Goal: Task Accomplishment & Management: Manage account settings

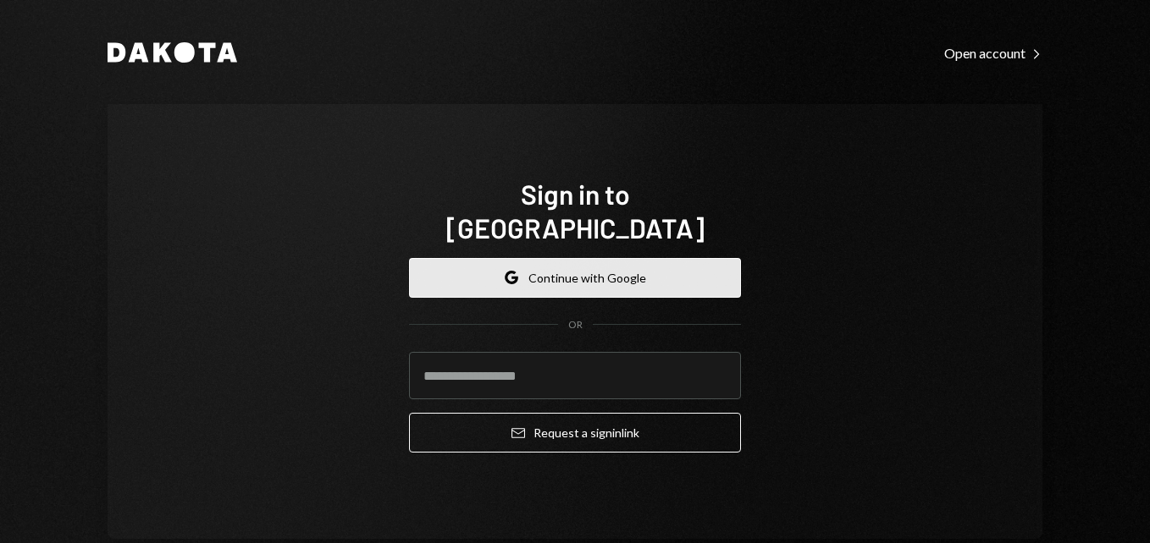
click at [578, 274] on button "Google Continue with Google" at bounding box center [575, 278] width 332 height 40
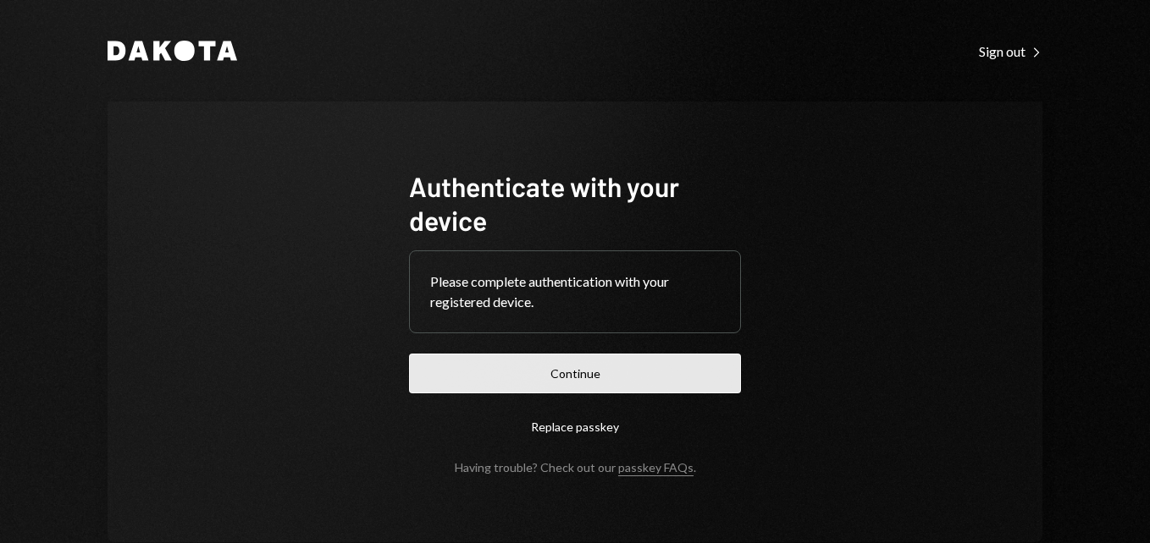
click at [531, 368] on button "Continue" at bounding box center [575, 374] width 332 height 40
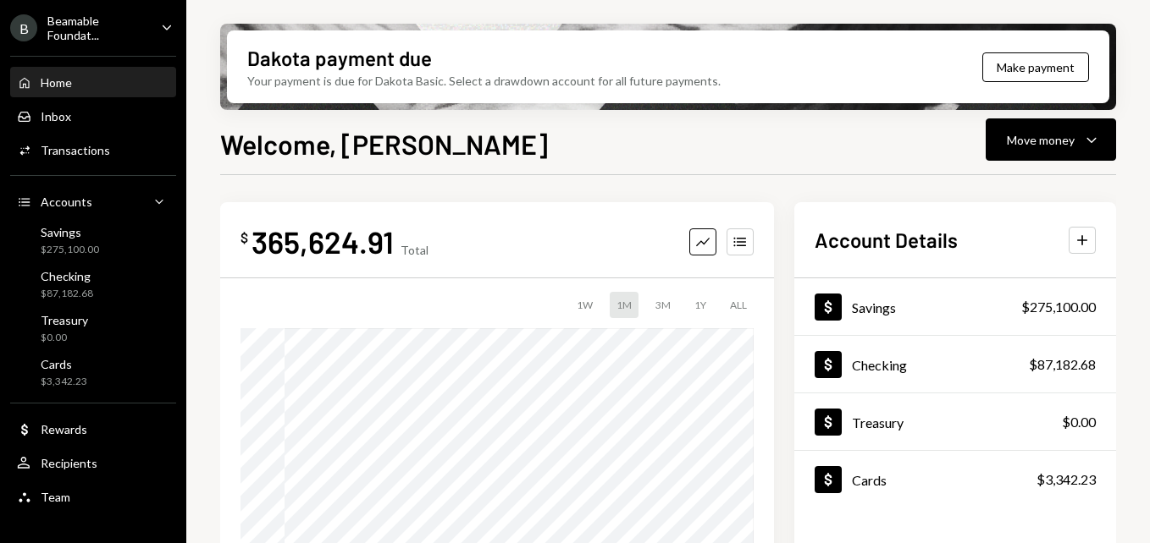
click at [81, 34] on div "Beamable Foundat..." at bounding box center [97, 28] width 100 height 29
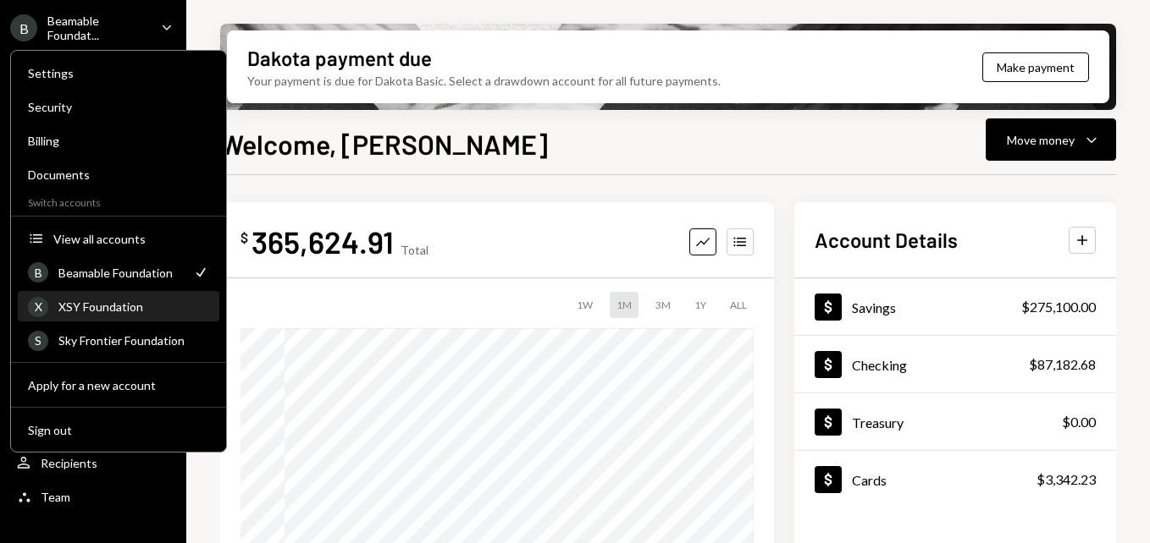
click at [85, 304] on div "XSY Foundation" at bounding box center [133, 307] width 151 height 14
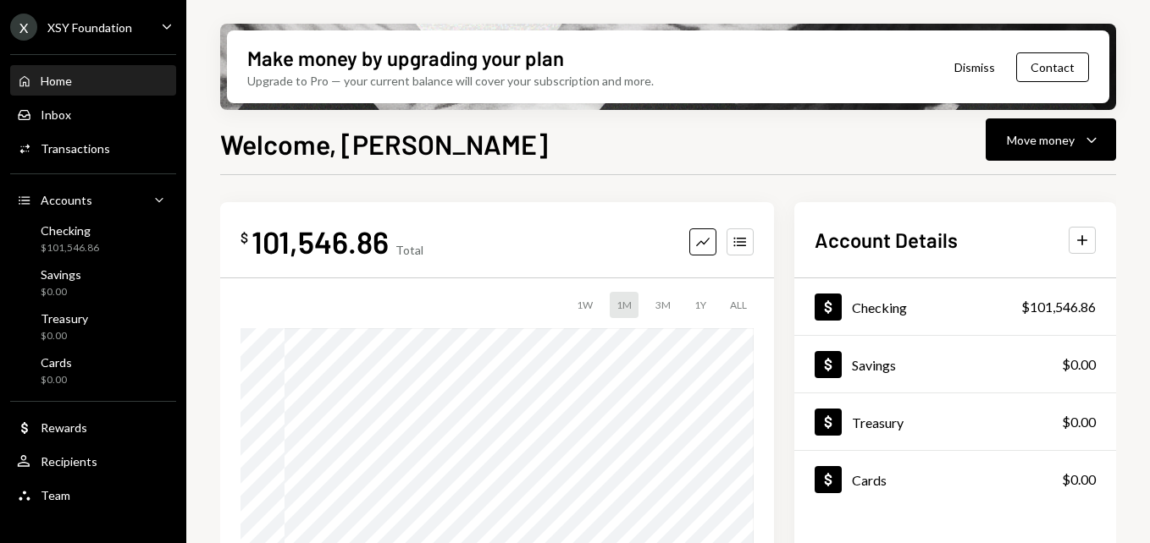
click at [550, 160] on div "Welcome, Chris Move money Caret Down" at bounding box center [668, 142] width 896 height 37
click at [1058, 152] on button "Move money Caret Down" at bounding box center [1050, 140] width 130 height 42
click at [1037, 179] on div "Withdraw Send" at bounding box center [1024, 191] width 169 height 38
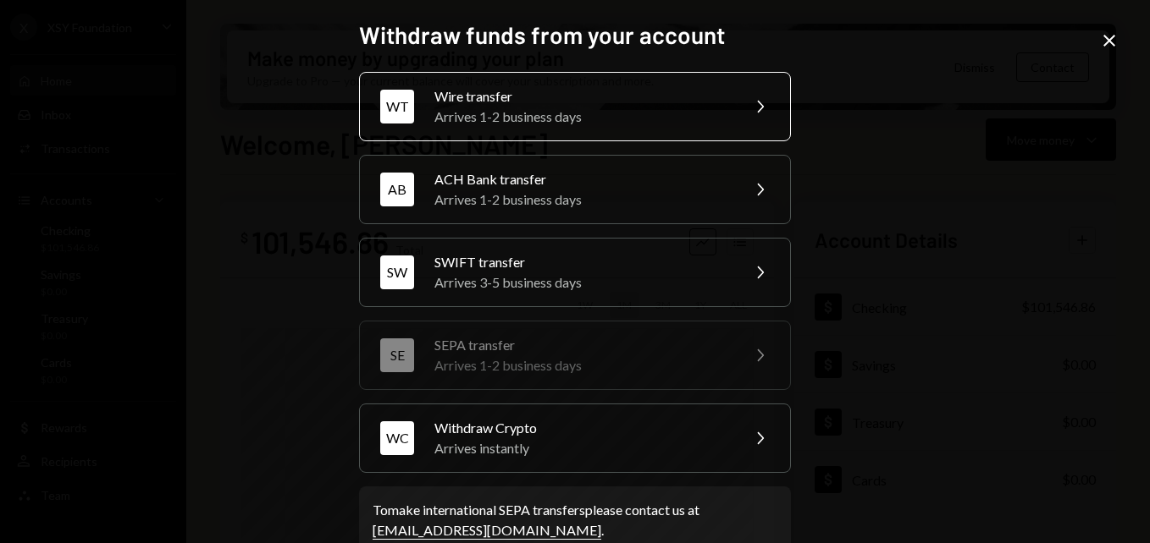
click at [551, 110] on div "Arrives 1-2 business days" at bounding box center [581, 117] width 295 height 20
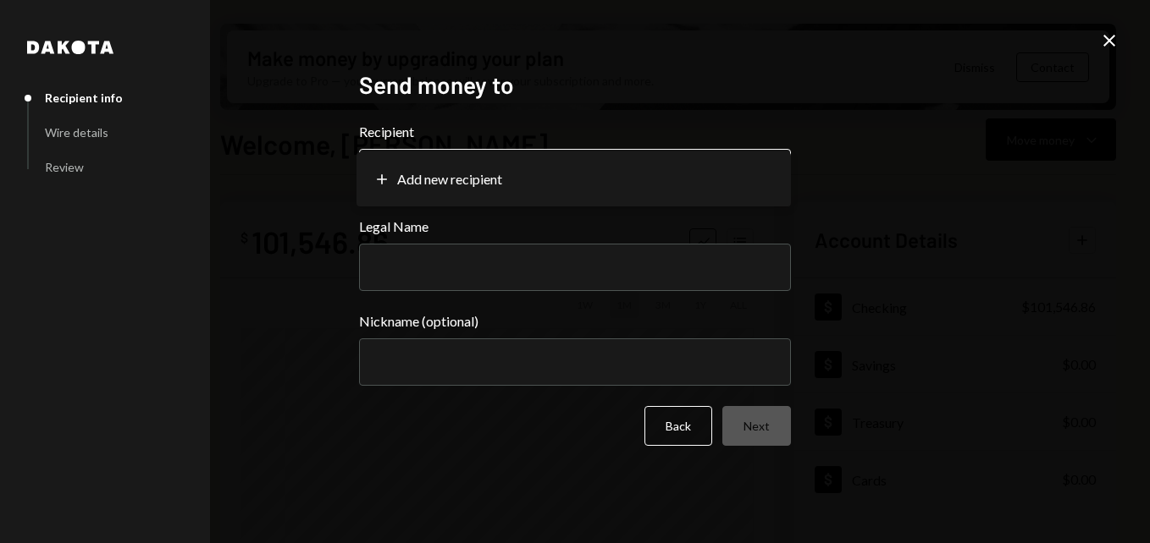
click at [507, 168] on body "X XSY Foundation Caret Down Home Home Inbox Inbox Activities Transactions Accou…" at bounding box center [575, 271] width 1150 height 543
click at [505, 179] on body "X XSY Foundation Caret Down Home Home Inbox Inbox Activities Transactions Accou…" at bounding box center [575, 271] width 1150 height 543
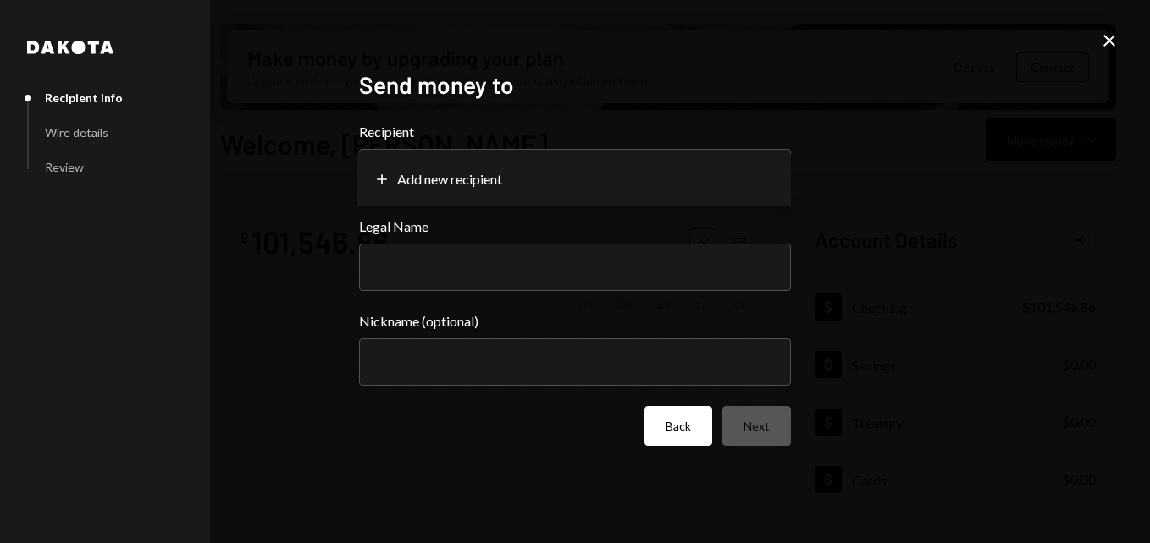
click at [664, 440] on button "Back" at bounding box center [678, 426] width 68 height 40
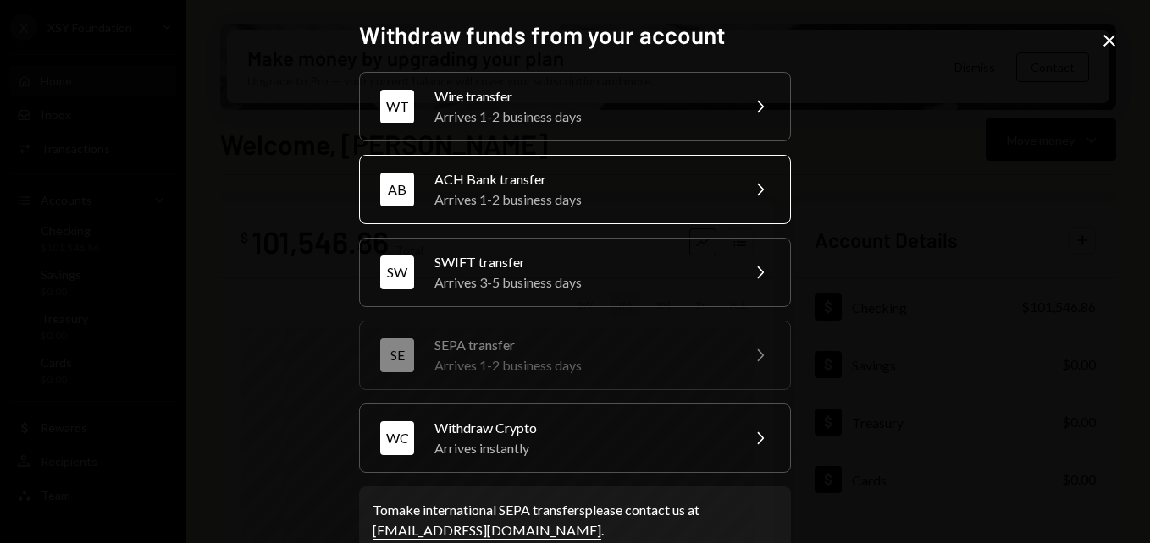
click at [486, 187] on div "ACH Bank transfer" at bounding box center [581, 179] width 295 height 20
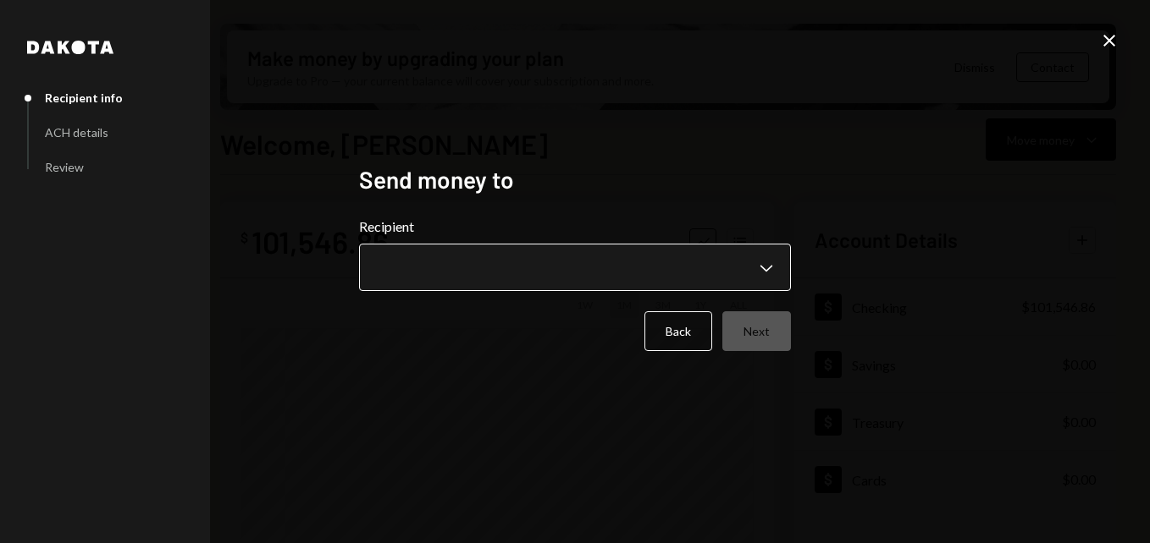
click at [471, 281] on body "X XSY Foundation Caret Down Home Home Inbox Inbox Activities Transactions Accou…" at bounding box center [575, 271] width 1150 height 543
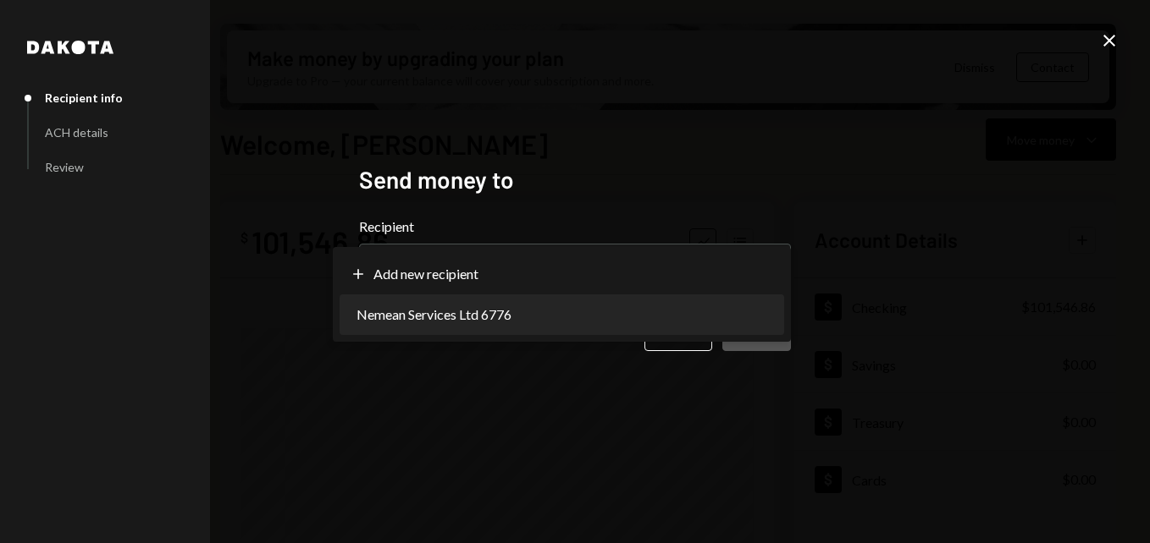
select select "**********"
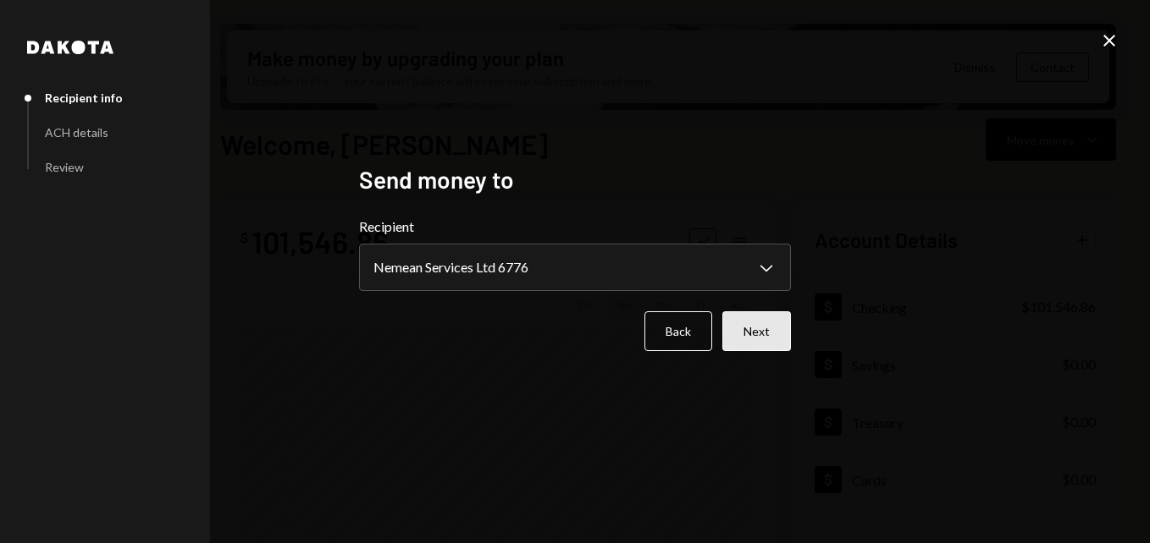
click at [770, 327] on button "Next" at bounding box center [756, 332] width 69 height 40
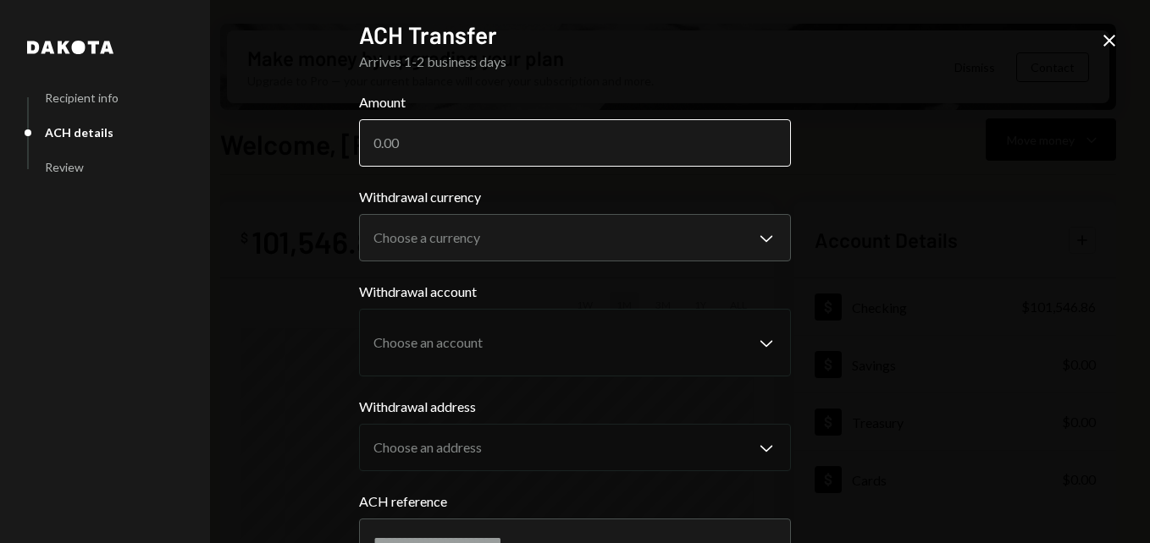
click at [409, 141] on input "Amount" at bounding box center [575, 142] width 432 height 47
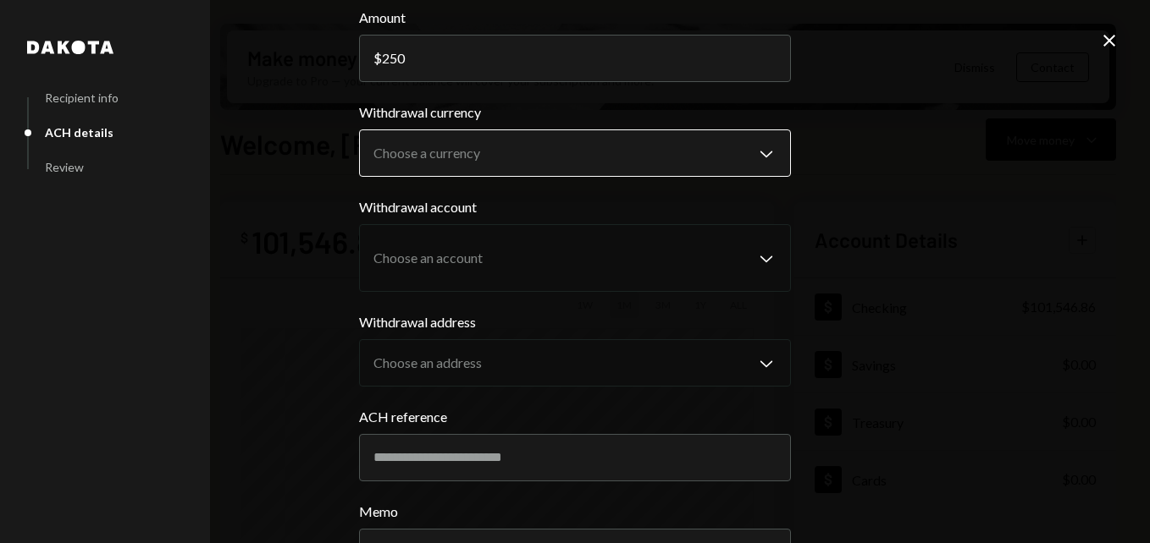
type input "250"
click at [535, 148] on body "X XSY Foundation Caret Down Home Home Inbox Inbox Activities Transactions Accou…" at bounding box center [575, 271] width 1150 height 543
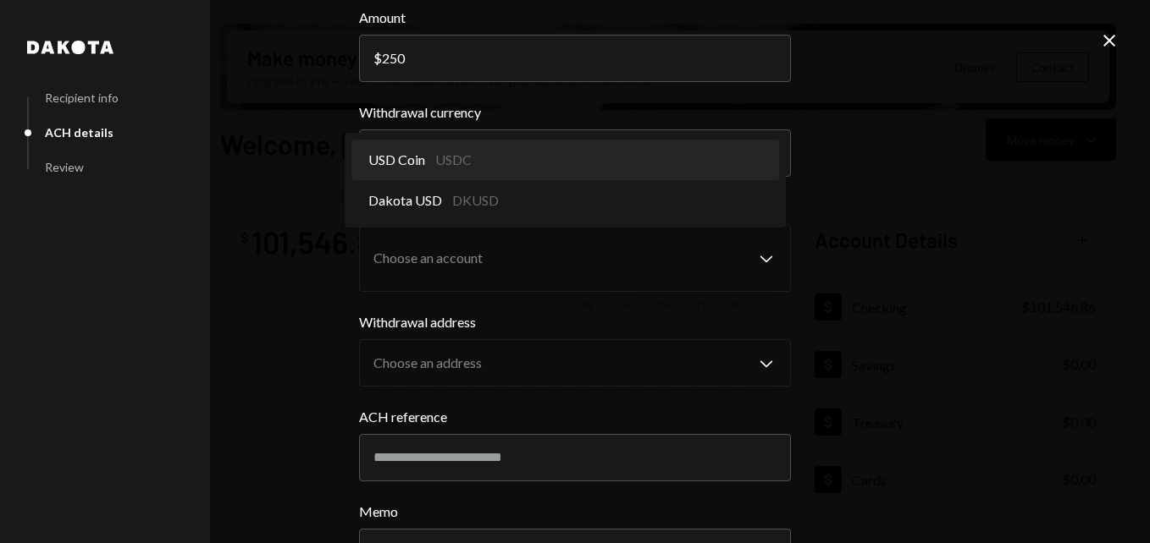
select select "****"
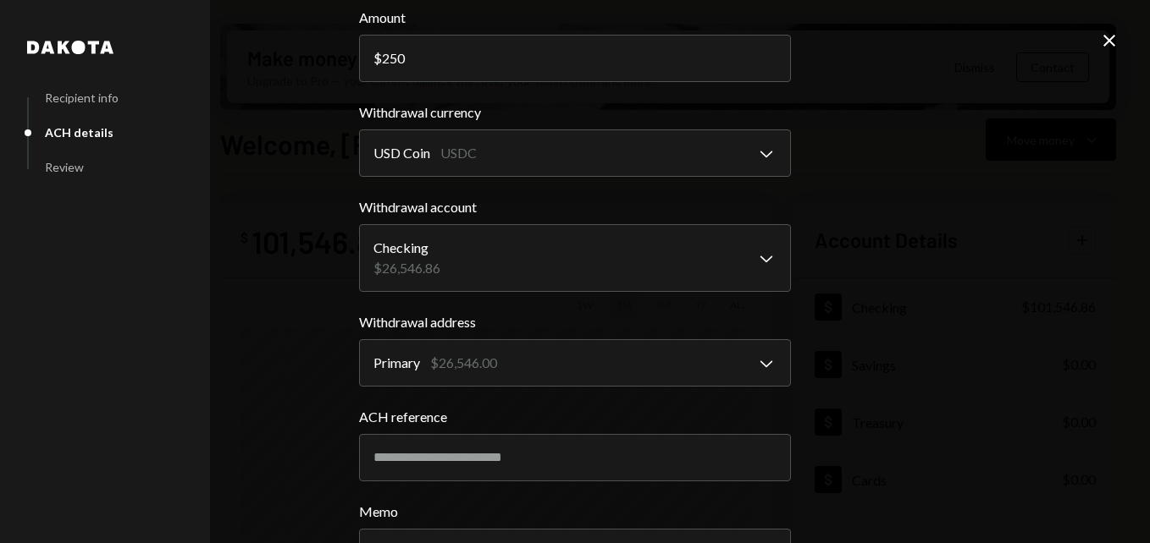
scroll to position [225, 0]
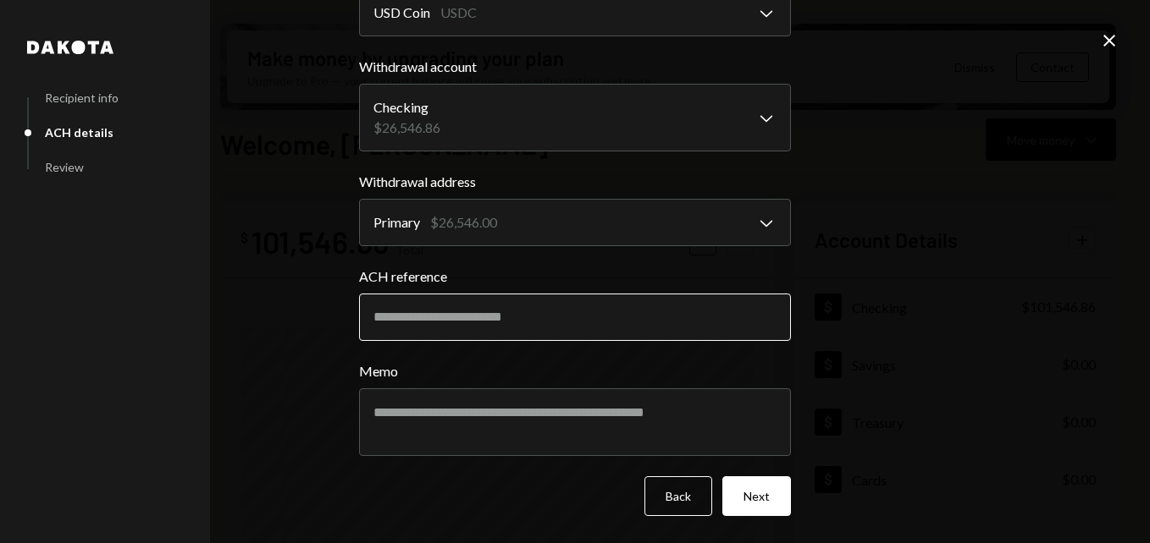
click at [441, 317] on input "ACH reference" at bounding box center [575, 317] width 432 height 47
click at [422, 316] on input "ACH reference" at bounding box center [575, 317] width 432 height 47
paste input "********"
click at [394, 317] on input "********" at bounding box center [575, 317] width 432 height 47
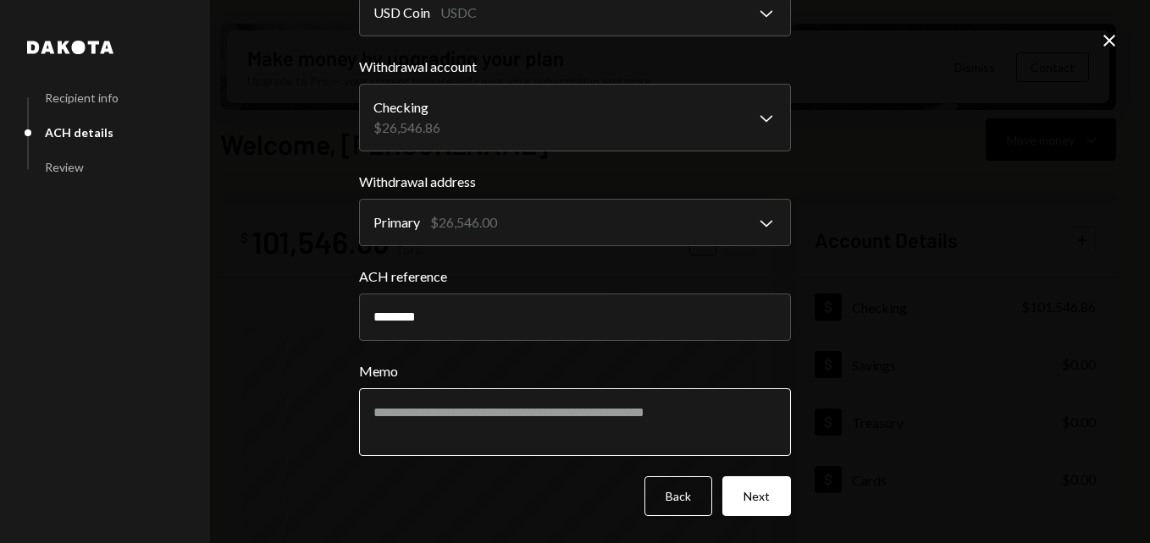
type input "********"
click at [426, 407] on textarea "Memo" at bounding box center [575, 423] width 432 height 68
paste textarea "*********"
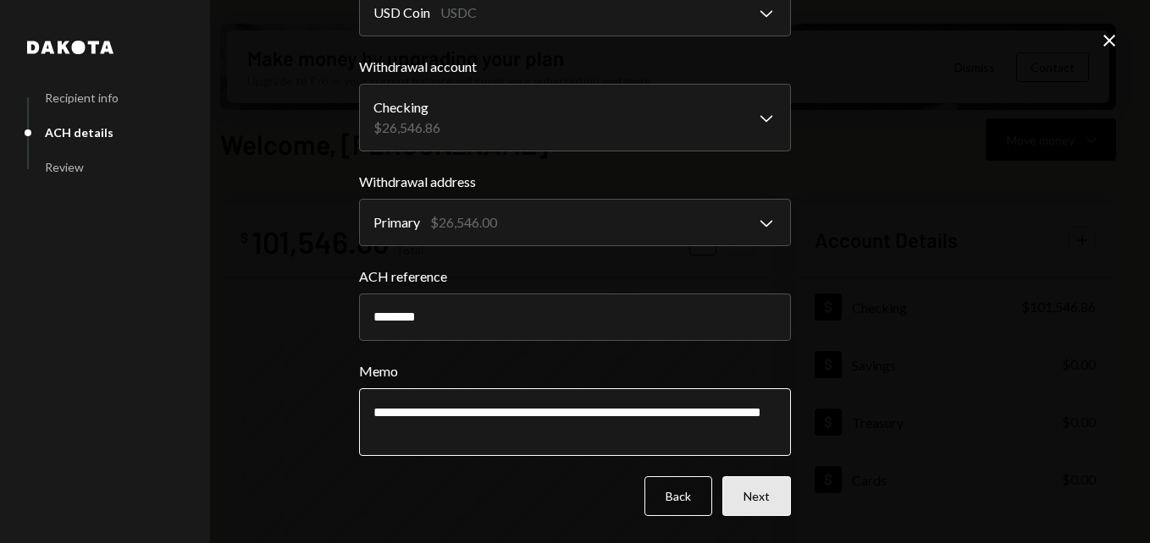
type textarea "**********"
click at [772, 498] on button "Next" at bounding box center [756, 497] width 69 height 40
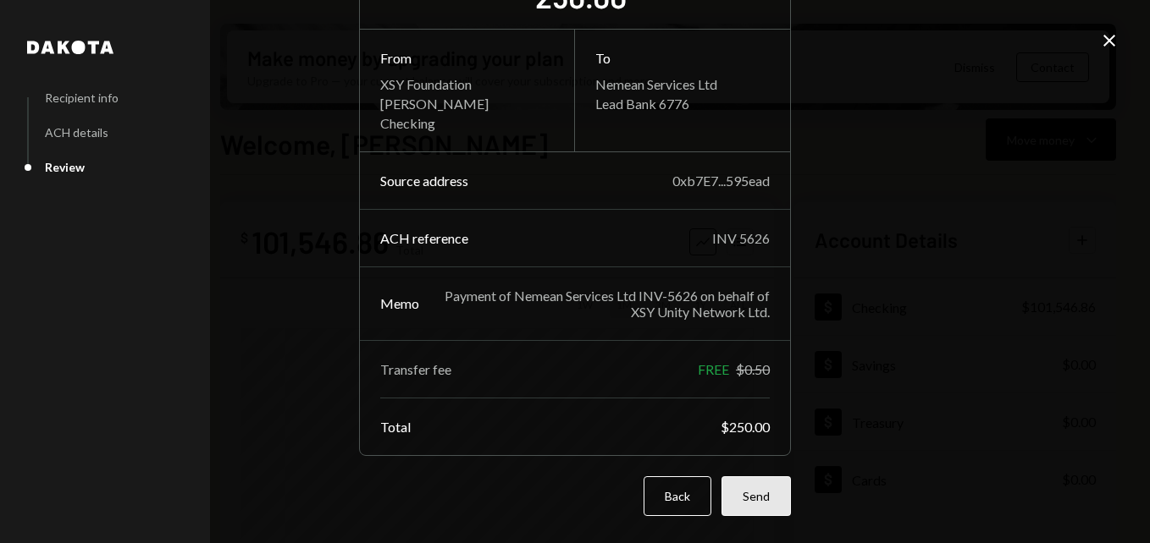
click at [749, 501] on button "Send" at bounding box center [755, 497] width 69 height 40
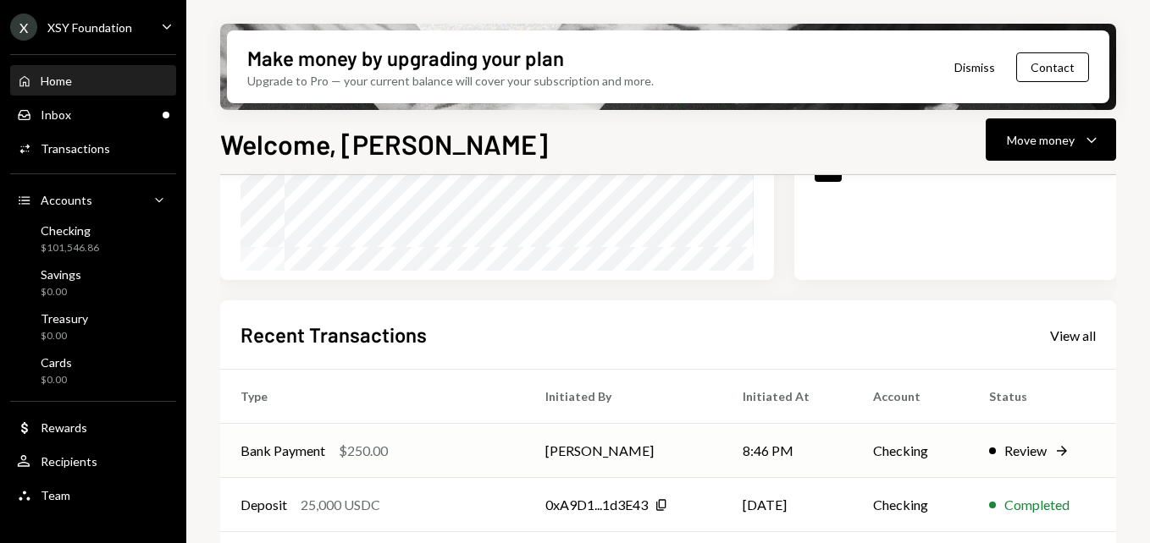
scroll to position [339, 0]
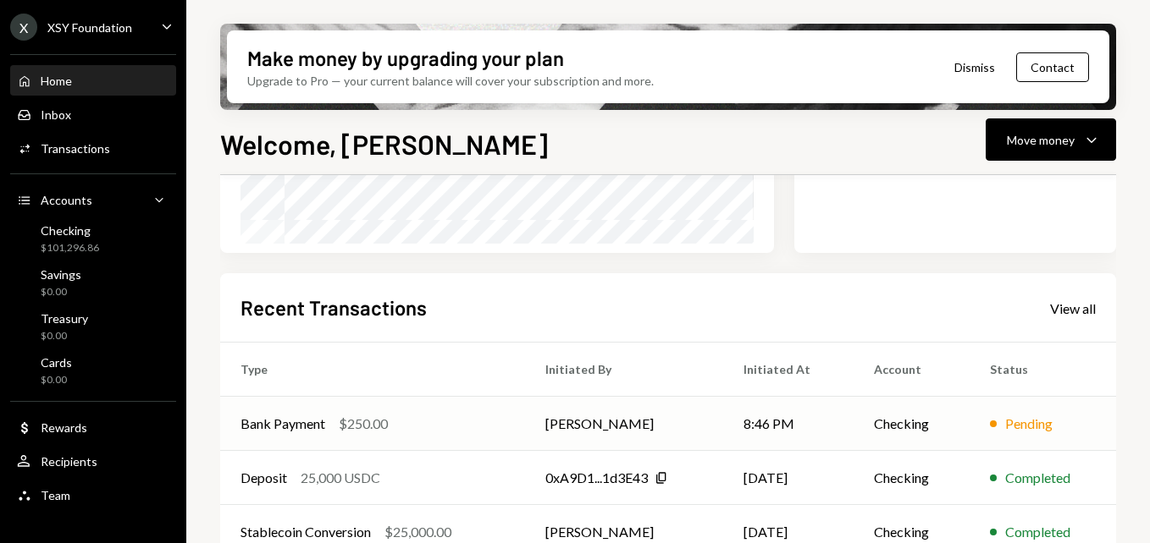
click at [673, 426] on td "[PERSON_NAME]" at bounding box center [624, 424] width 198 height 54
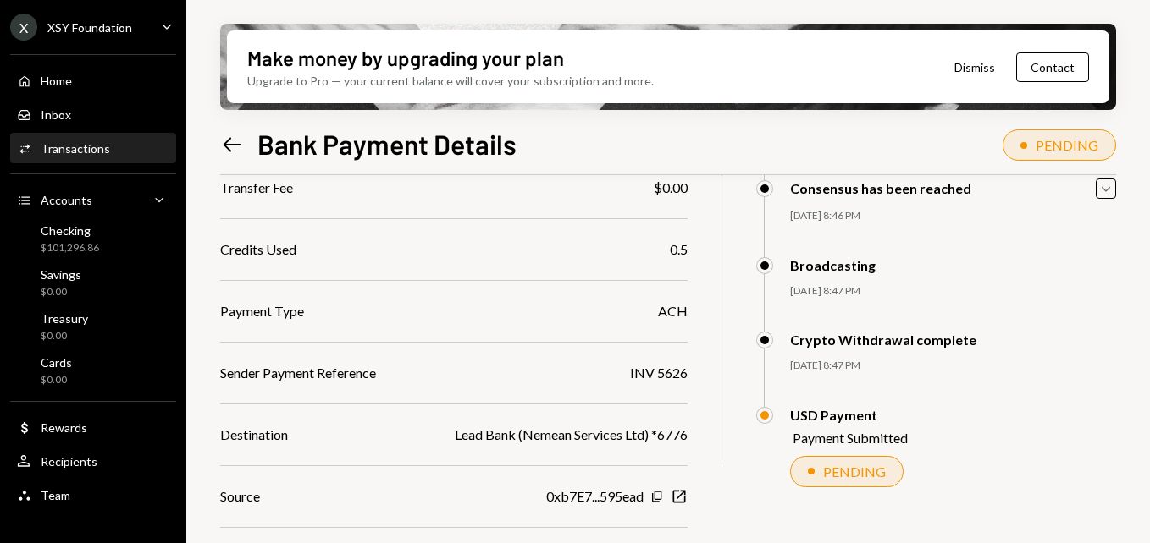
scroll to position [301, 0]
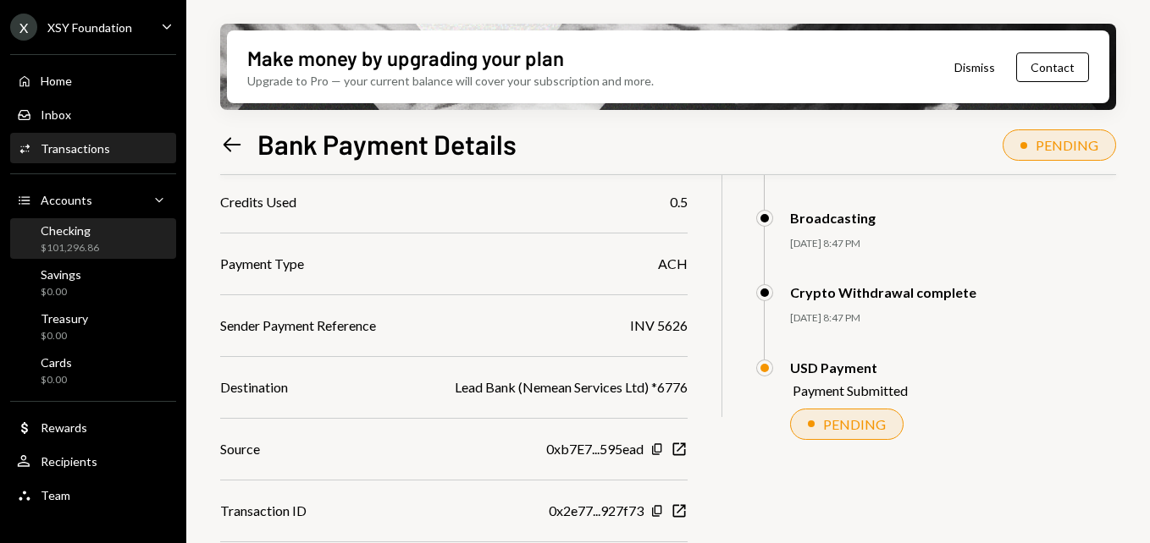
click at [85, 234] on div "Checking" at bounding box center [70, 230] width 58 height 14
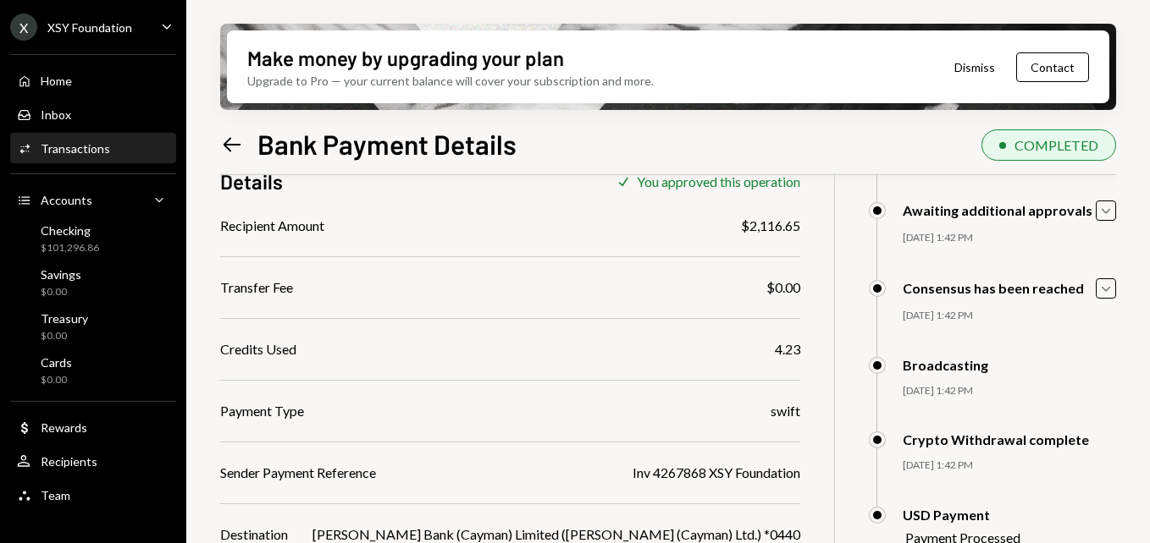
scroll to position [301, 0]
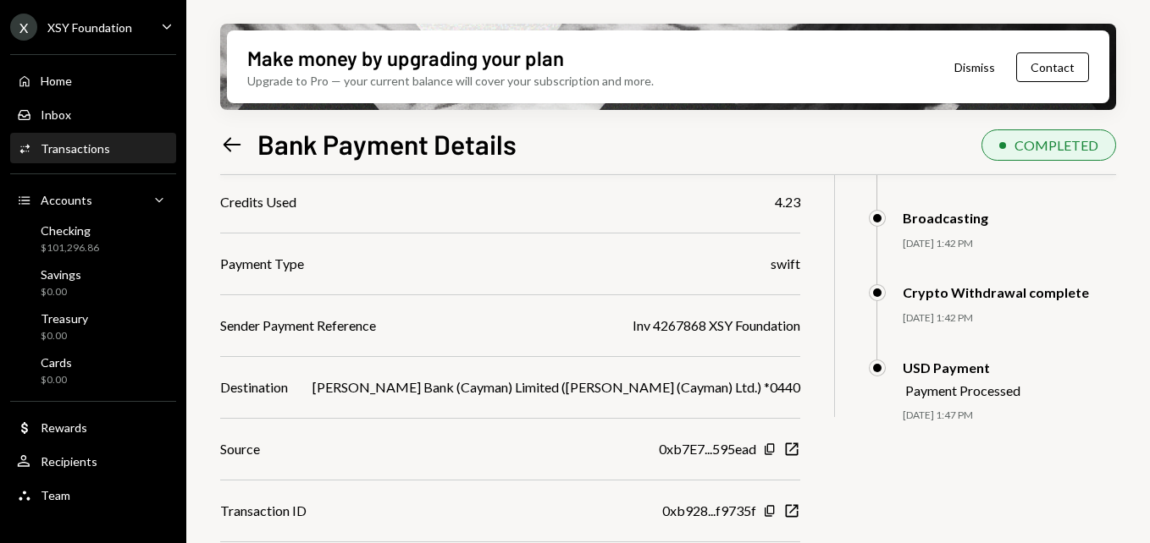
click at [1024, 442] on div "USD Payment Payment Processed 09/02/25 1:47 PM Chris van Romburgh Approved Chri…" at bounding box center [993, 408] width 248 height 97
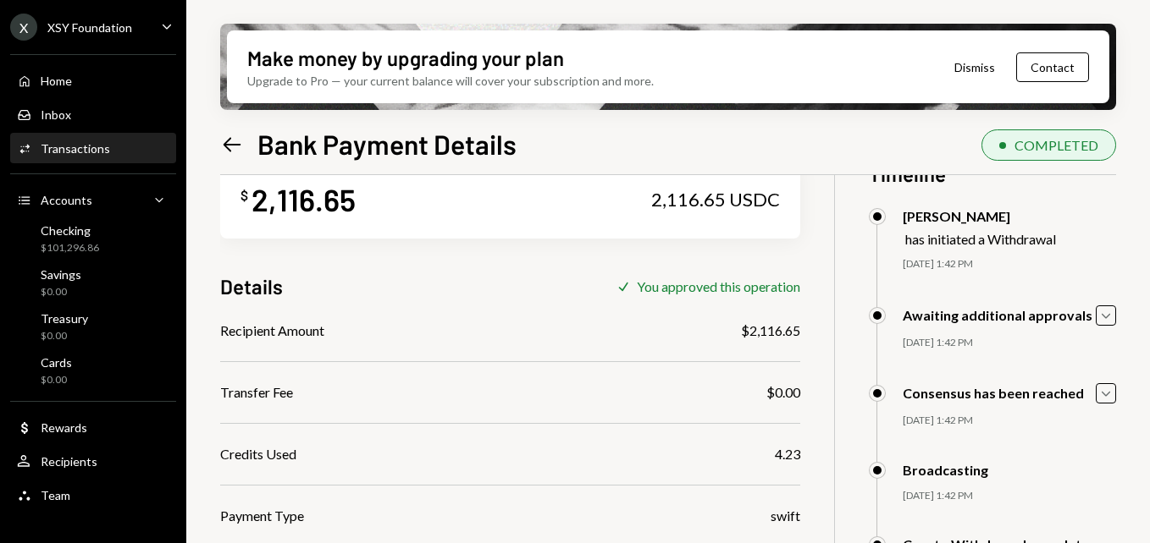
scroll to position [0, 0]
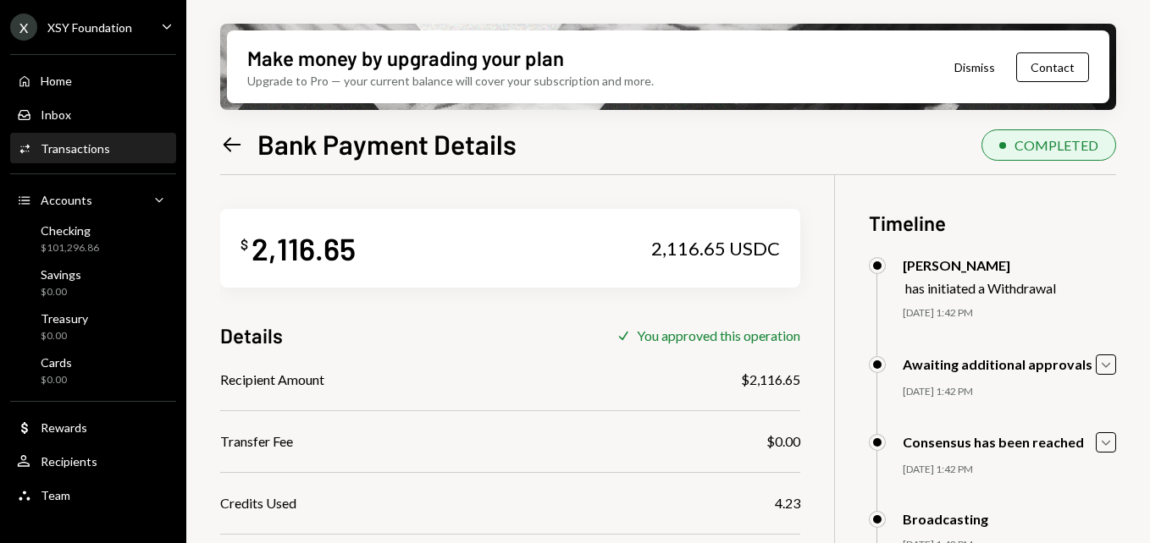
click at [1048, 336] on div "Chris van Romburgh has initiated a Withdrawal 08/29/25 1:42 PM Chris van Rombur…" at bounding box center [993, 305] width 248 height 97
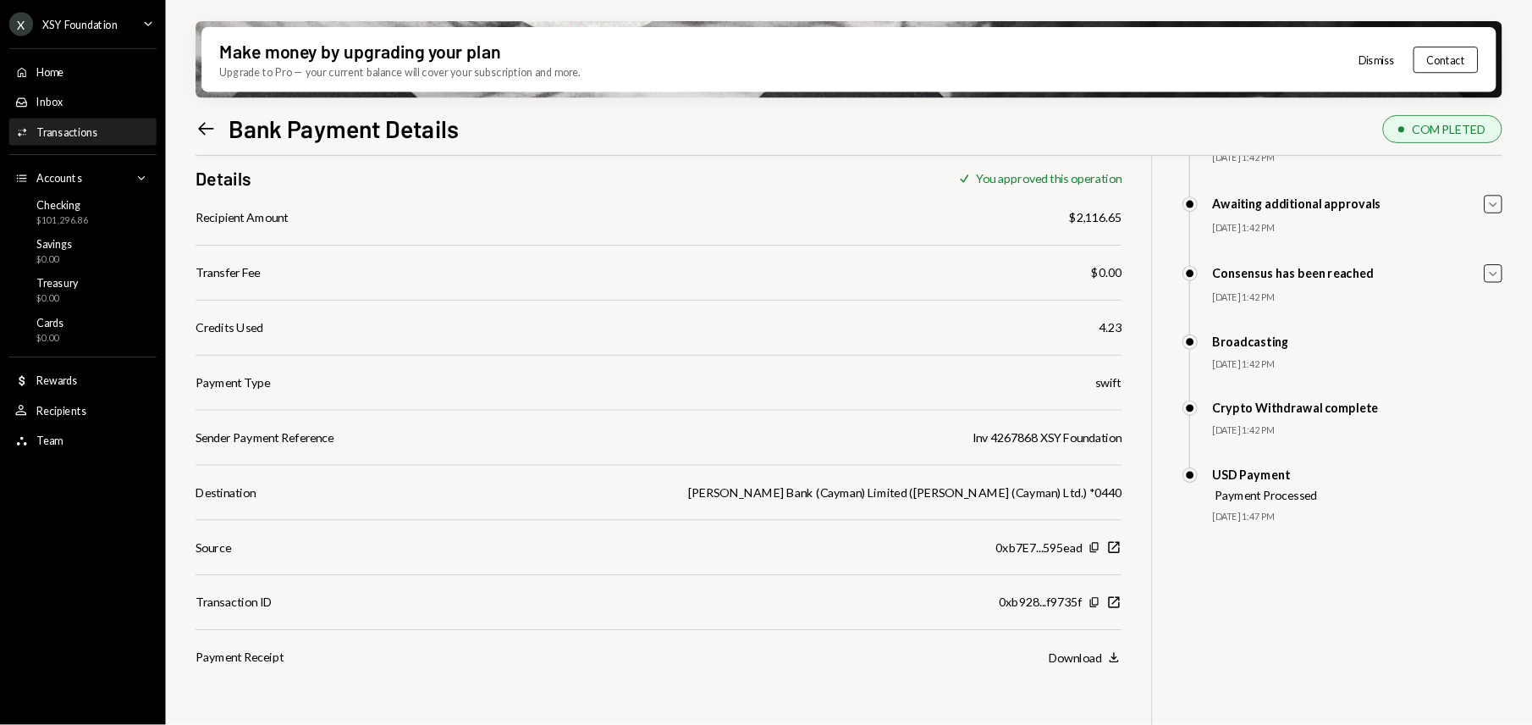
scroll to position [135, 0]
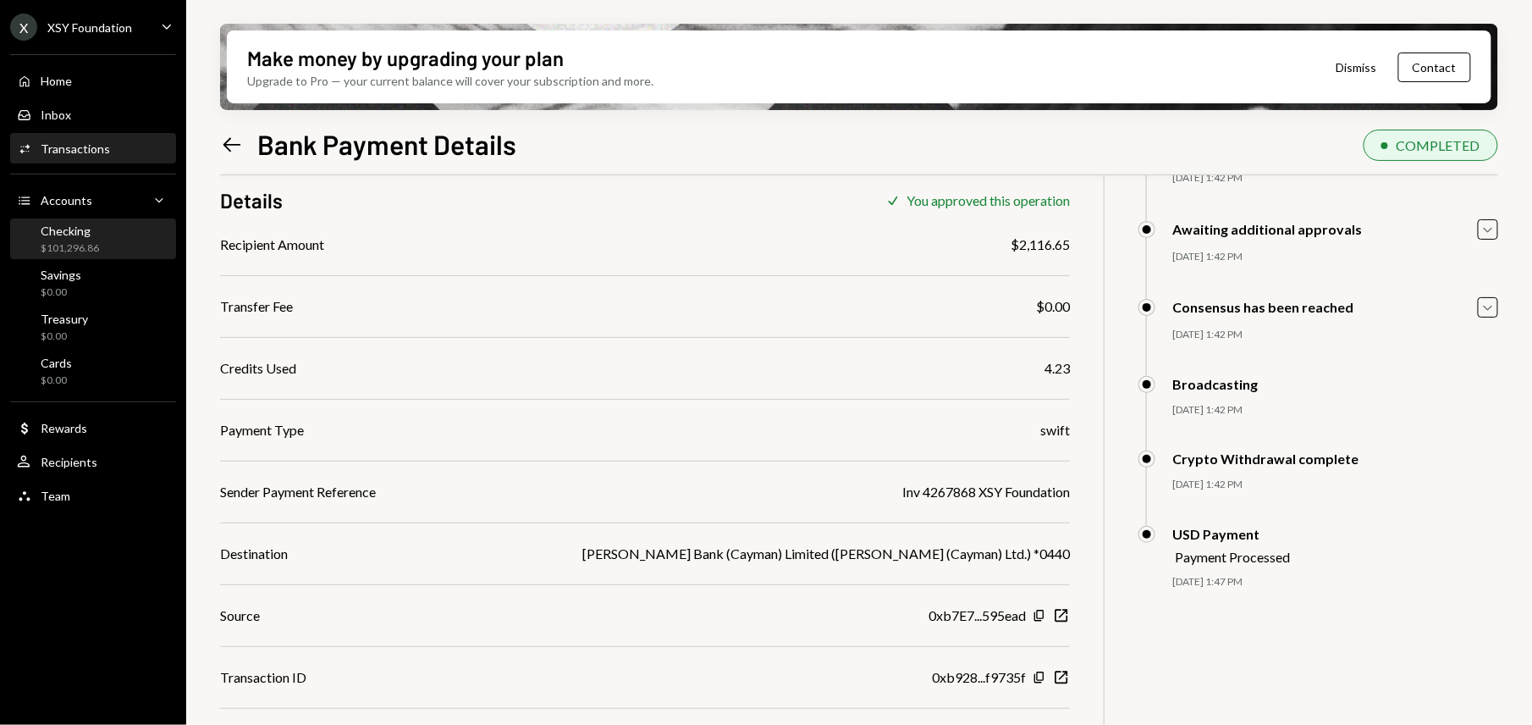
click at [66, 234] on div "Checking" at bounding box center [70, 230] width 58 height 14
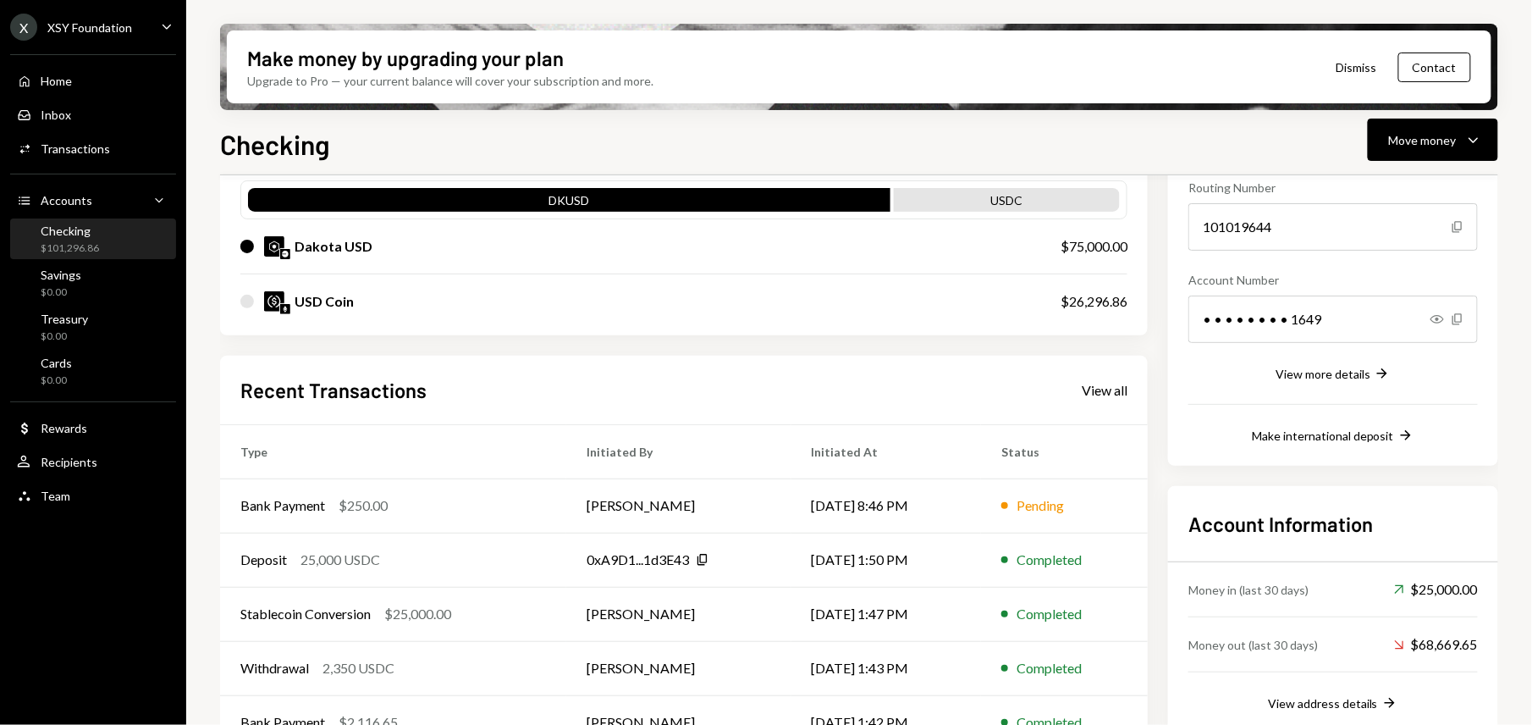
scroll to position [212, 0]
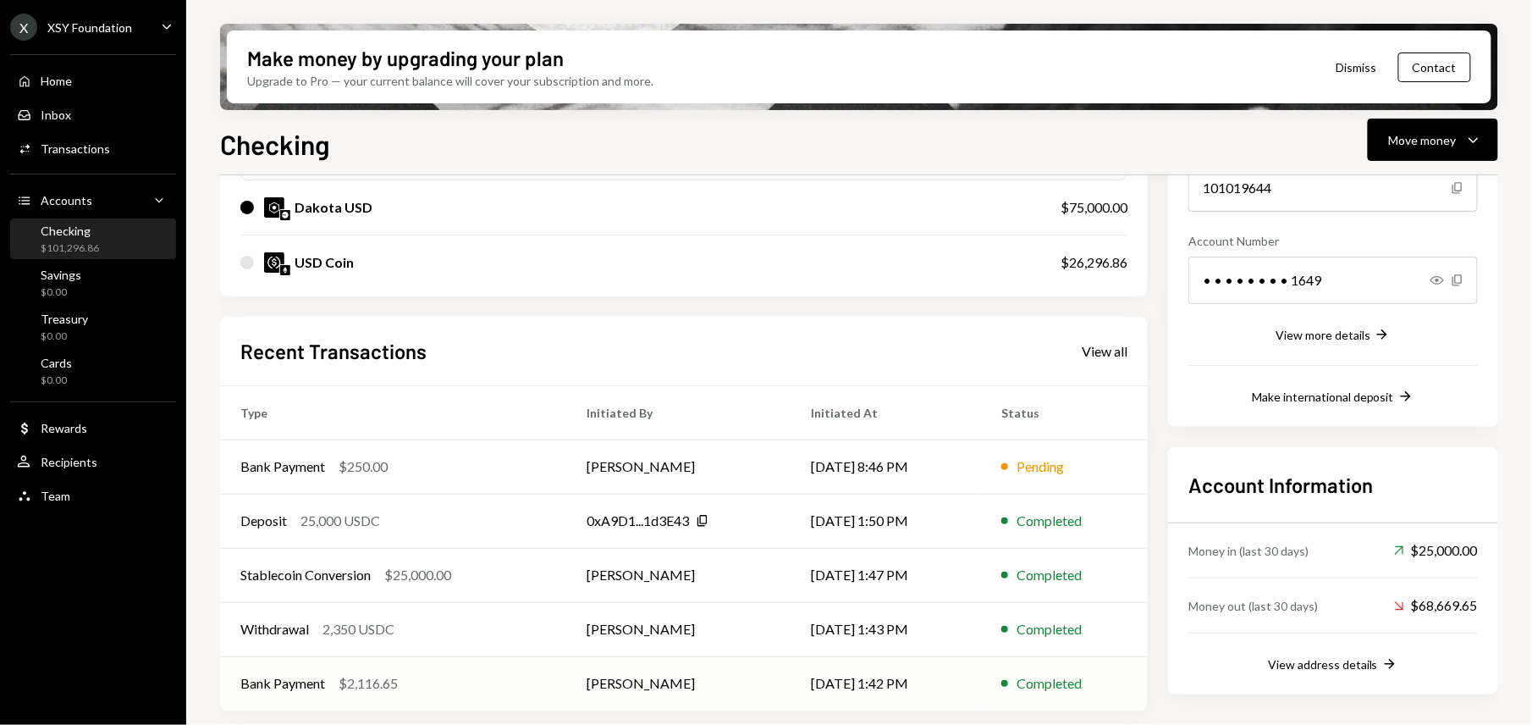
click at [454, 543] on div "Bank Payment $2,116.65" at bounding box center [393, 683] width 306 height 20
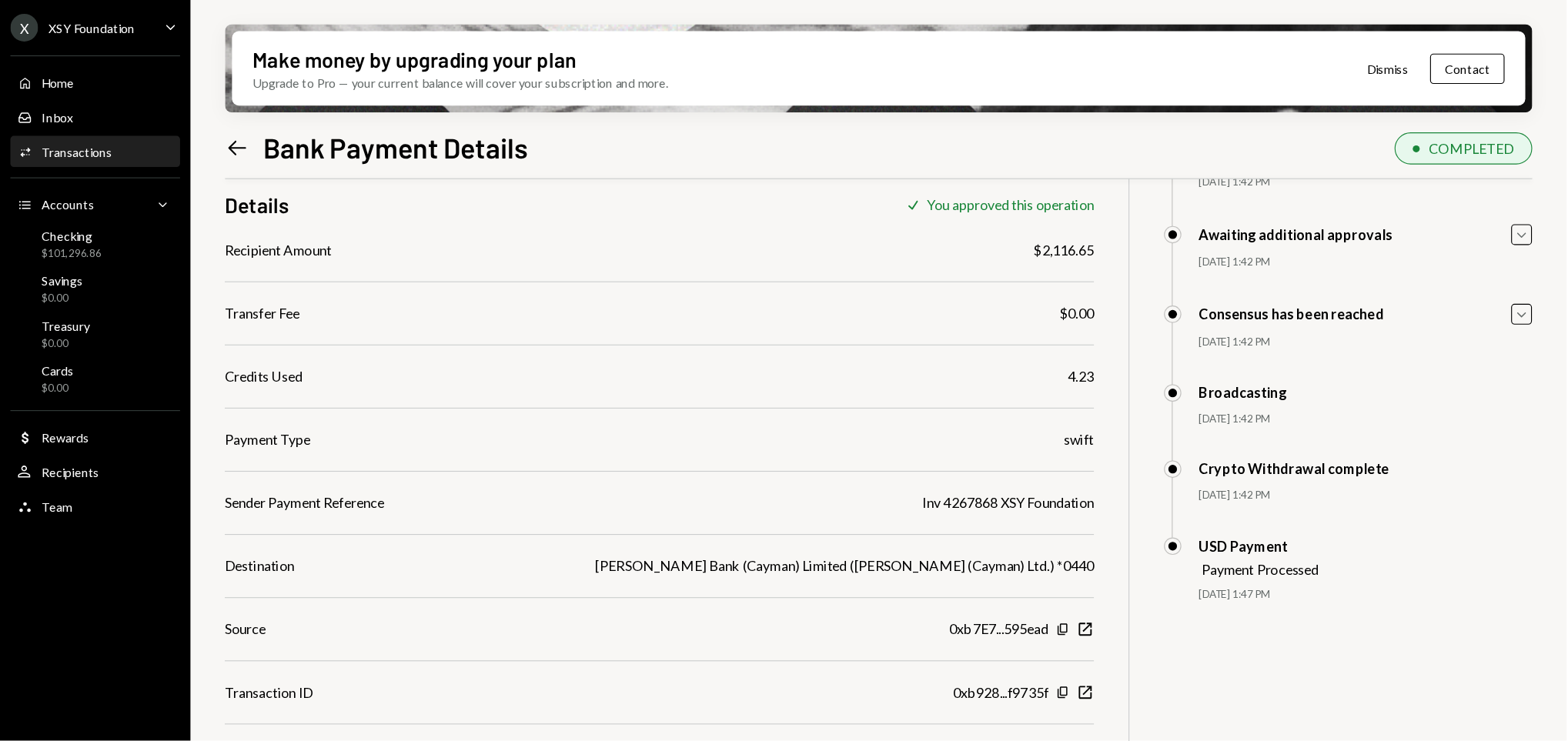
scroll to position [123, 0]
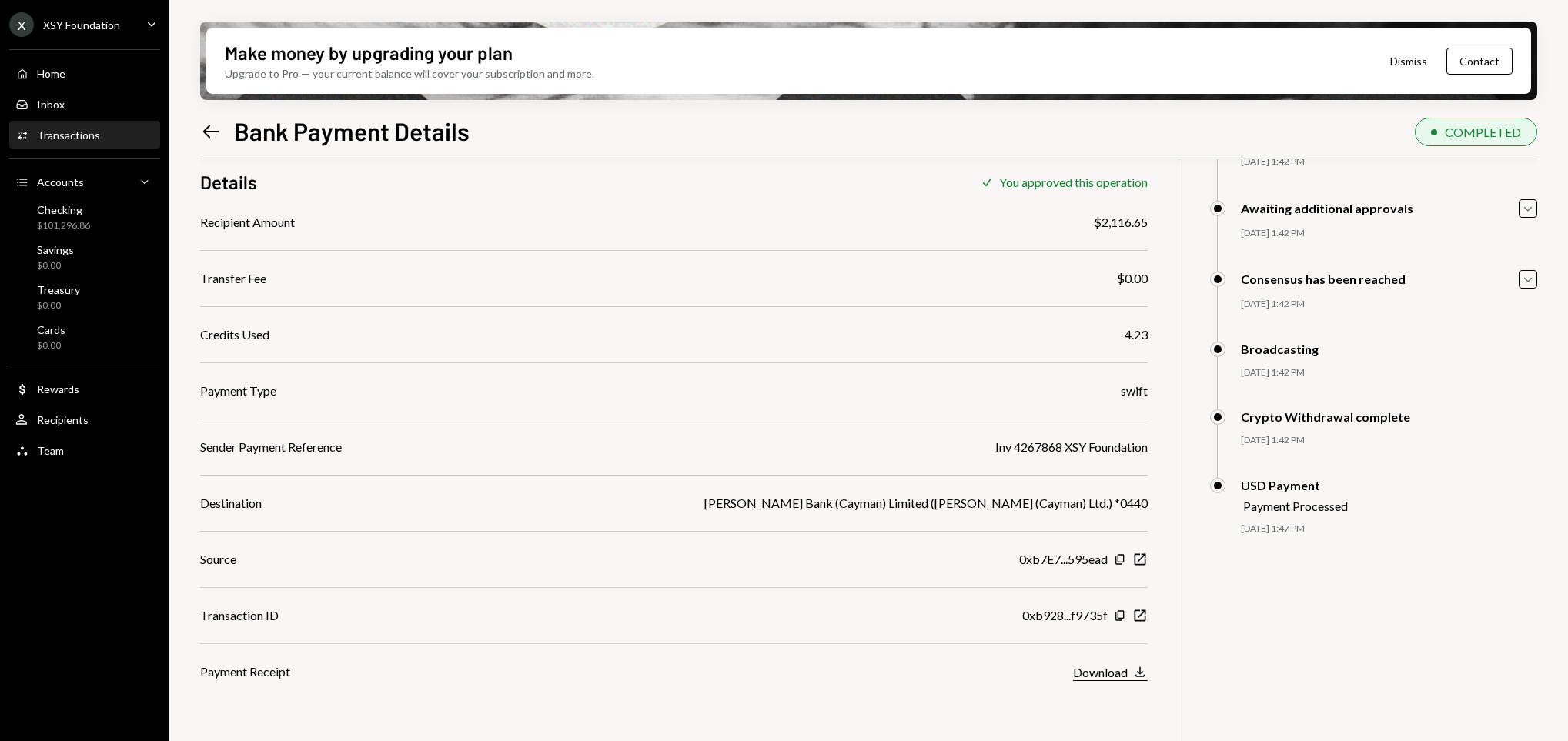
click at [1045, 494] on div "Download" at bounding box center [1101, 672] width 55 height 15
click at [95, 213] on div "Checking $101,296.86" at bounding box center [85, 217] width 138 height 29
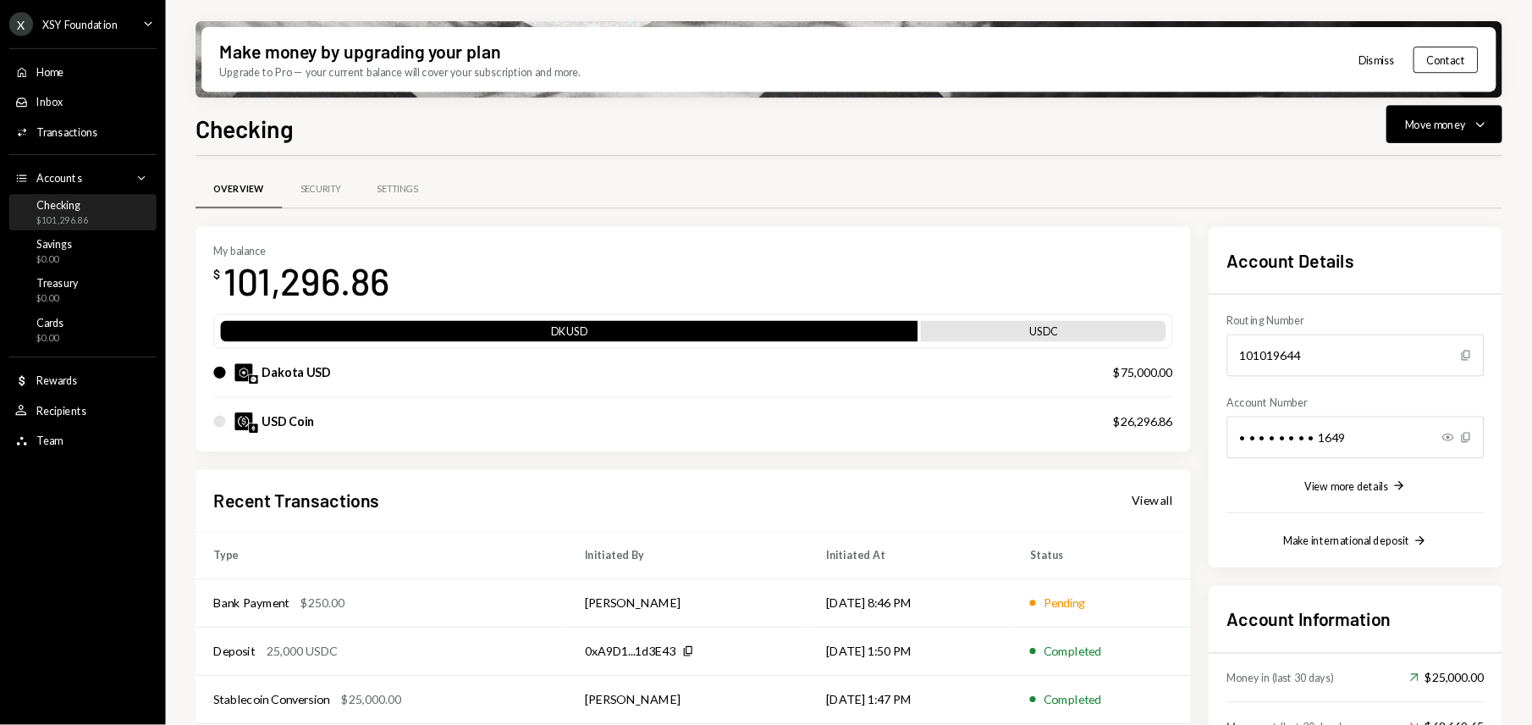
scroll to position [122, 0]
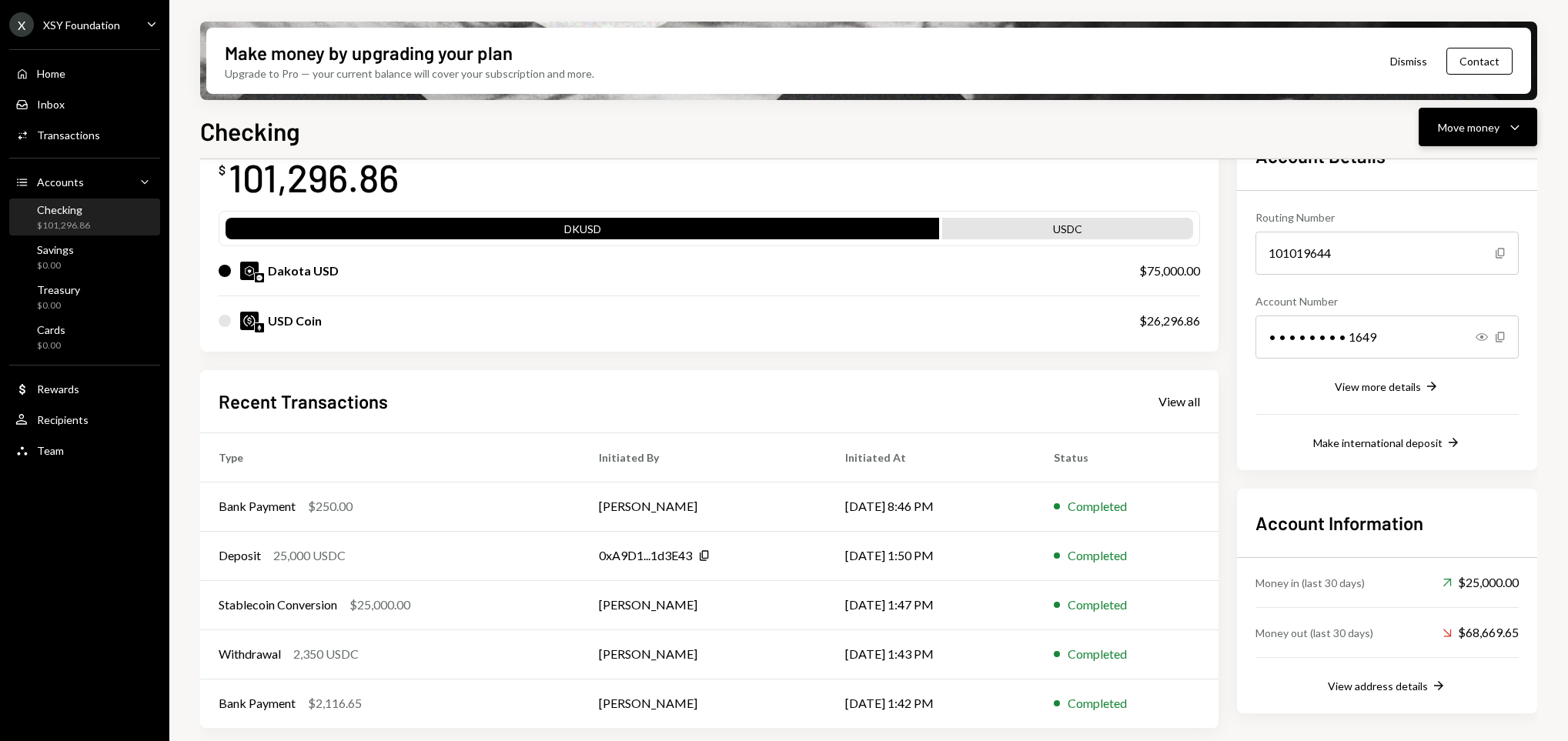
click at [1045, 125] on div "Move money" at bounding box center [1469, 127] width 62 height 16
click at [1045, 163] on div "Withdraw Send" at bounding box center [1453, 174] width 154 height 35
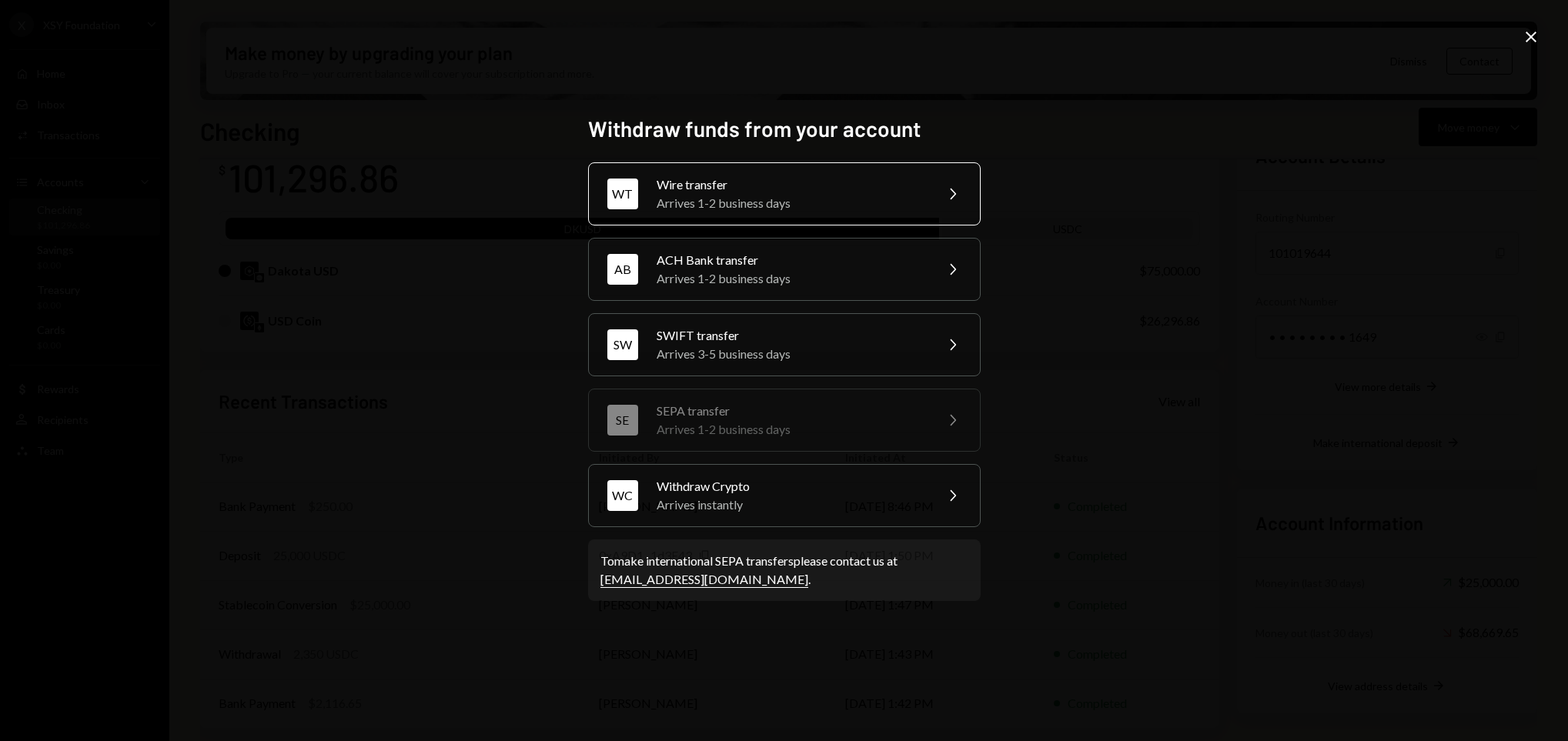
click at [747, 206] on div "Arrives 1-2 business days" at bounding box center [790, 203] width 268 height 18
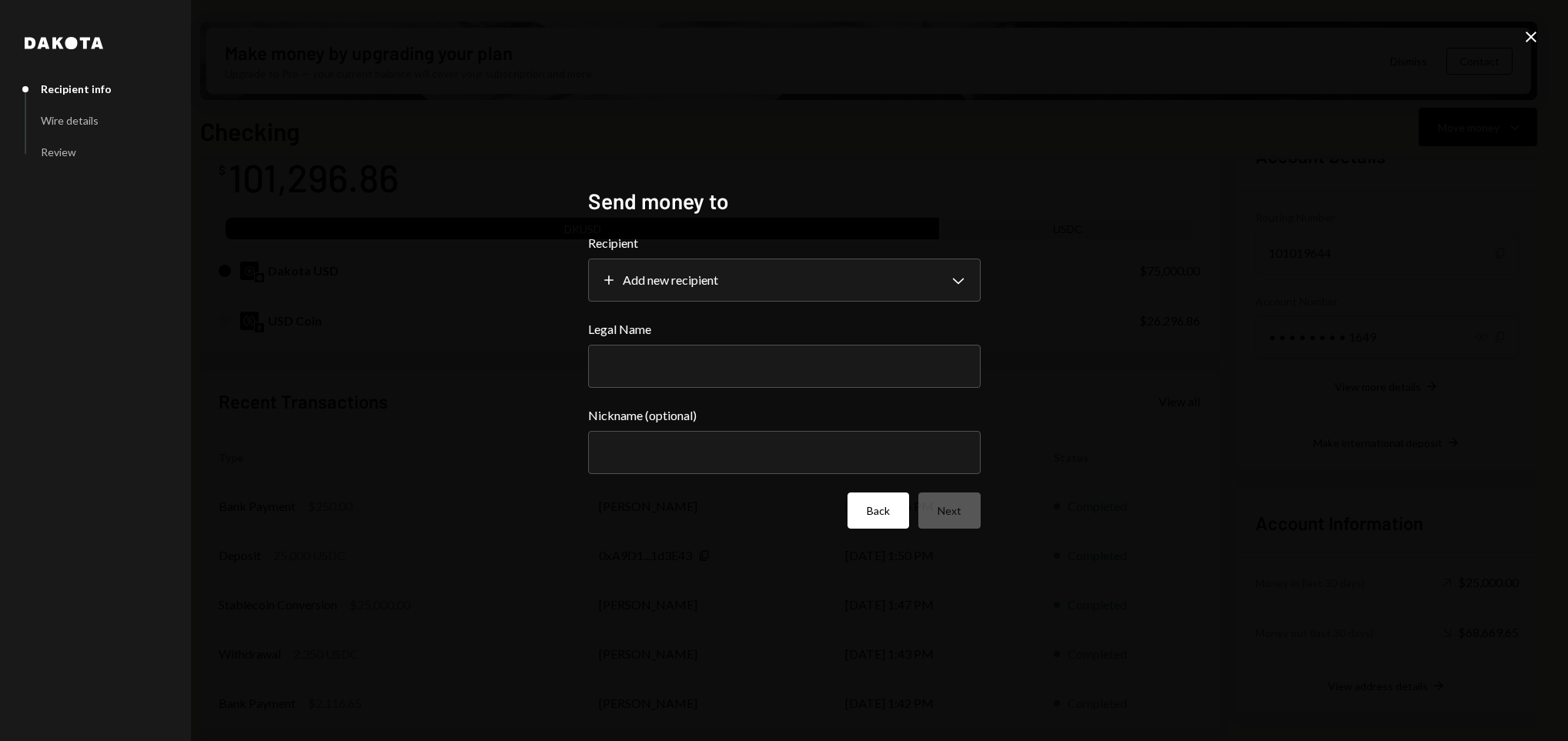
click at [882, 494] on button "Back" at bounding box center [879, 511] width 62 height 36
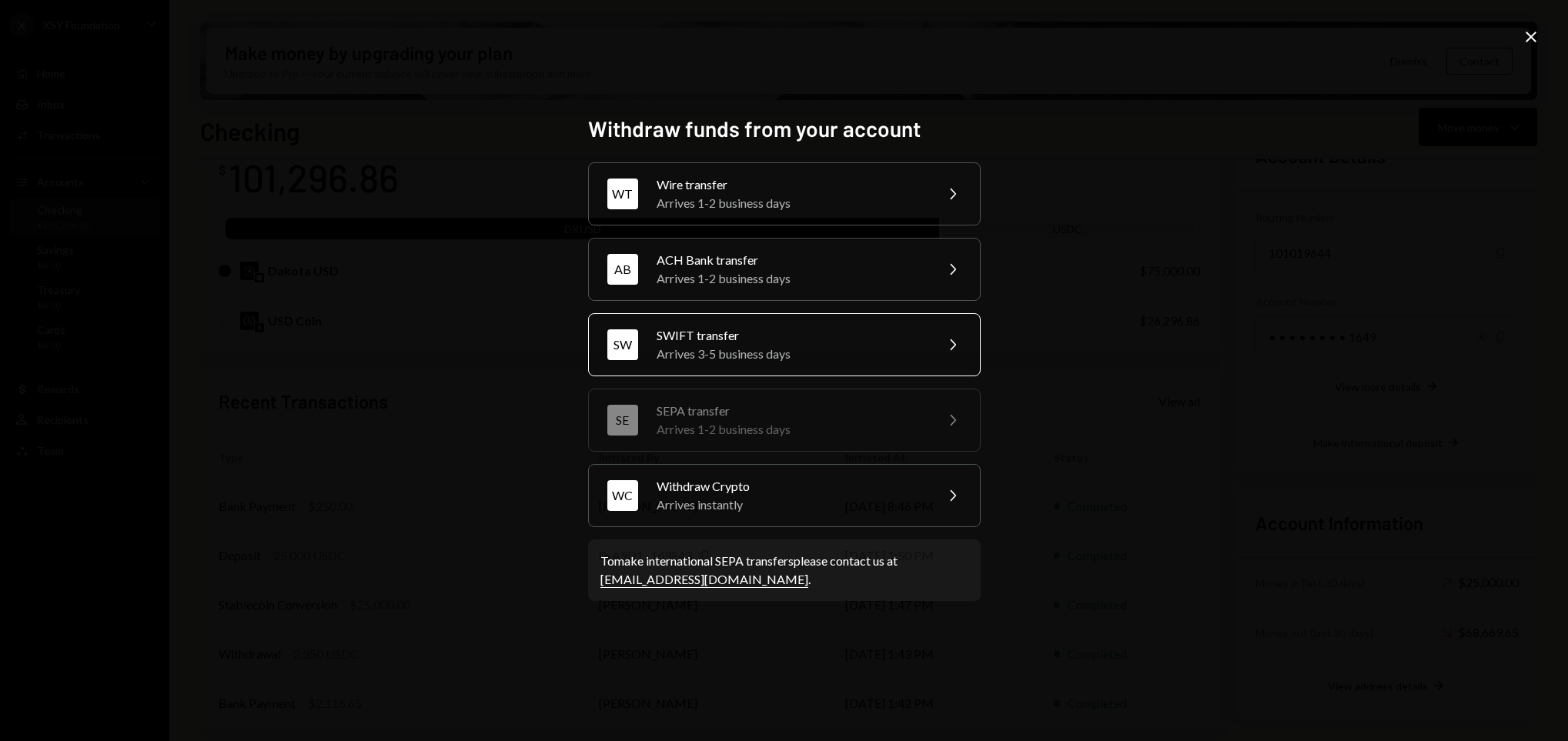
click at [758, 368] on div "SW SWIFT transfer Arrives 3-5 business days Chevron Right" at bounding box center [785, 345] width 393 height 63
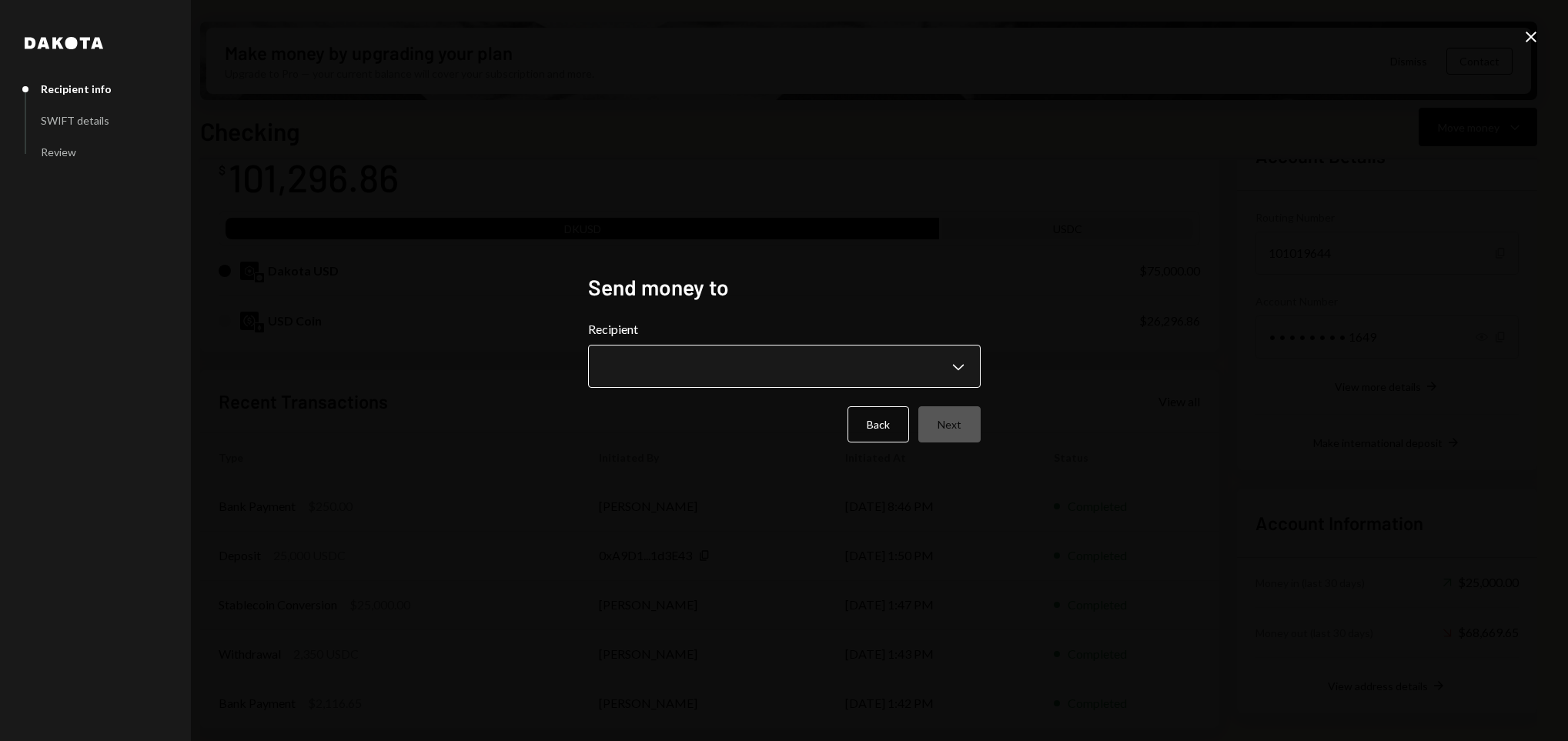
click at [760, 368] on body "X XSY Foundation Caret Down Home Home Inbox Inbox Activities Transactions Accou…" at bounding box center [784, 370] width 1568 height 741
select select "**********"
click at [925, 414] on button "Next" at bounding box center [950, 425] width 63 height 36
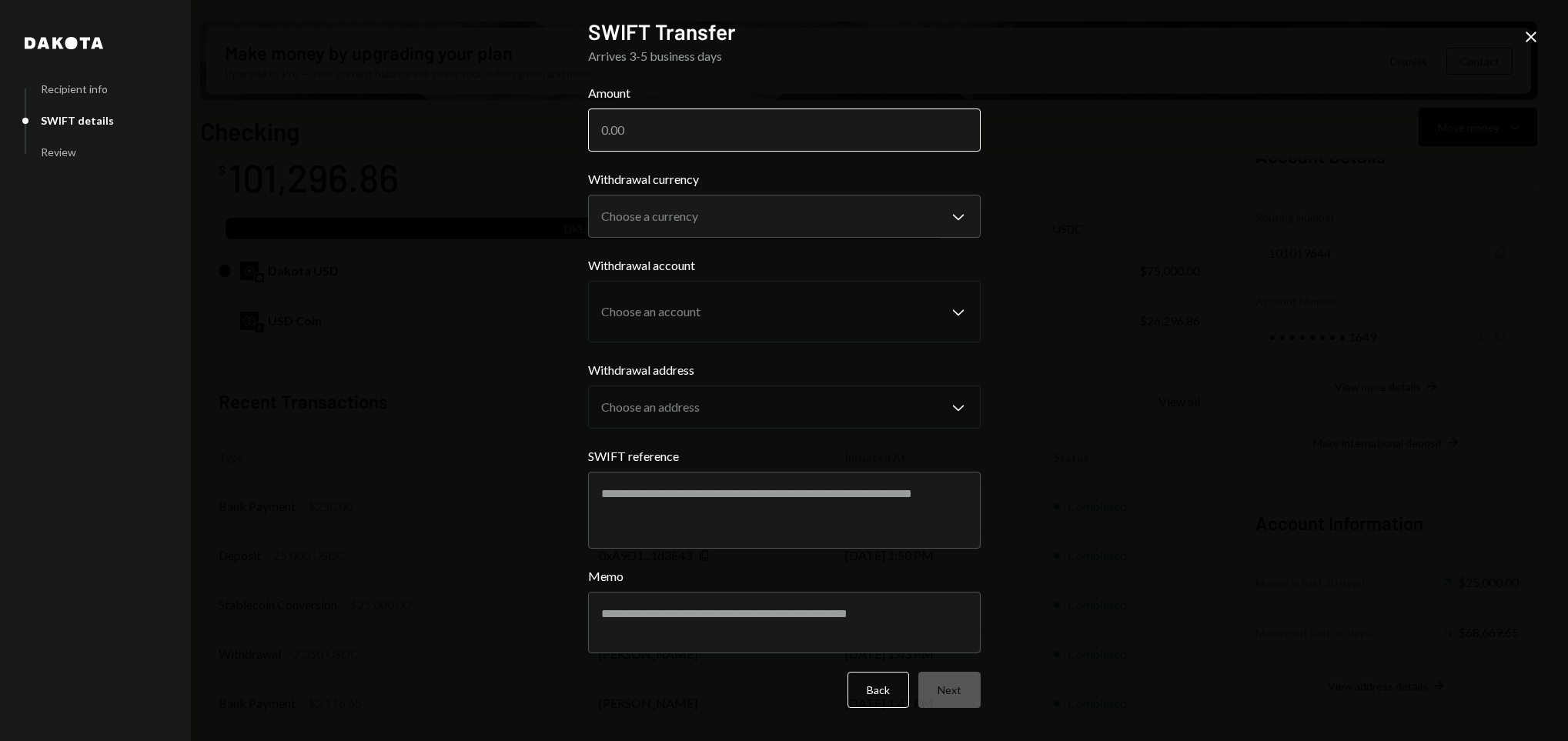
drag, startPoint x: 651, startPoint y: 129, endPoint x: 656, endPoint y: 107, distance: 22.6
click at [652, 129] on input "Amount" at bounding box center [785, 129] width 393 height 43
type input "8126.70"
click at [691, 204] on body "X XSY Foundation Caret Down Home Home Inbox Inbox Activities Transactions Accou…" at bounding box center [784, 370] width 1568 height 741
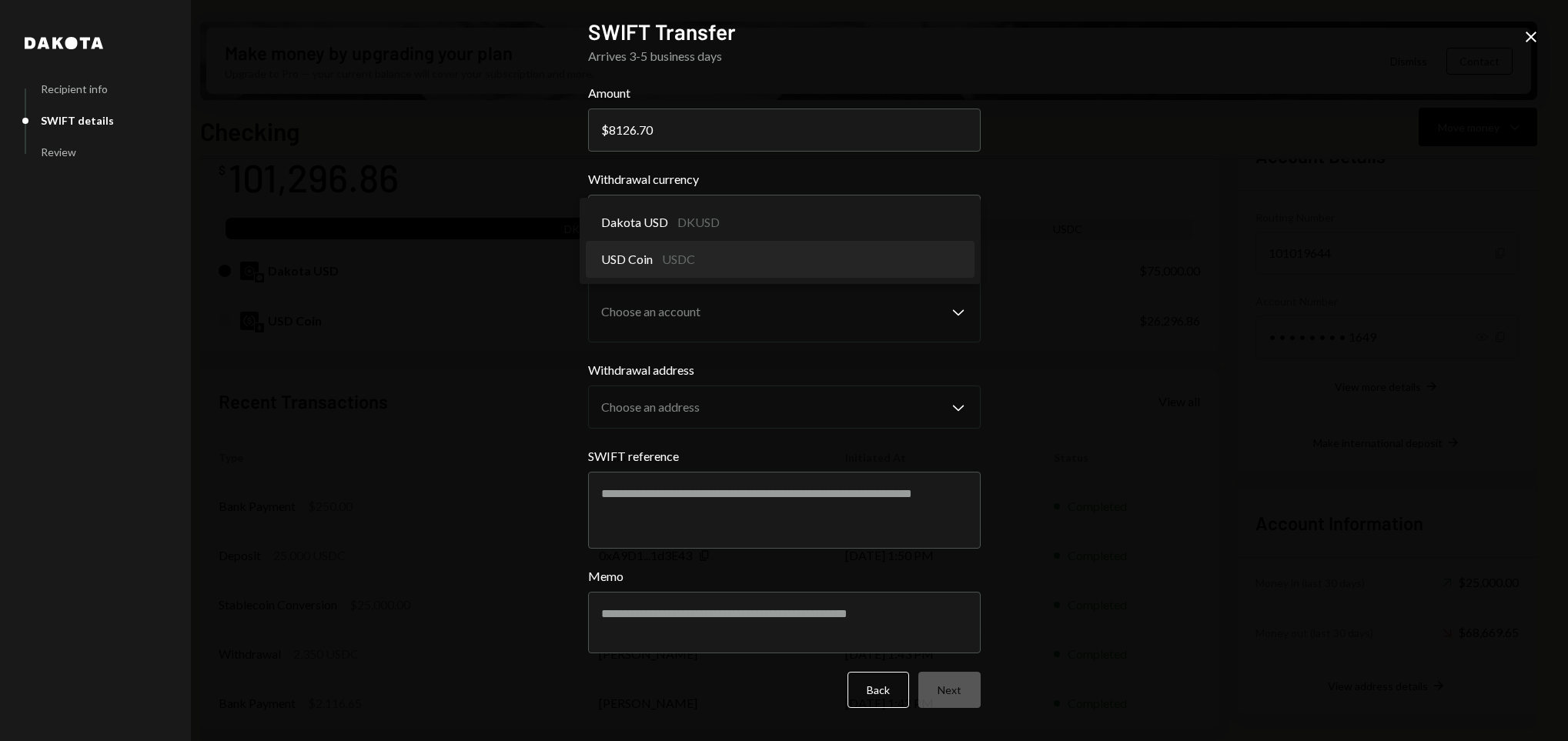
select select "****"
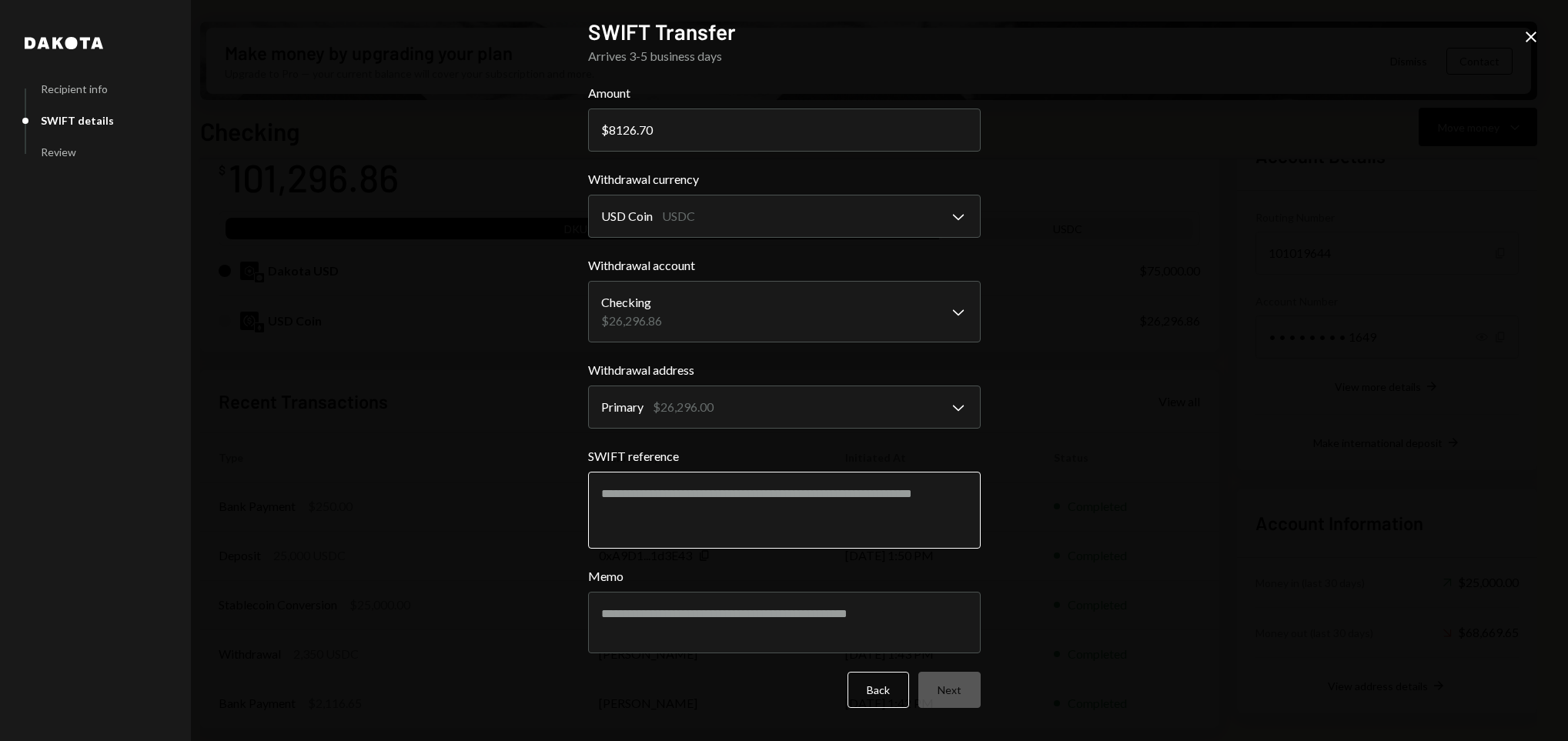
click at [754, 494] on textarea "SWIFT reference" at bounding box center [785, 510] width 393 height 77
paste textarea "**********"
drag, startPoint x: 670, startPoint y: 499, endPoint x: 622, endPoint y: 494, distance: 48.3
click at [622, 494] on textarea "**********" at bounding box center [785, 510] width 393 height 77
paste textarea
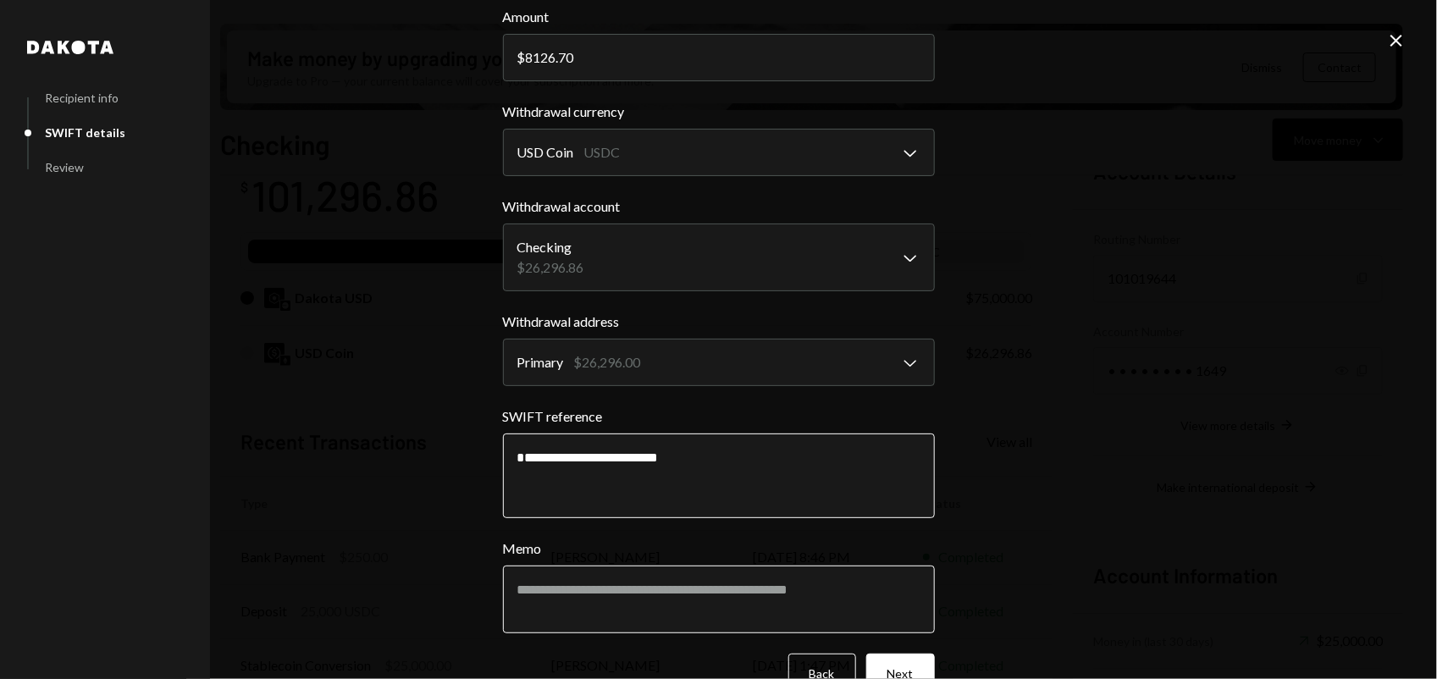
scroll to position [125, 0]
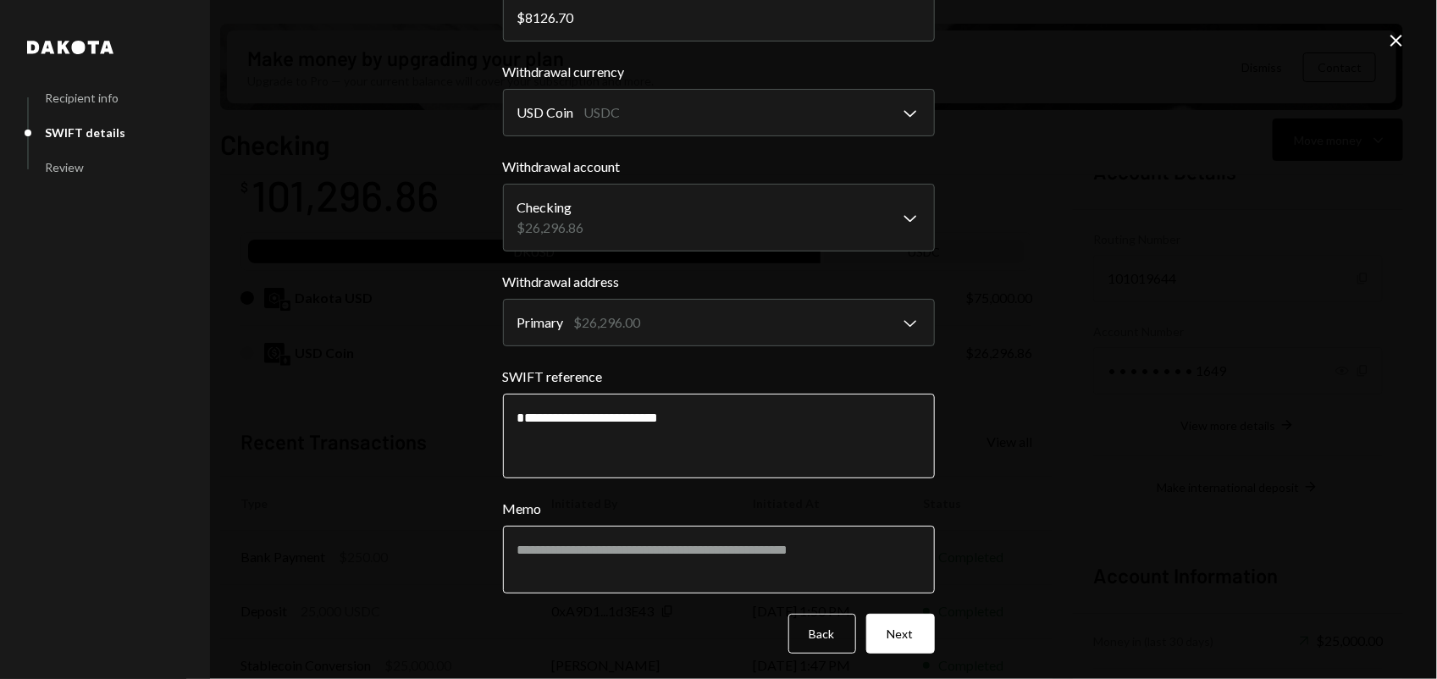
type textarea "**********"
click at [615, 543] on textarea "Memo" at bounding box center [719, 560] width 432 height 68
paste textarea "********"
type textarea "**********"
click at [885, 543] on button "Next" at bounding box center [900, 634] width 69 height 40
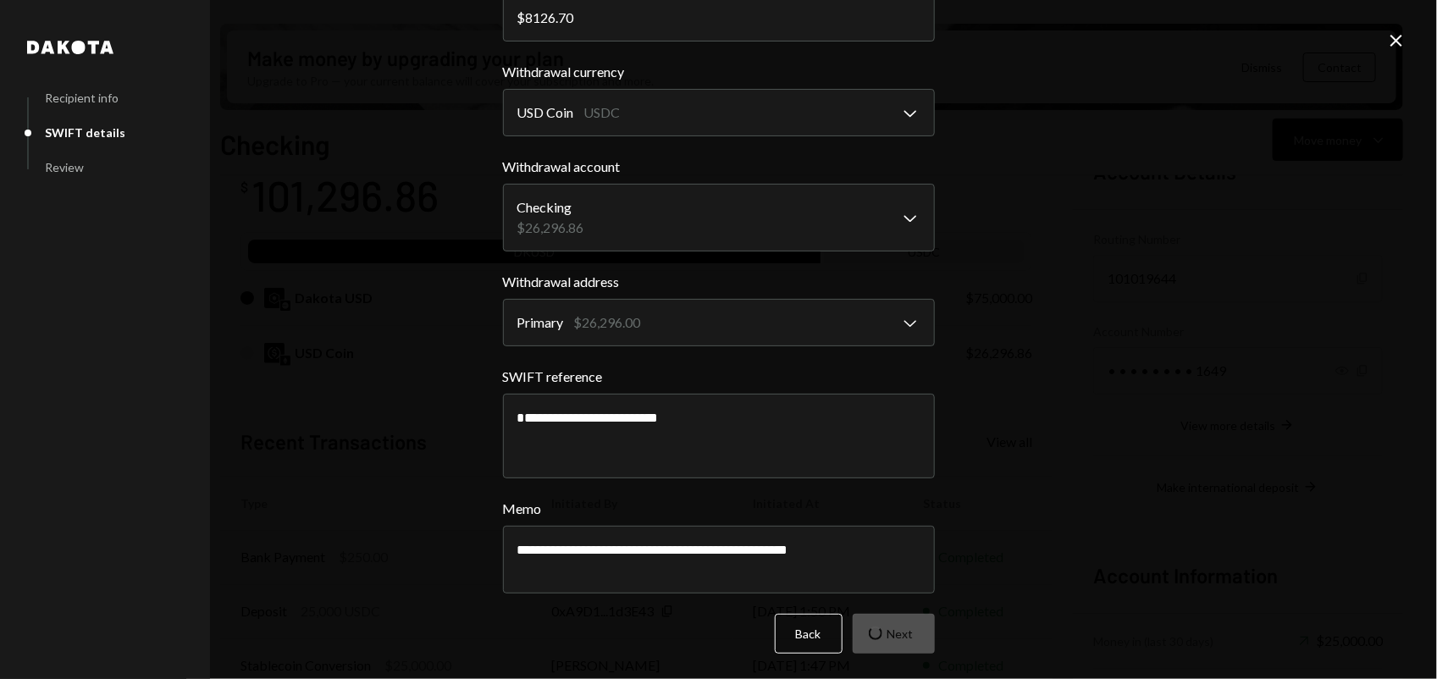
scroll to position [0, 0]
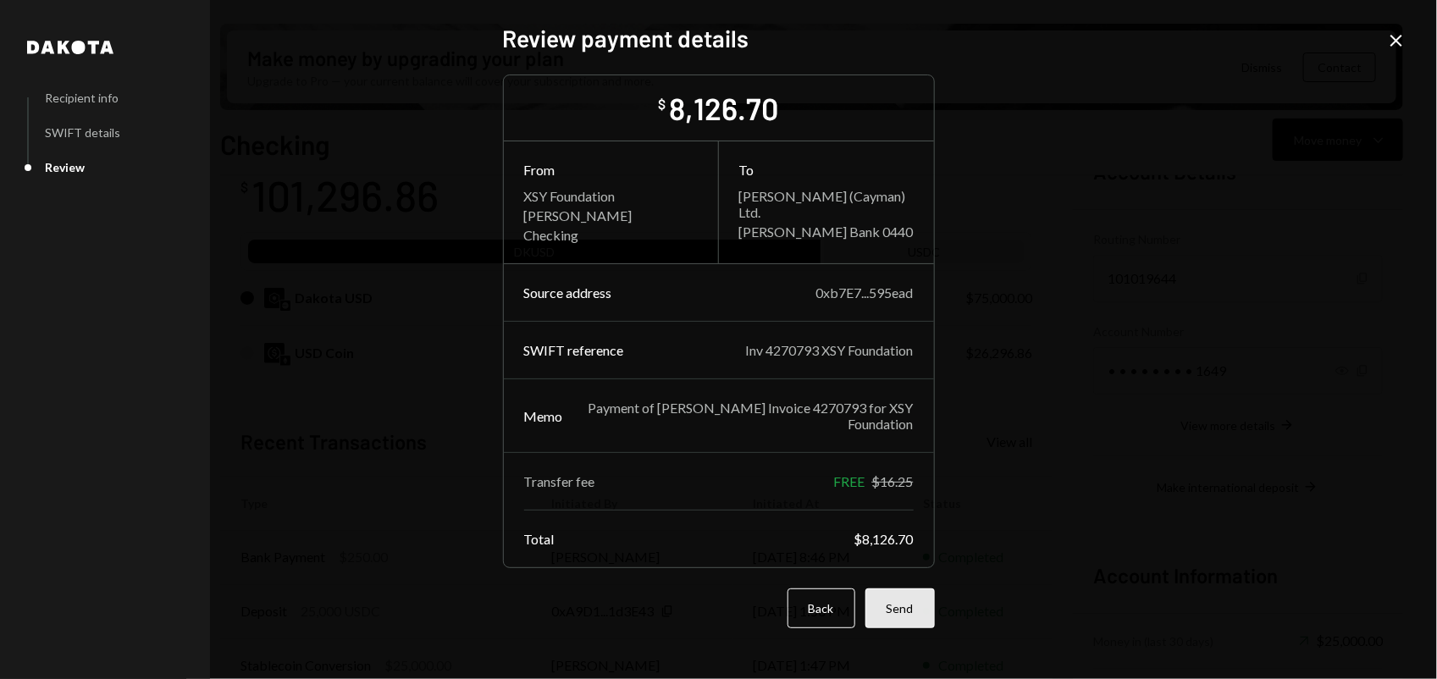
click at [894, 543] on button "Send" at bounding box center [899, 608] width 69 height 40
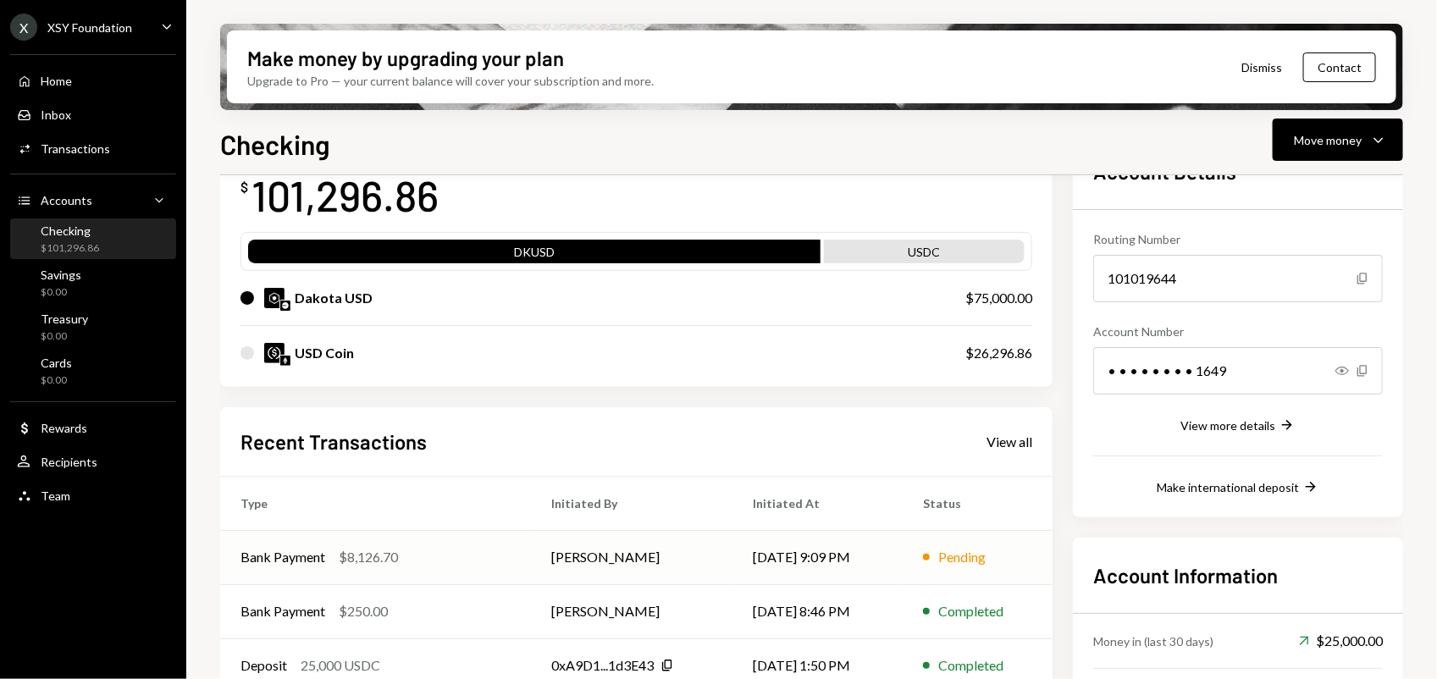
click at [637, 543] on td "[PERSON_NAME]" at bounding box center [631, 557] width 201 height 54
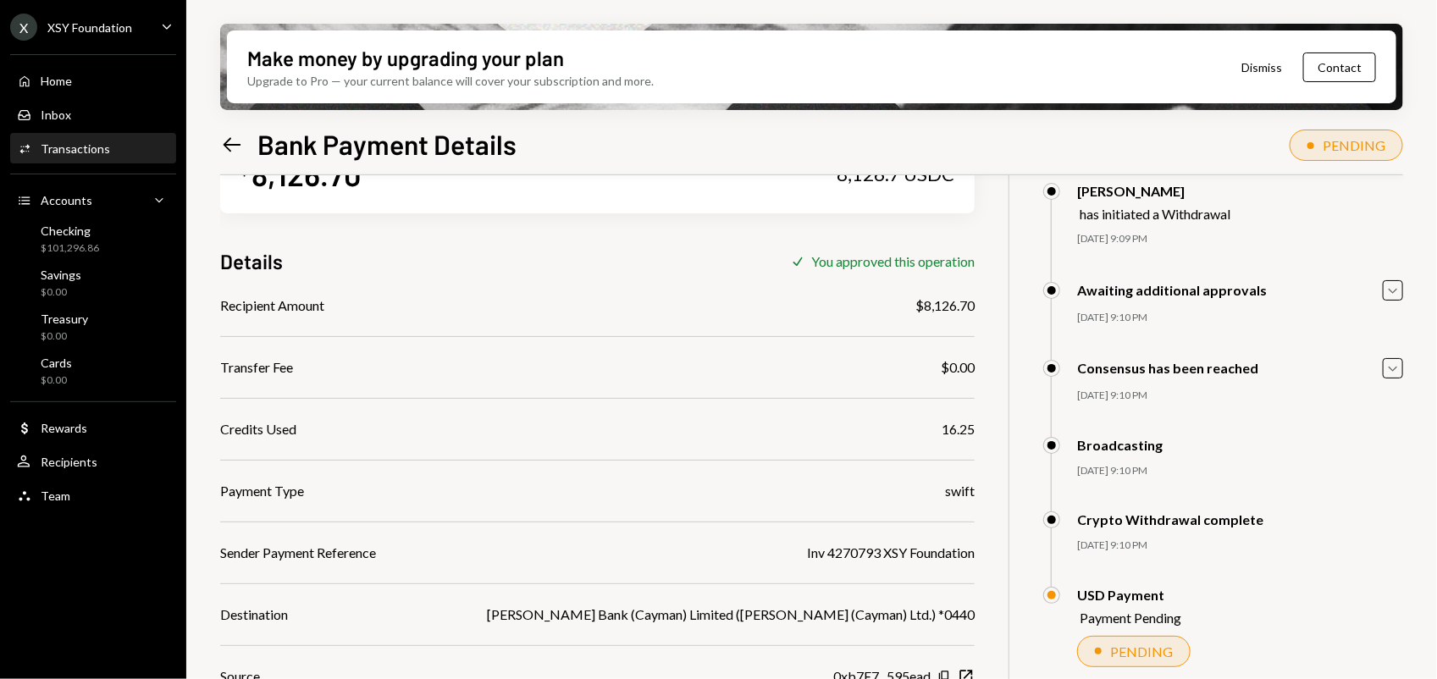
scroll to position [106, 0]
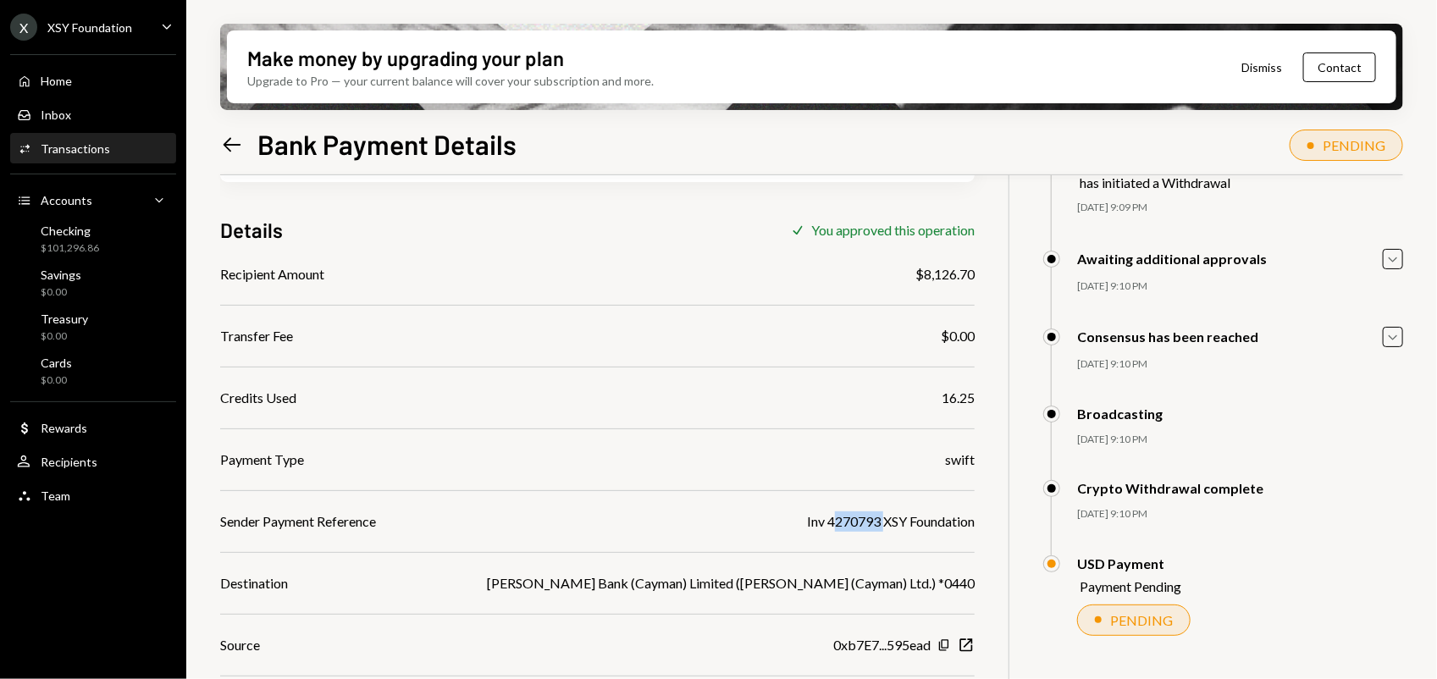
drag, startPoint x: 822, startPoint y: 521, endPoint x: 874, endPoint y: 521, distance: 52.5
click at [874, 521] on div "Inv 4270793 XSY Foundation" at bounding box center [891, 521] width 168 height 20
copy div "4270793"
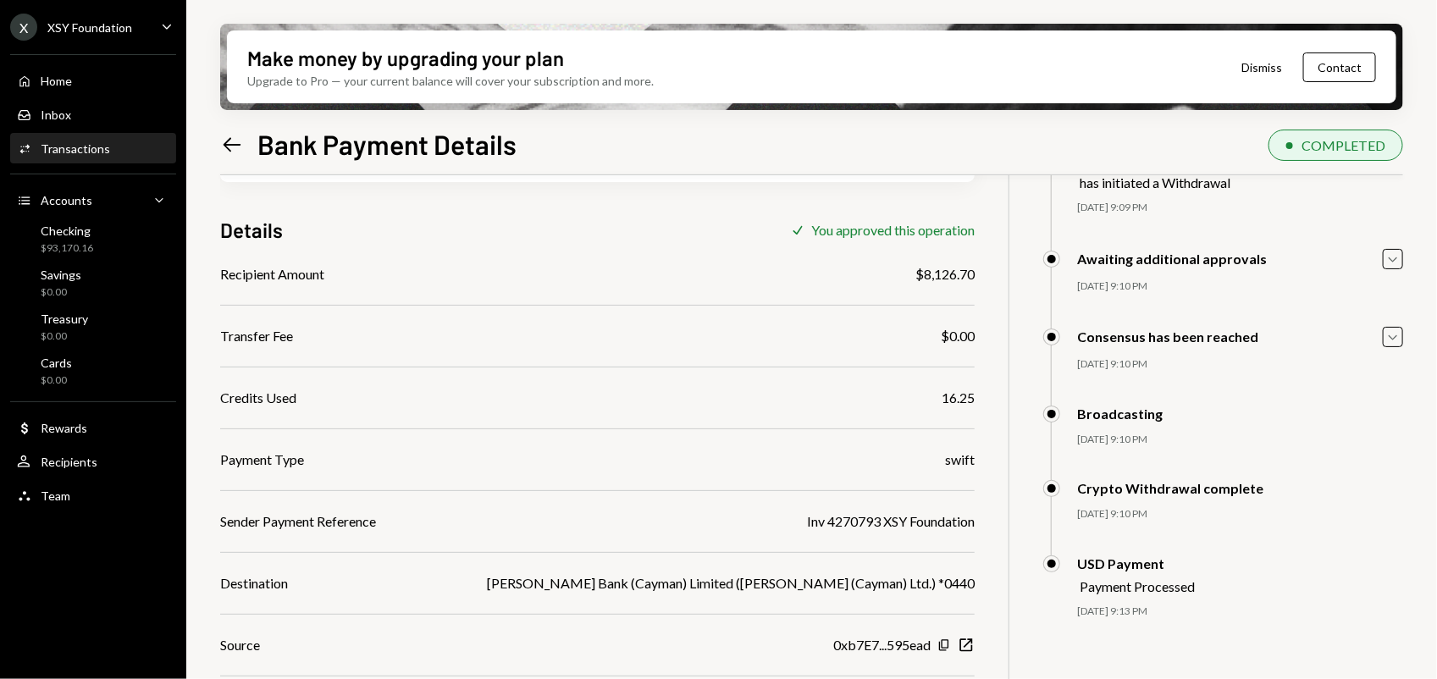
click at [116, 34] on div "XSY Foundation" at bounding box center [89, 27] width 85 height 14
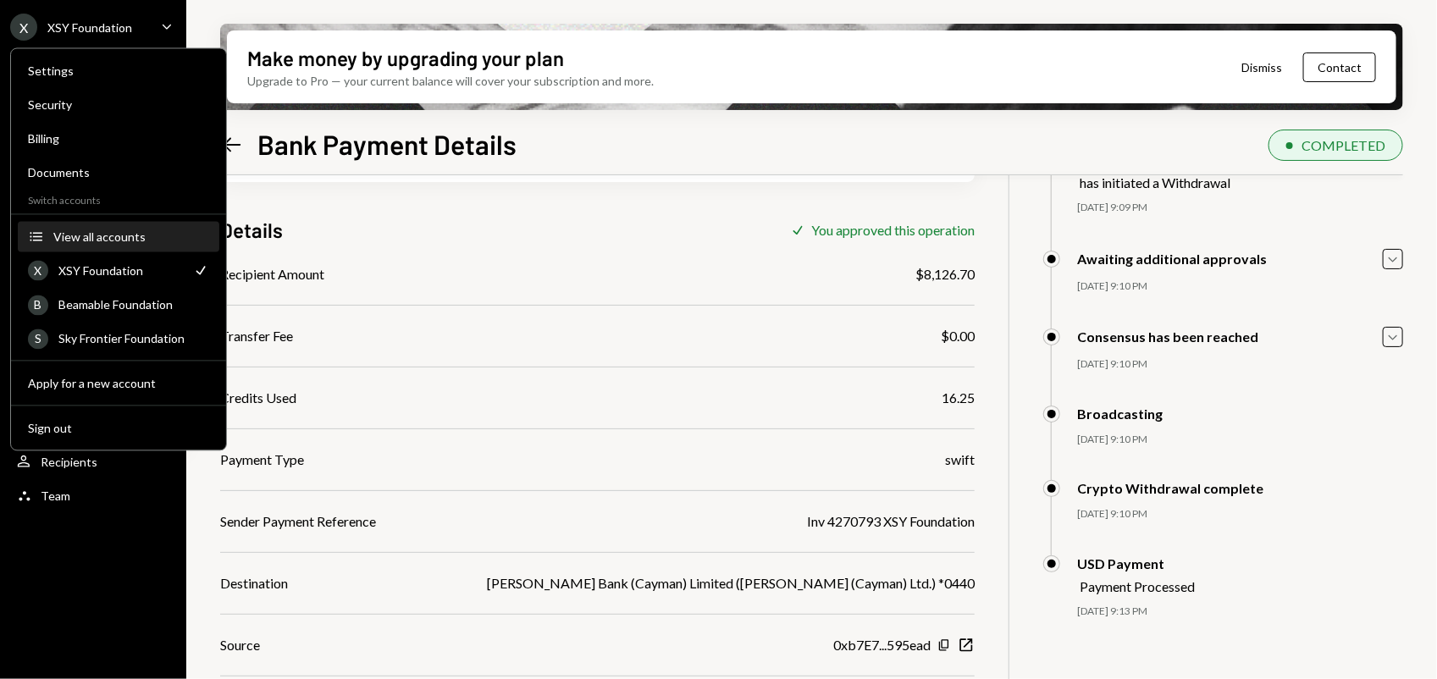
click at [119, 234] on div "View all accounts" at bounding box center [131, 236] width 156 height 14
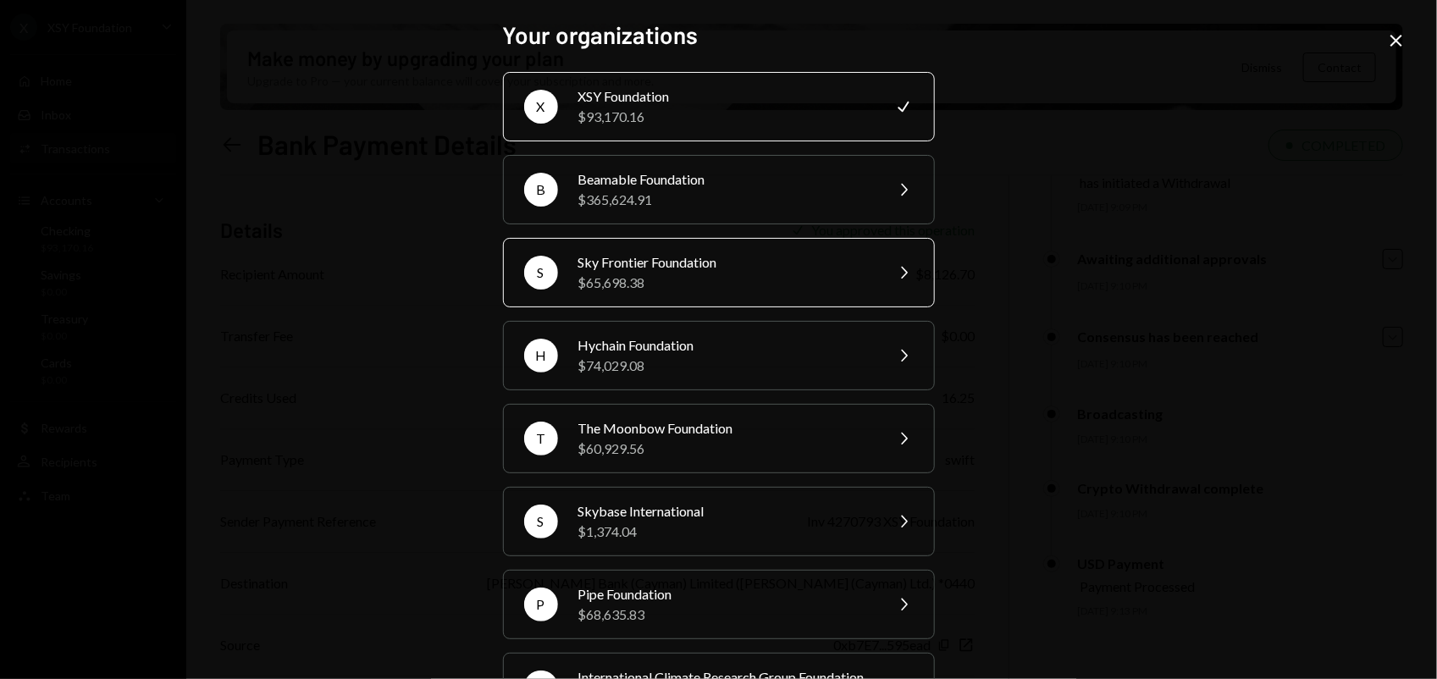
click at [737, 260] on div "Sky Frontier Foundation" at bounding box center [725, 262] width 295 height 20
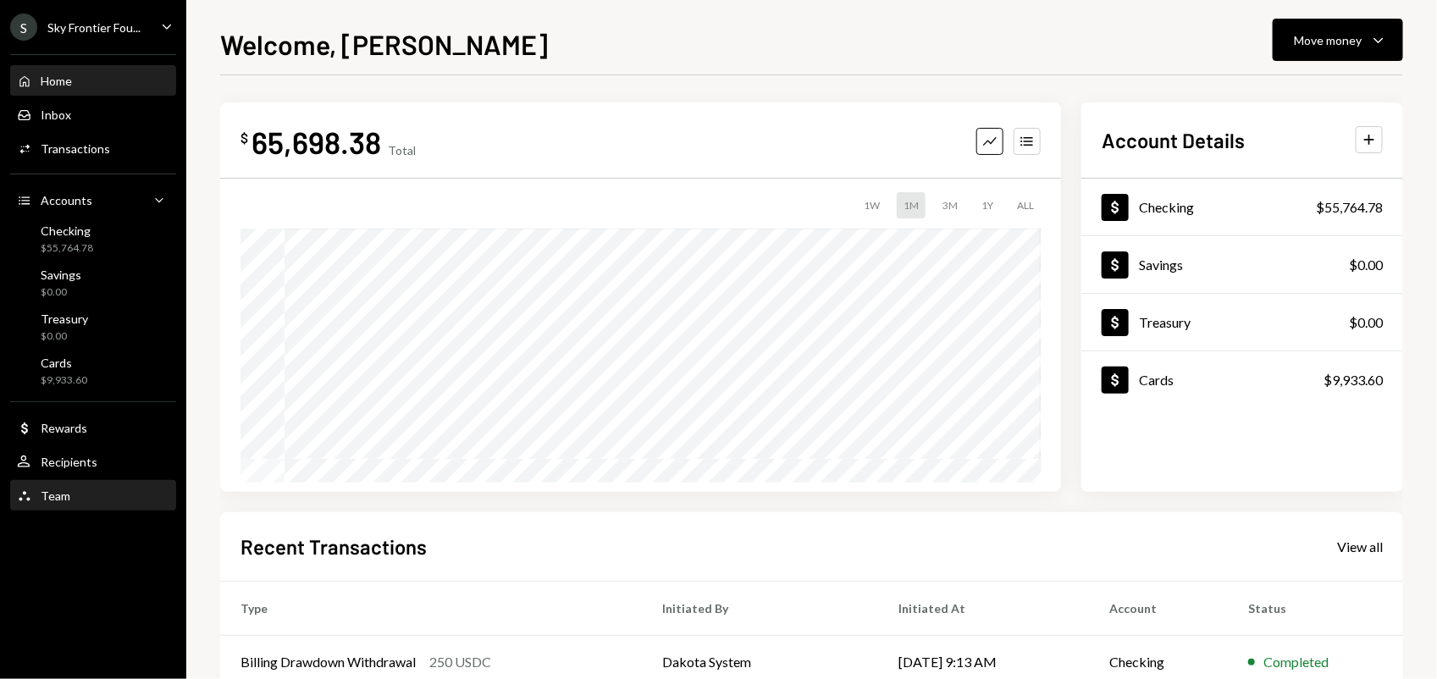
click at [116, 495] on div "Team Team" at bounding box center [93, 495] width 152 height 15
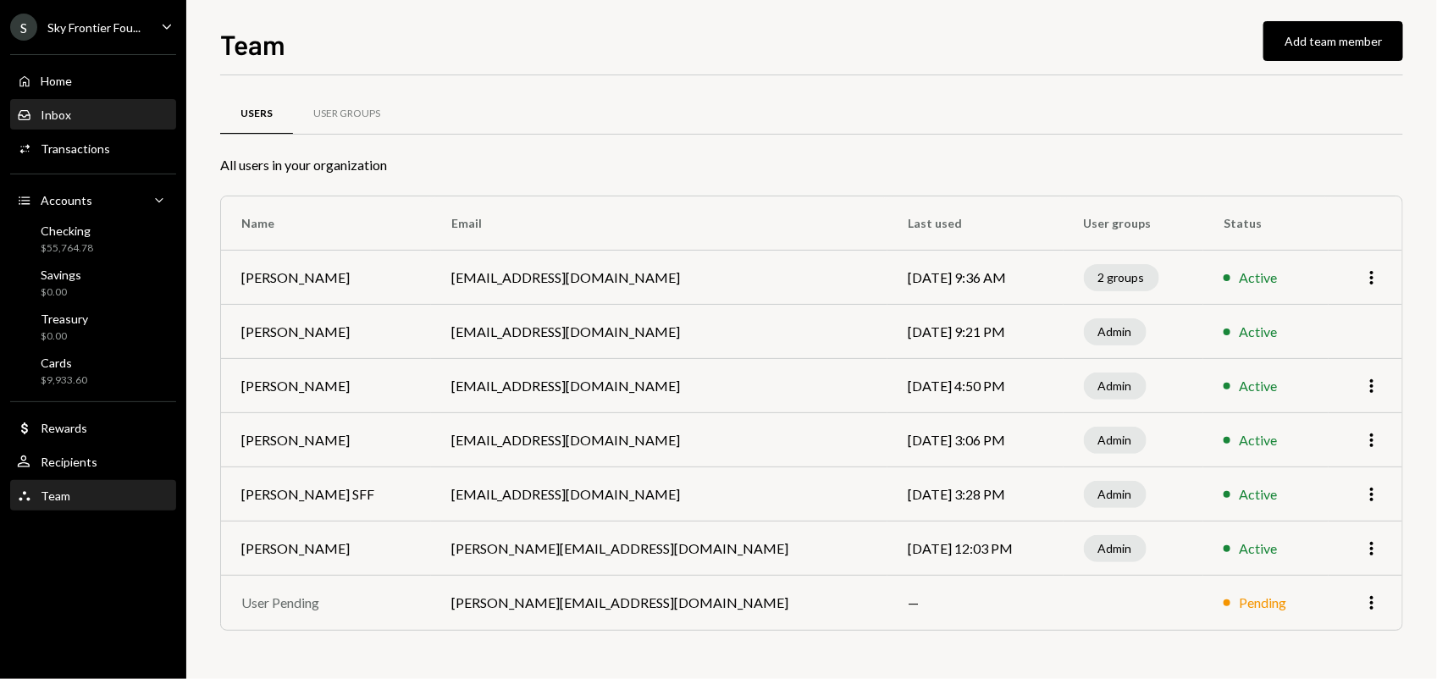
click at [69, 119] on div "Inbox" at bounding box center [56, 115] width 30 height 14
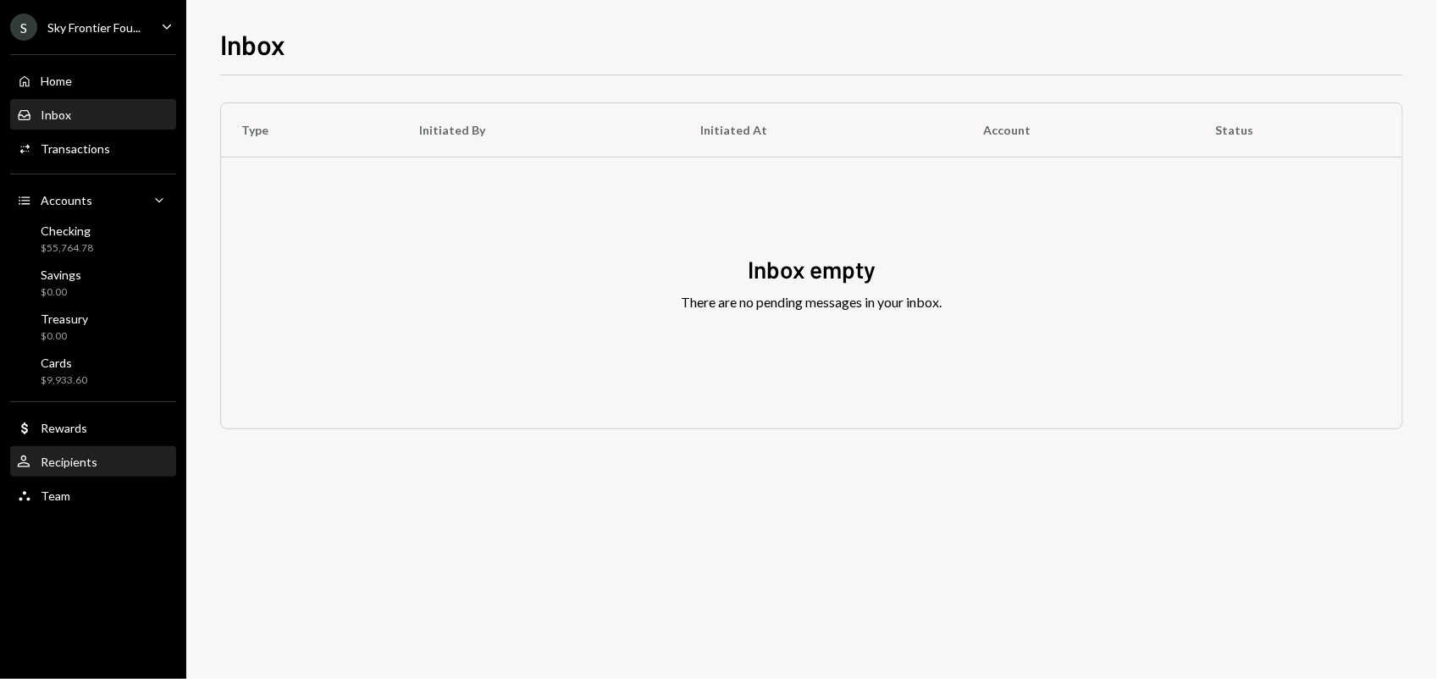
click at [124, 455] on div "User Recipients" at bounding box center [93, 462] width 152 height 15
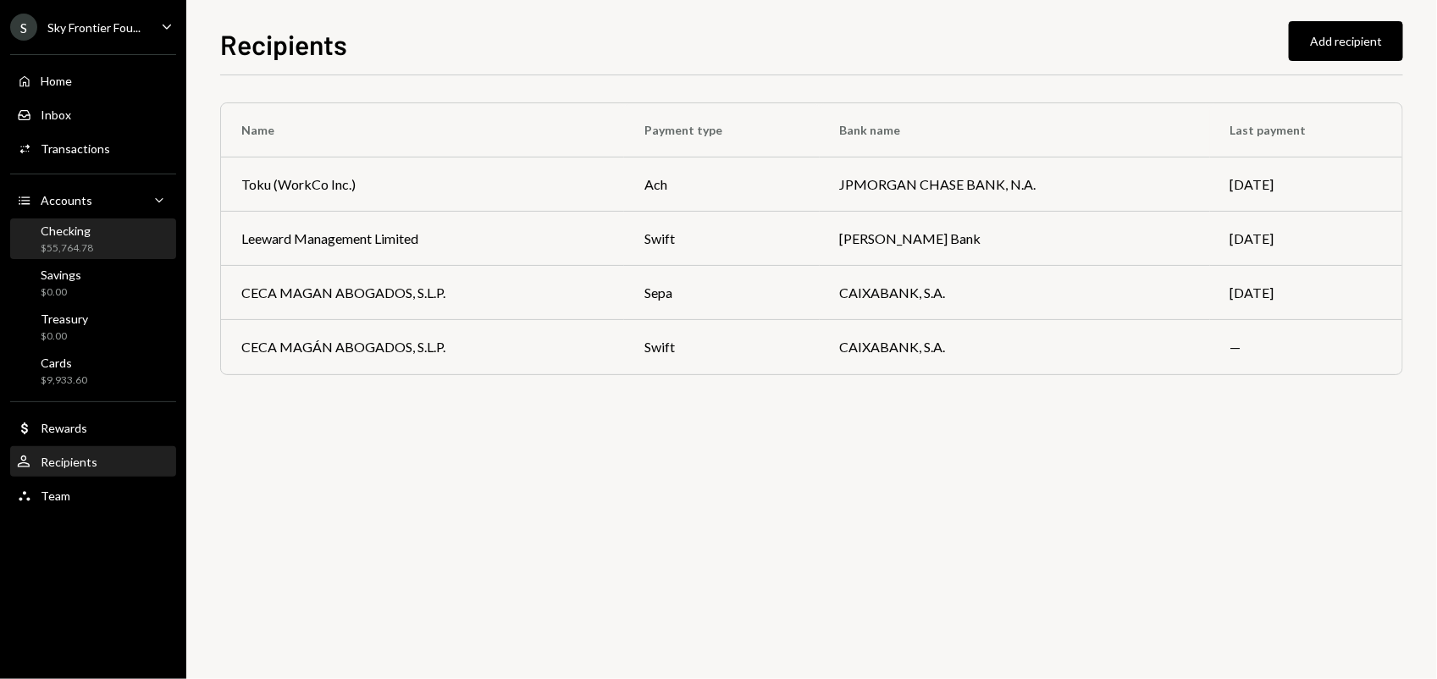
click at [102, 229] on div "Checking $55,764.78" at bounding box center [93, 239] width 152 height 32
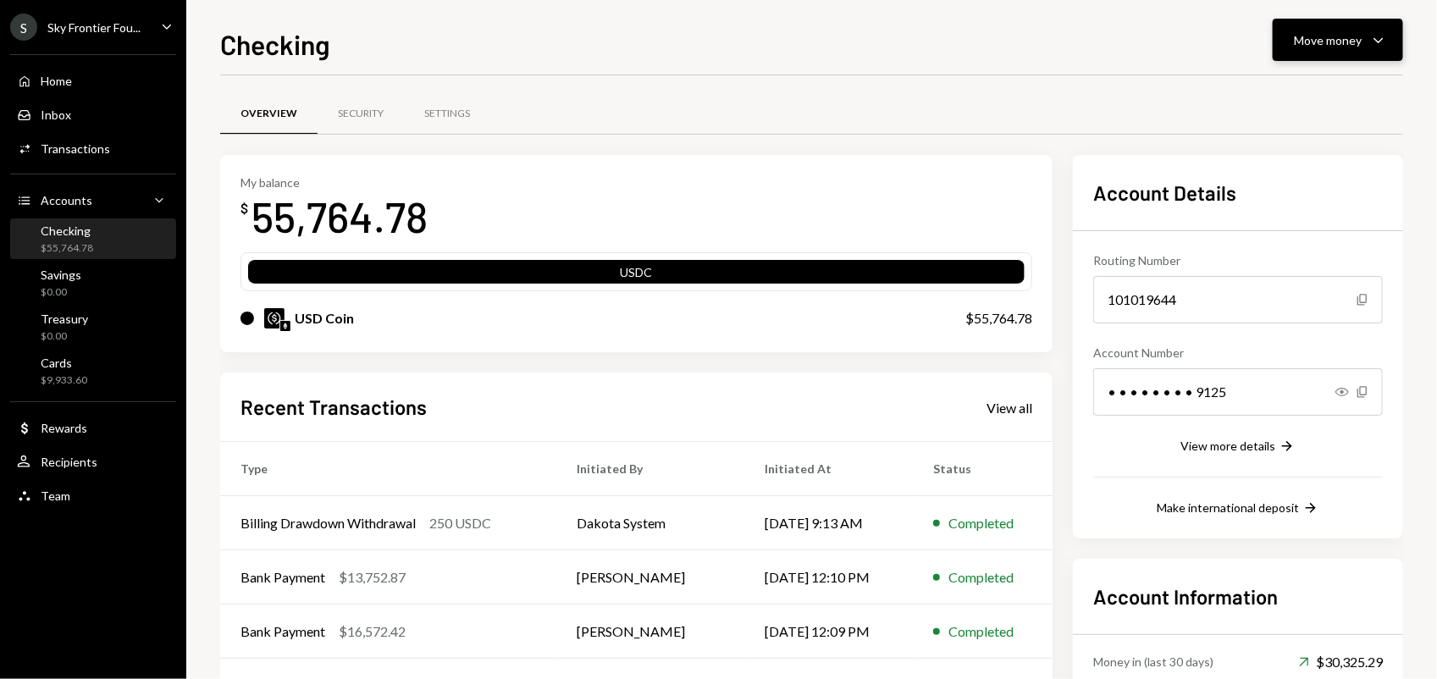
click at [1327, 32] on div "Move money" at bounding box center [1327, 40] width 68 height 18
click at [1302, 86] on div "Send" at bounding box center [1324, 92] width 124 height 18
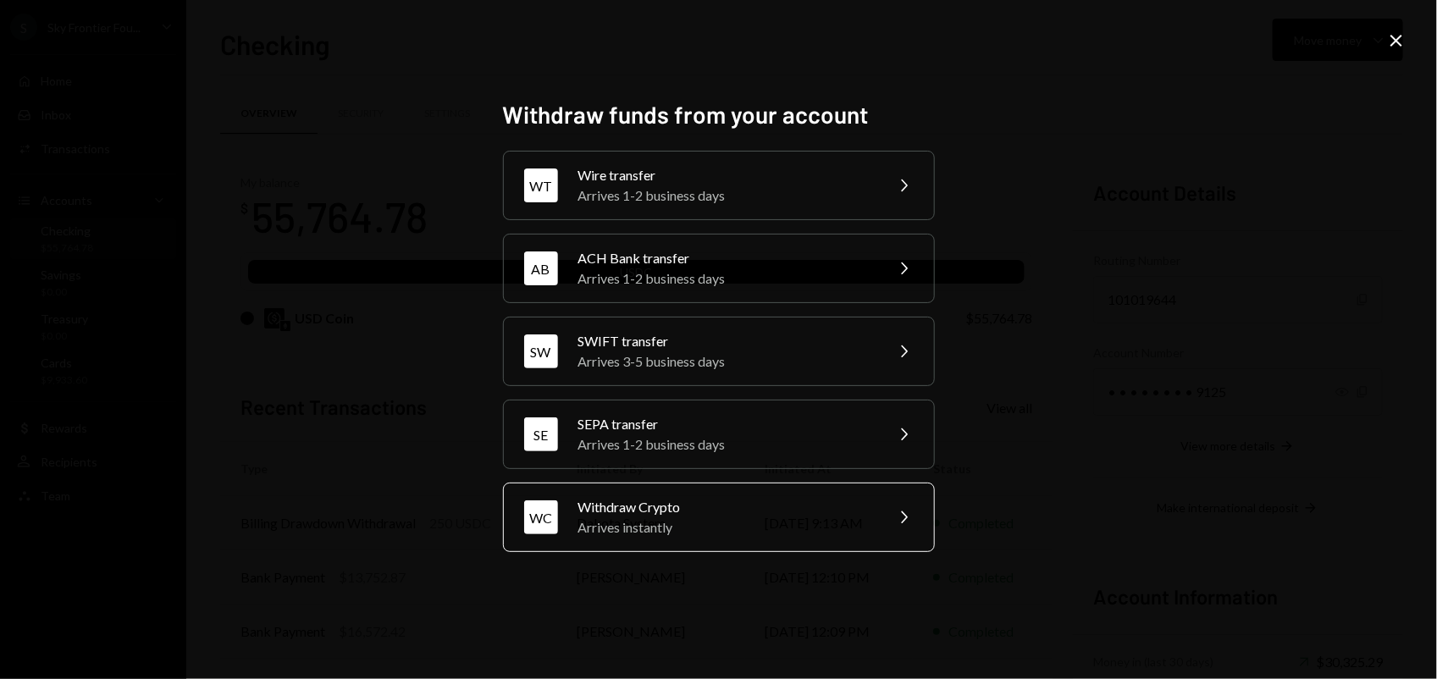
click at [692, 535] on div "Arrives instantly" at bounding box center [725, 527] width 295 height 20
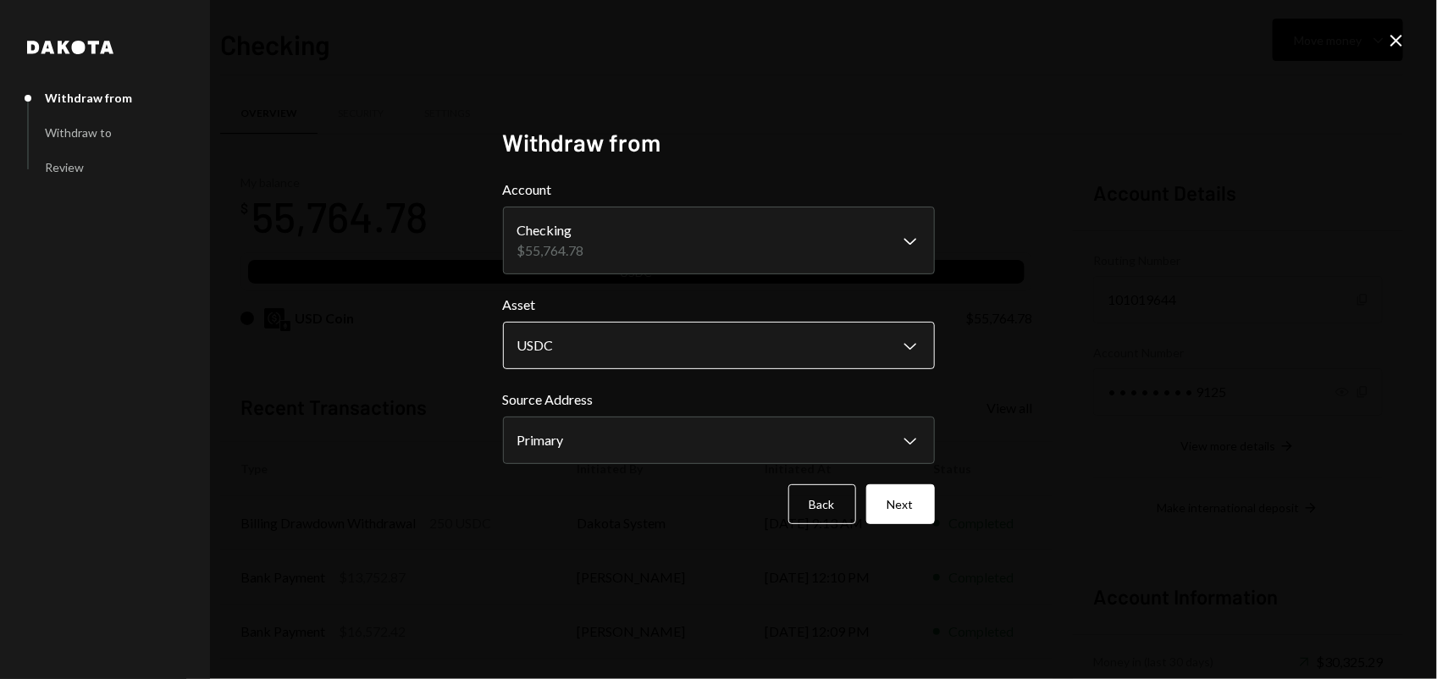
click at [629, 335] on body "S Sky Frontier Fou... Caret Down Home Home Inbox Inbox Activities Transactions …" at bounding box center [718, 339] width 1437 height 679
click at [611, 437] on body "S Sky Frontier Fou... Caret Down Home Home Inbox Inbox Activities Transactions …" at bounding box center [718, 339] width 1437 height 679
click at [893, 510] on button "Next" at bounding box center [900, 504] width 69 height 40
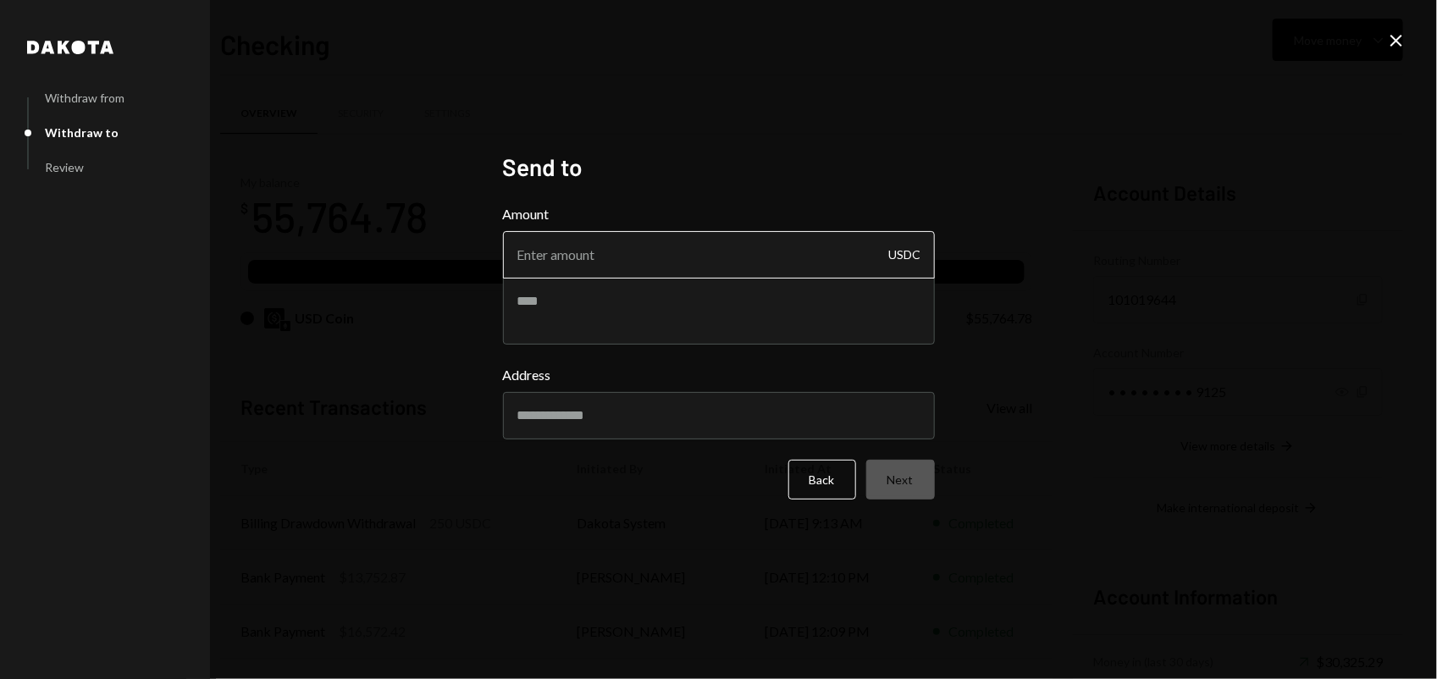
click at [577, 258] on input "Amount" at bounding box center [719, 254] width 432 height 47
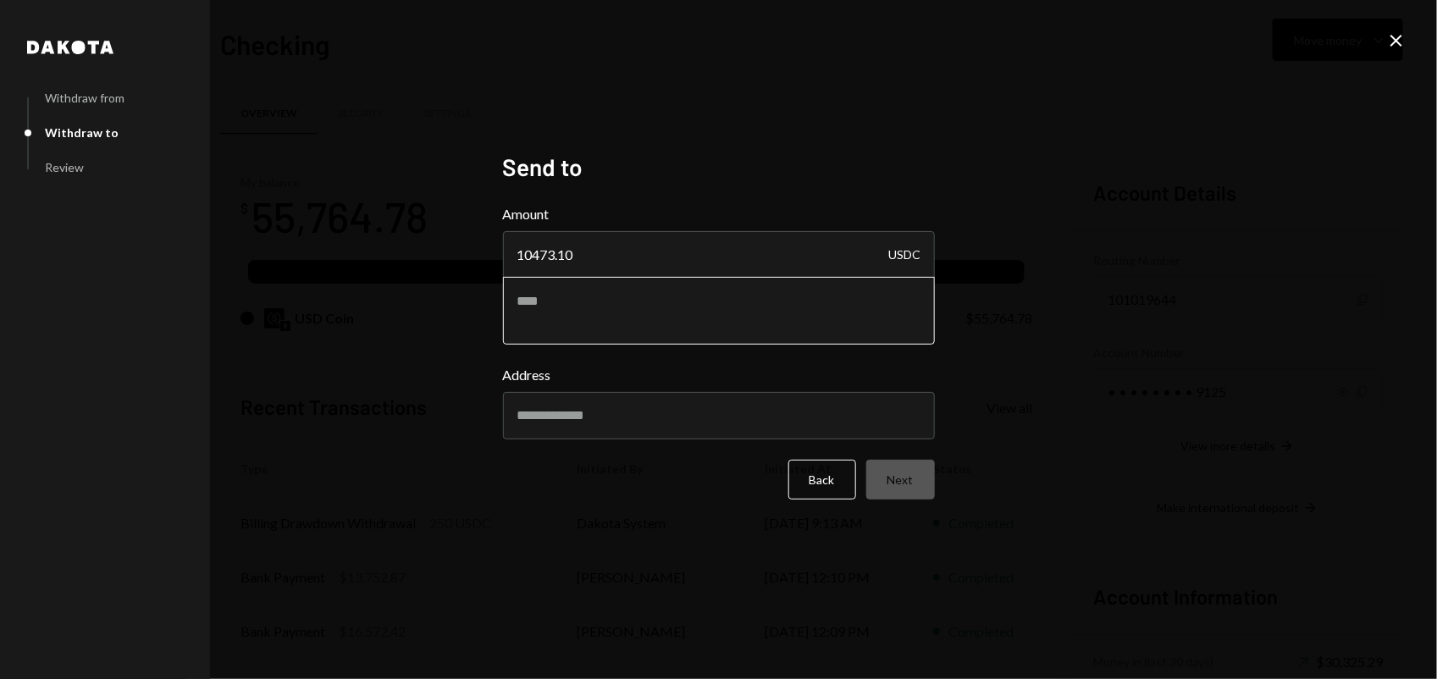
type input "10473.10"
click at [584, 302] on textarea at bounding box center [719, 311] width 432 height 68
type textarea "**********"
click at [606, 407] on input "Address" at bounding box center [719, 415] width 432 height 47
click at [616, 406] on input "Address" at bounding box center [719, 415] width 432 height 47
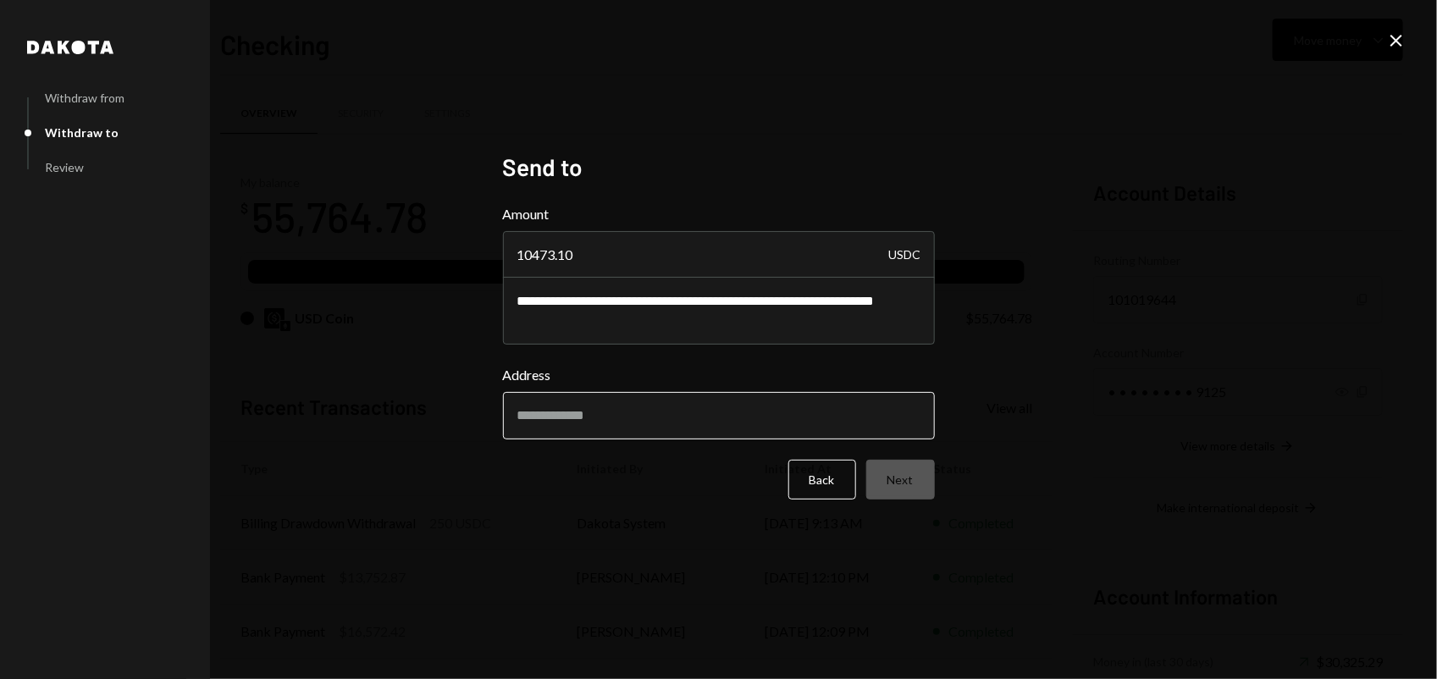
click at [627, 417] on input "Address" at bounding box center [719, 415] width 432 height 47
click at [818, 488] on button "Back" at bounding box center [822, 480] width 68 height 40
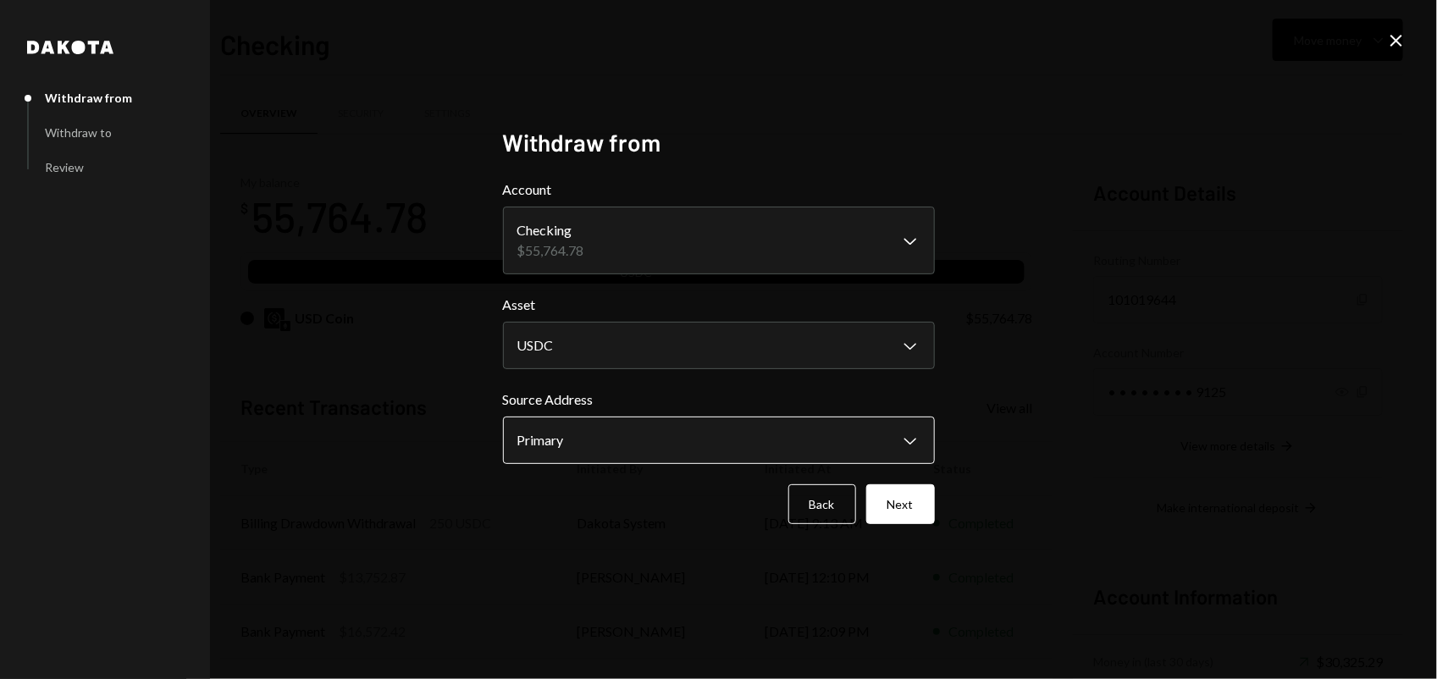
click at [682, 443] on body "S Sky Frontier Fou... Caret Down Home Home Inbox Inbox Activities Transactions …" at bounding box center [718, 339] width 1437 height 679
click at [830, 515] on button "Back" at bounding box center [822, 504] width 68 height 40
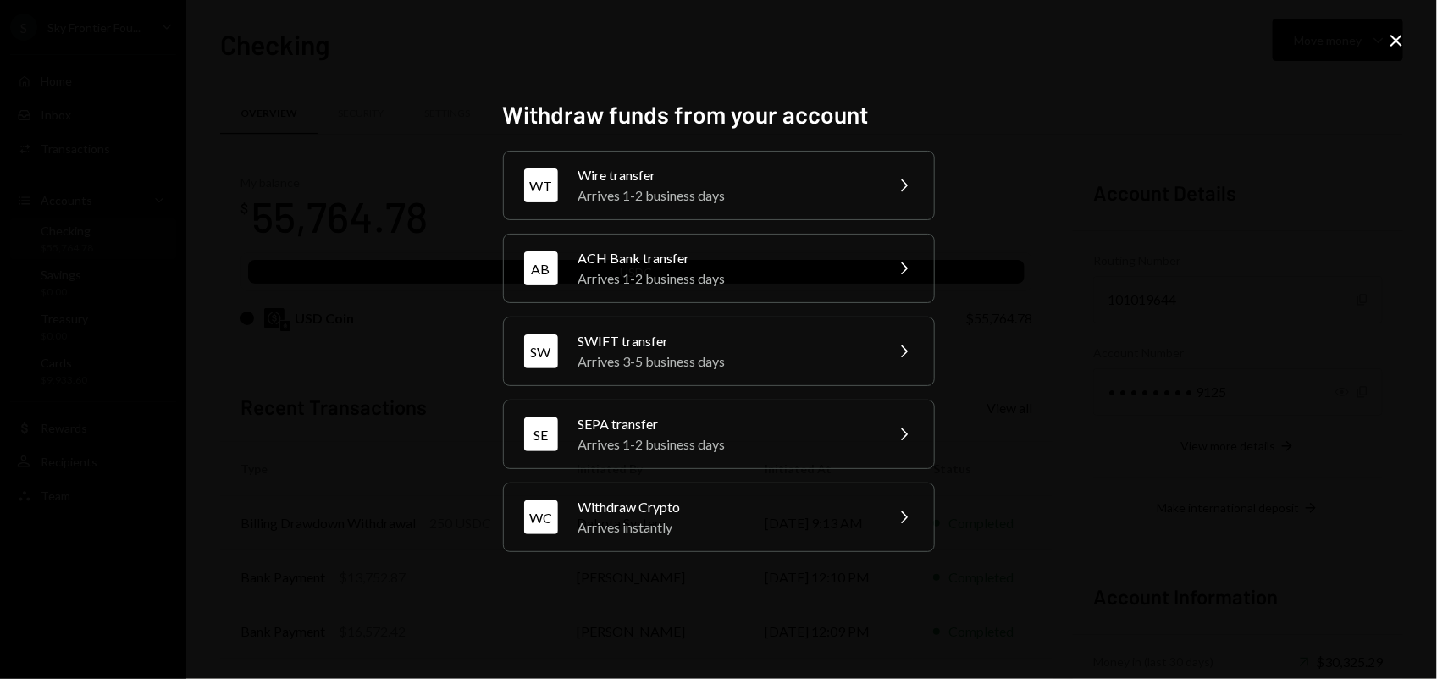
click at [1144, 140] on div "Withdraw funds from your account WT Wire transfer Arrives 1-2 business days Che…" at bounding box center [718, 339] width 1437 height 679
click at [1389, 43] on icon "Close" at bounding box center [1396, 40] width 20 height 20
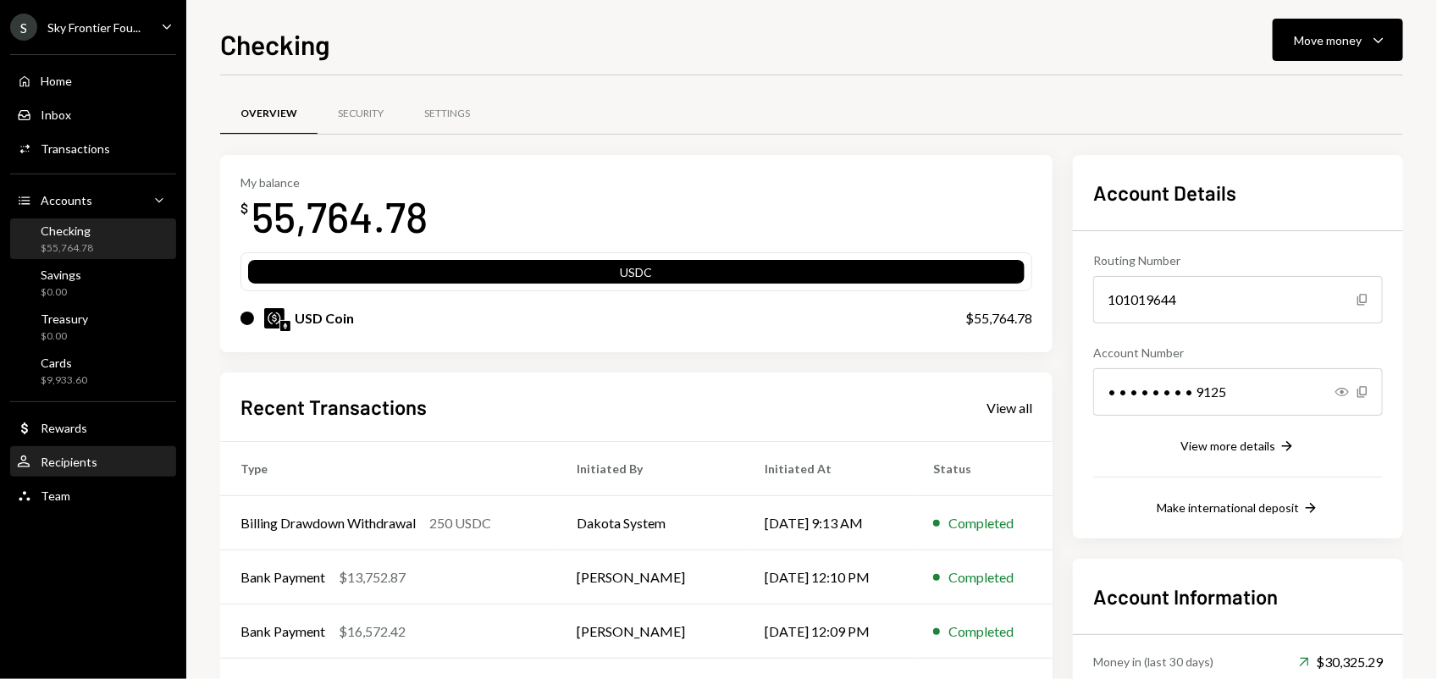
click at [112, 467] on div "User Recipients" at bounding box center [93, 462] width 152 height 15
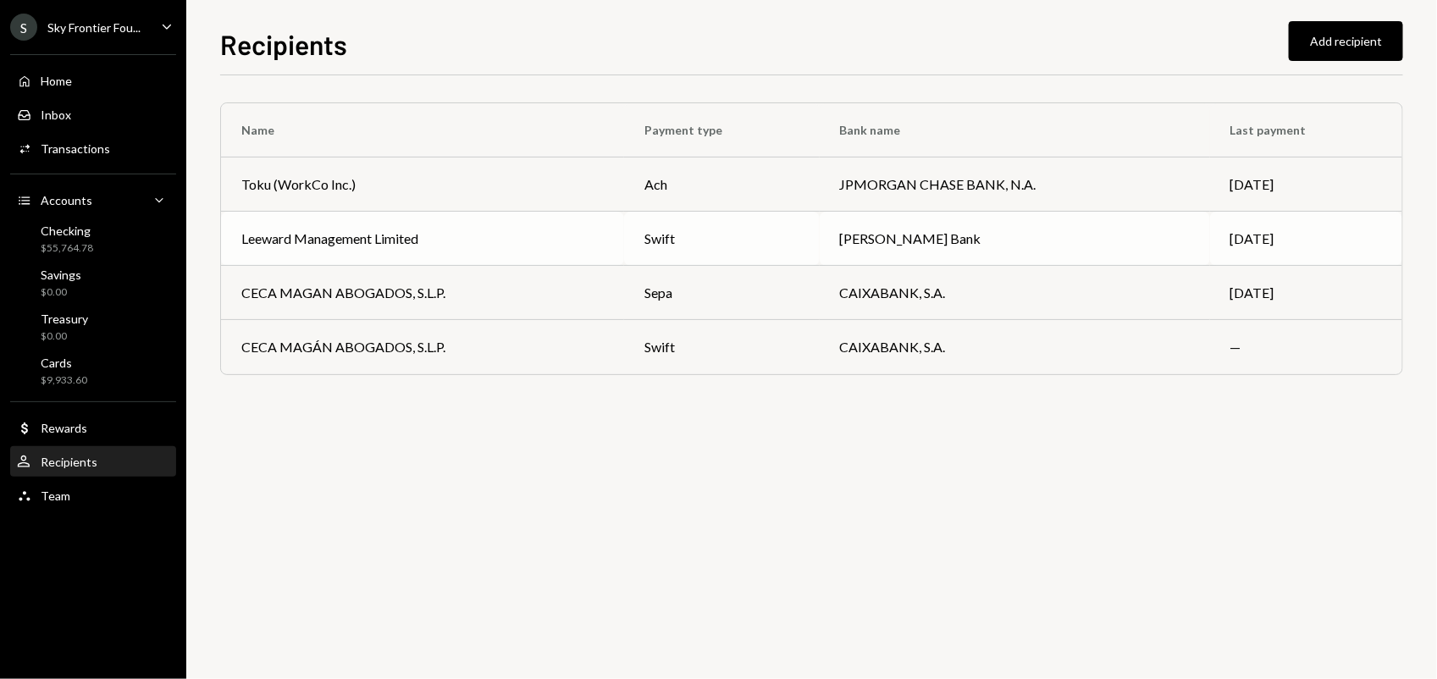
click at [552, 246] on div "Leeward Management Limited" at bounding box center [422, 239] width 362 height 20
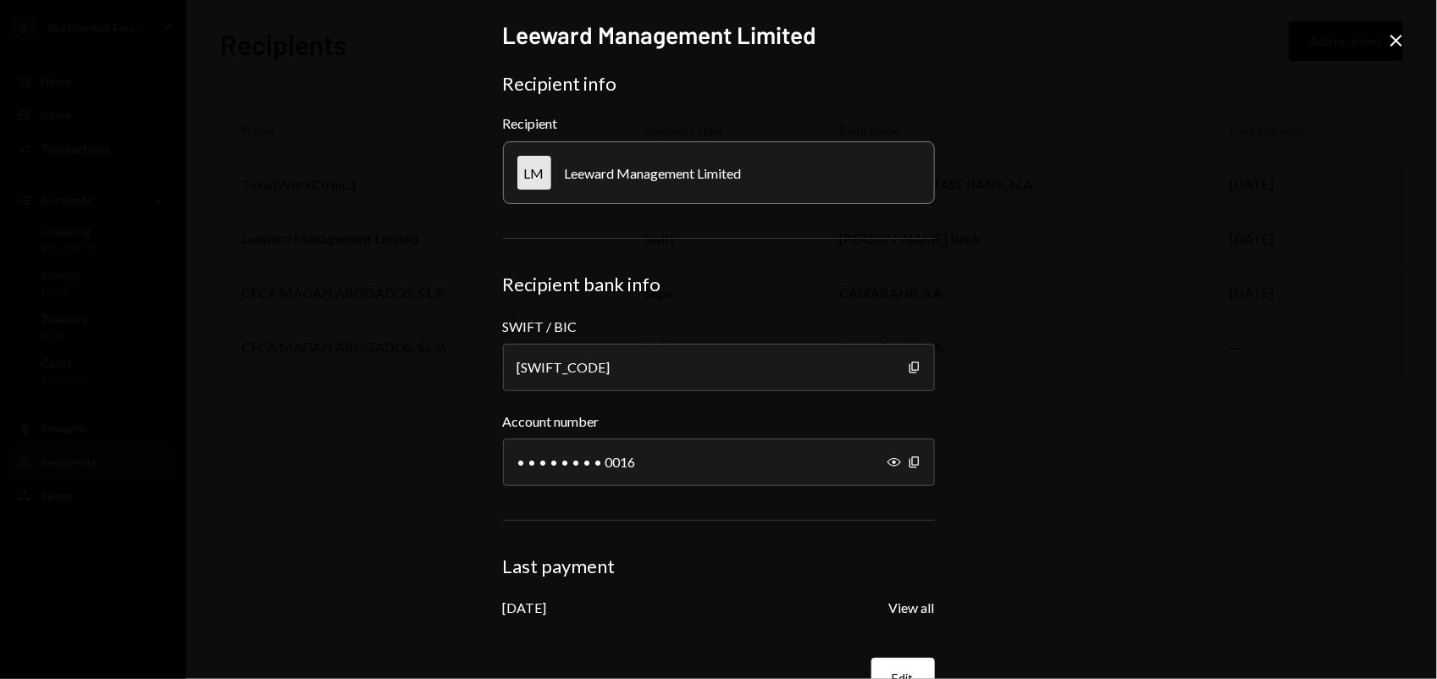
click at [1395, 40] on icon at bounding box center [1396, 41] width 12 height 12
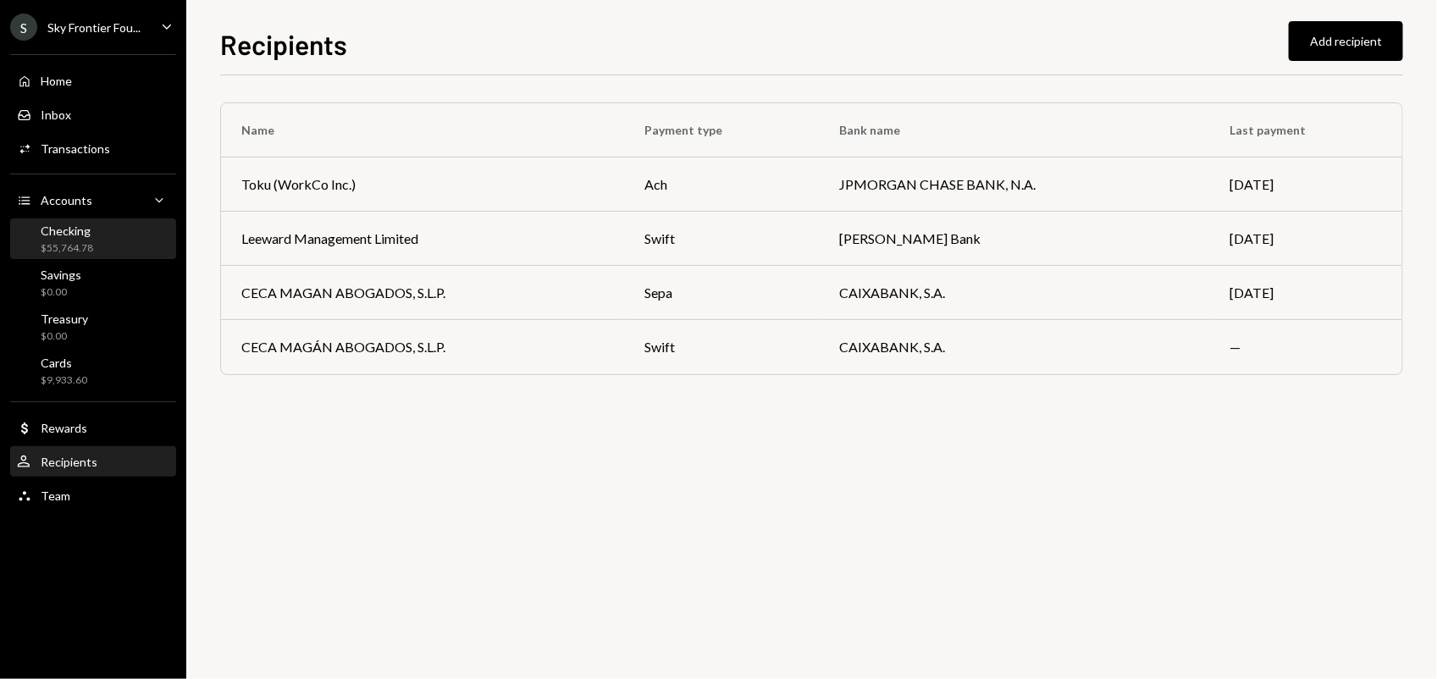
click at [85, 242] on div "$55,764.78" at bounding box center [67, 248] width 52 height 14
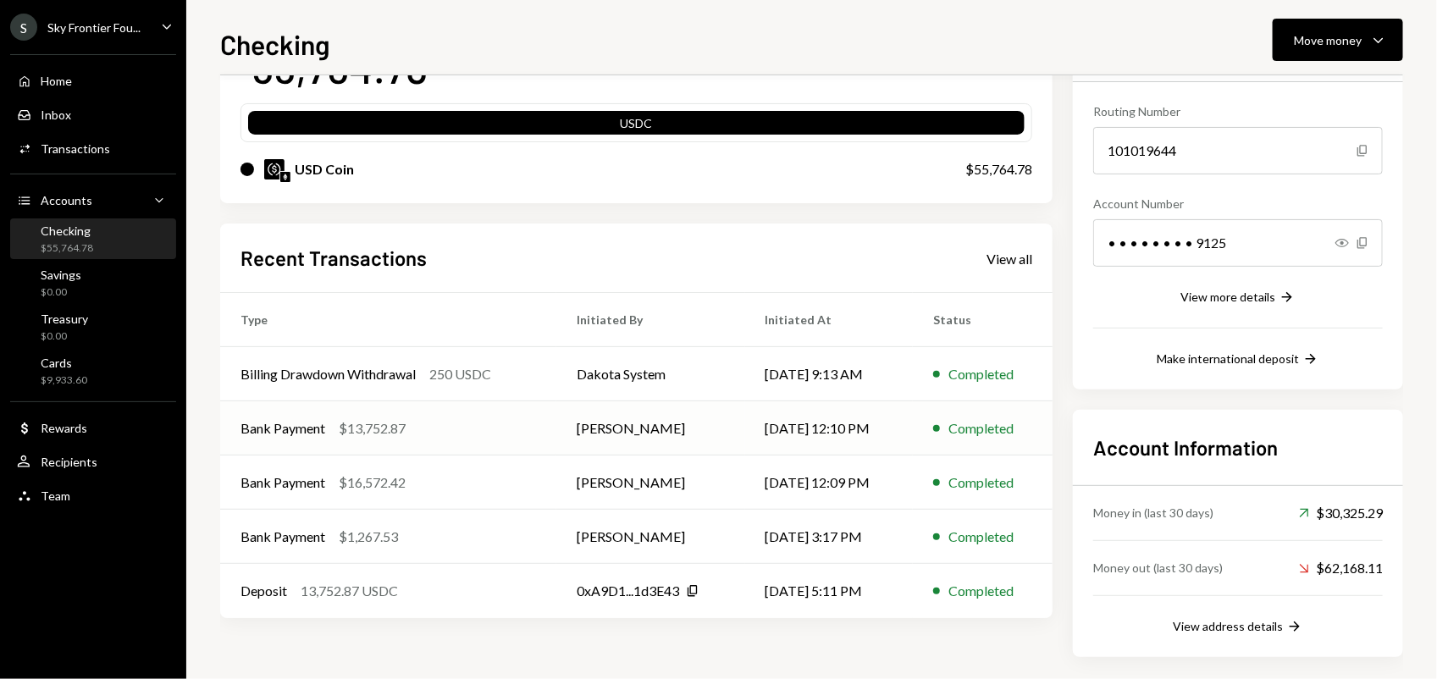
scroll to position [161, 0]
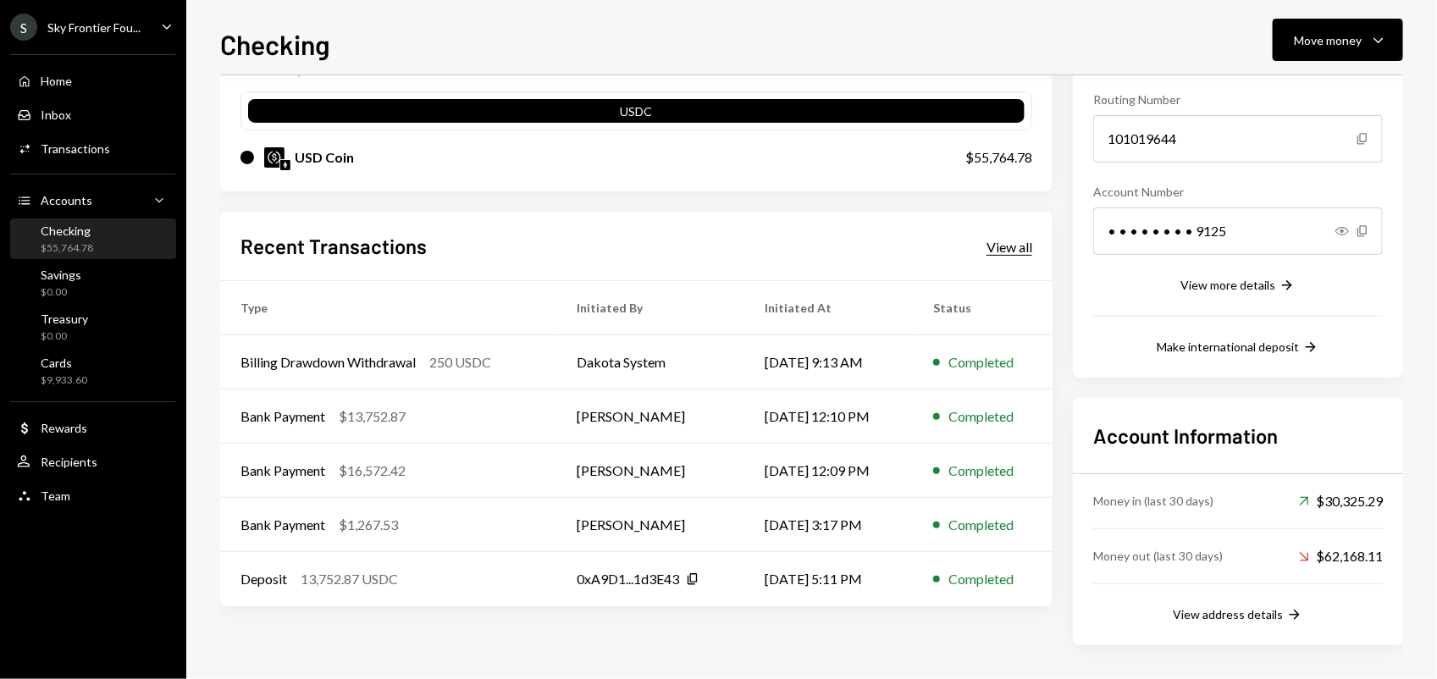
click at [1008, 250] on div "View all" at bounding box center [1009, 247] width 46 height 17
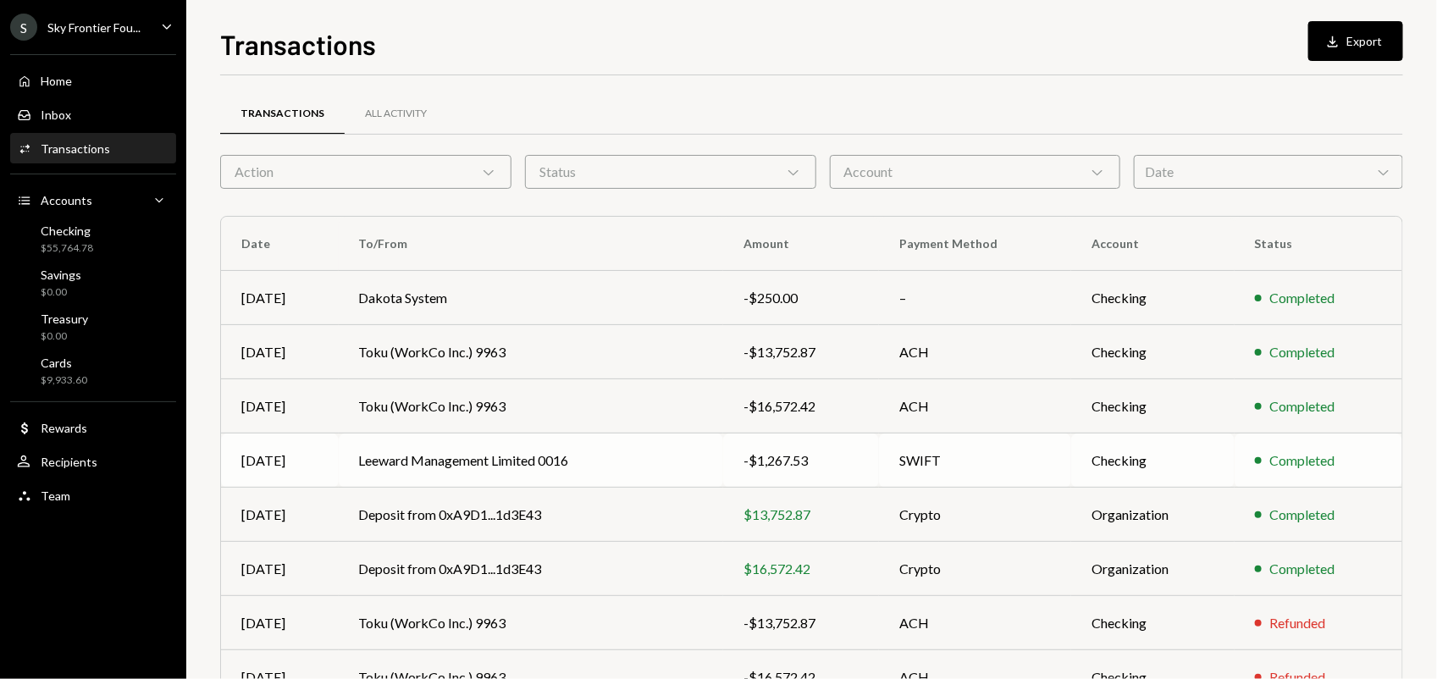
click at [611, 461] on td "Leeward Management Limited 0016" at bounding box center [531, 460] width 384 height 54
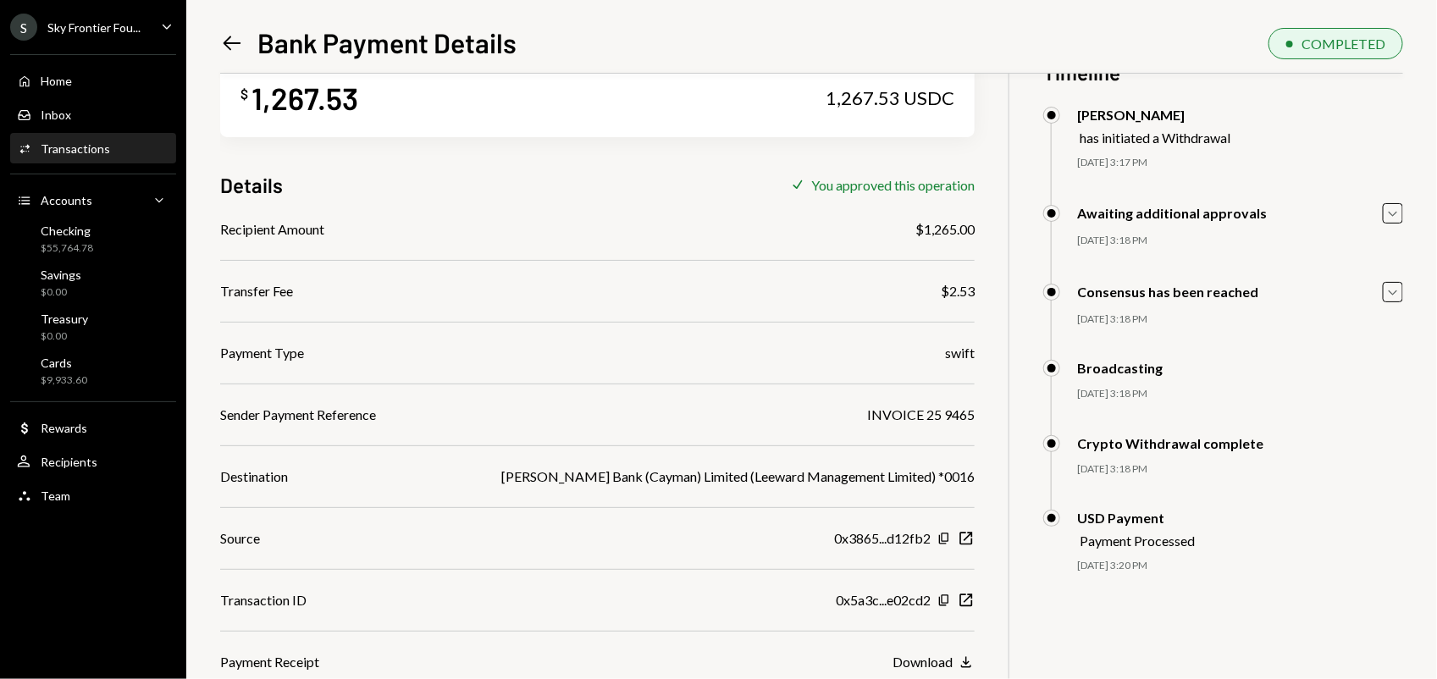
scroll to position [73, 0]
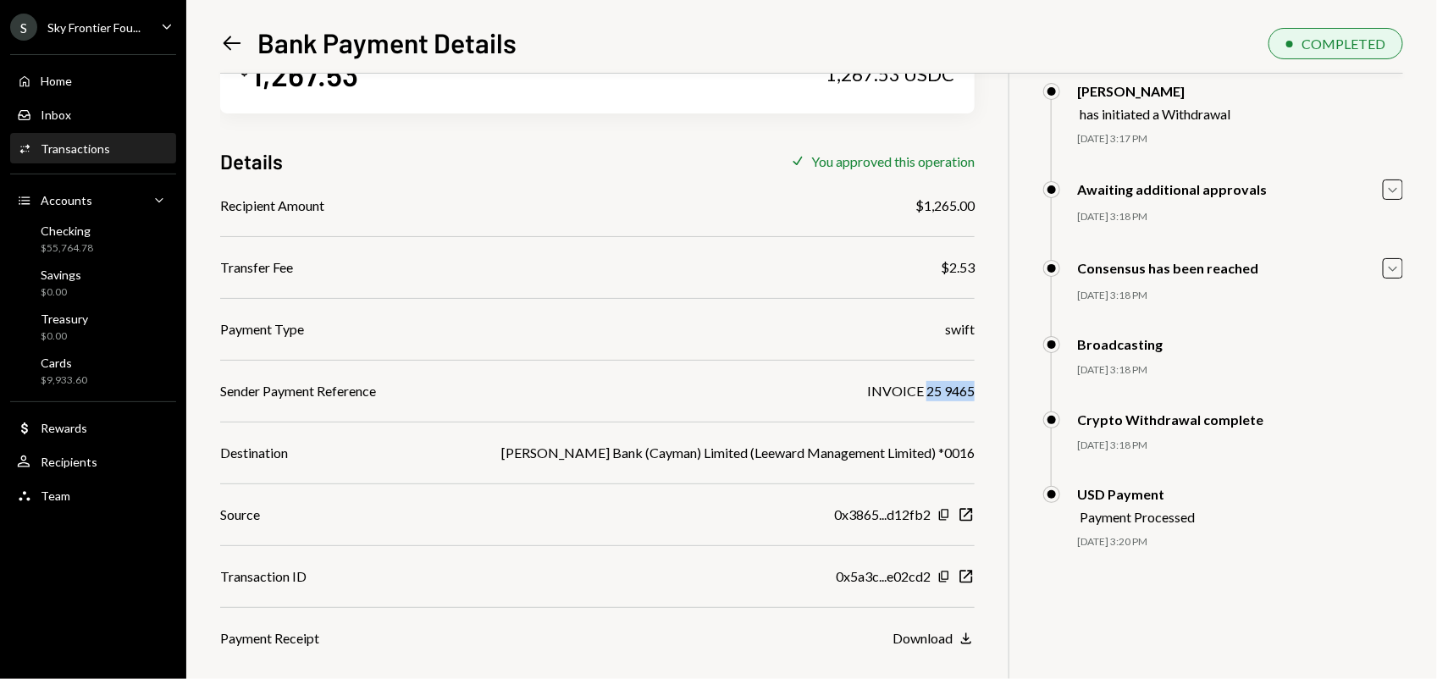
drag, startPoint x: 924, startPoint y: 388, endPoint x: 973, endPoint y: 389, distance: 49.1
click at [973, 389] on div "INVOICE 25 9465" at bounding box center [921, 391] width 108 height 20
copy div "25 9465"
click at [921, 635] on div "Download" at bounding box center [922, 638] width 60 height 16
click at [221, 32] on icon "Left Arrow" at bounding box center [232, 43] width 24 height 24
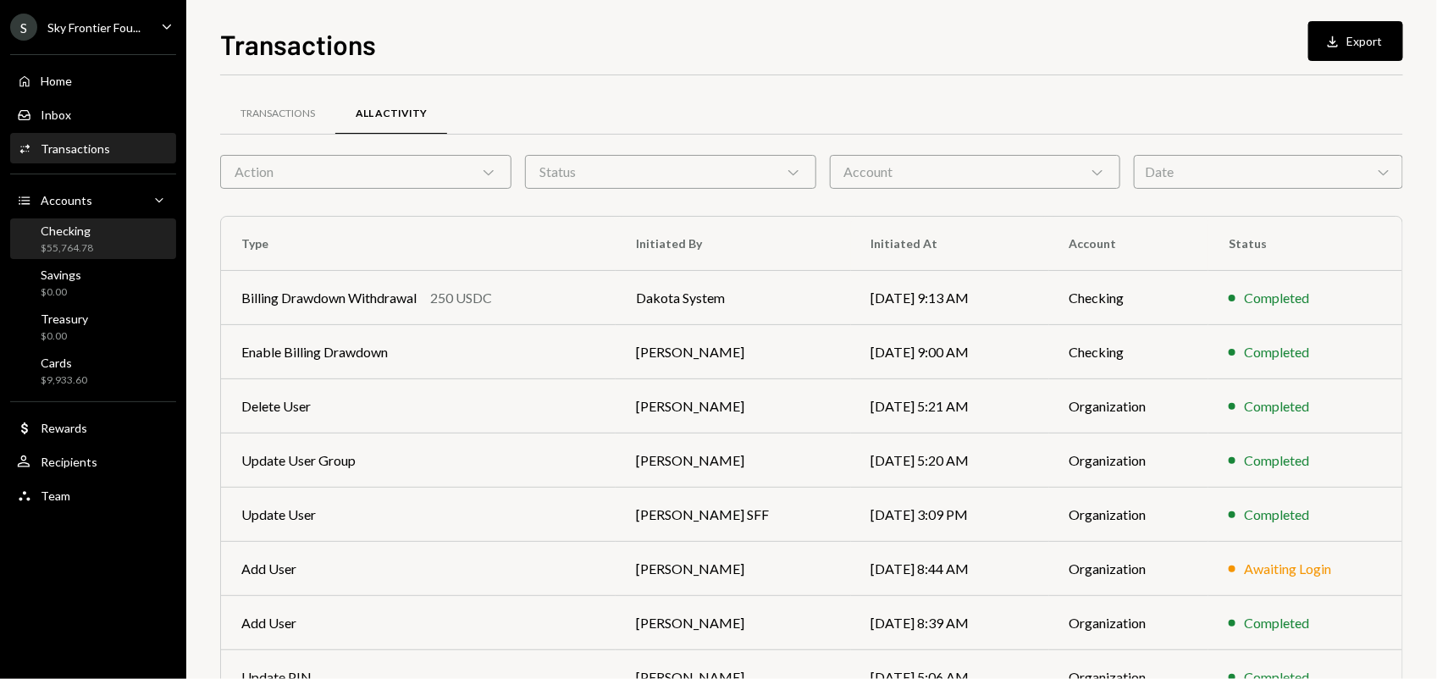
click at [93, 244] on div "Checking $55,764.78" at bounding box center [93, 239] width 152 height 32
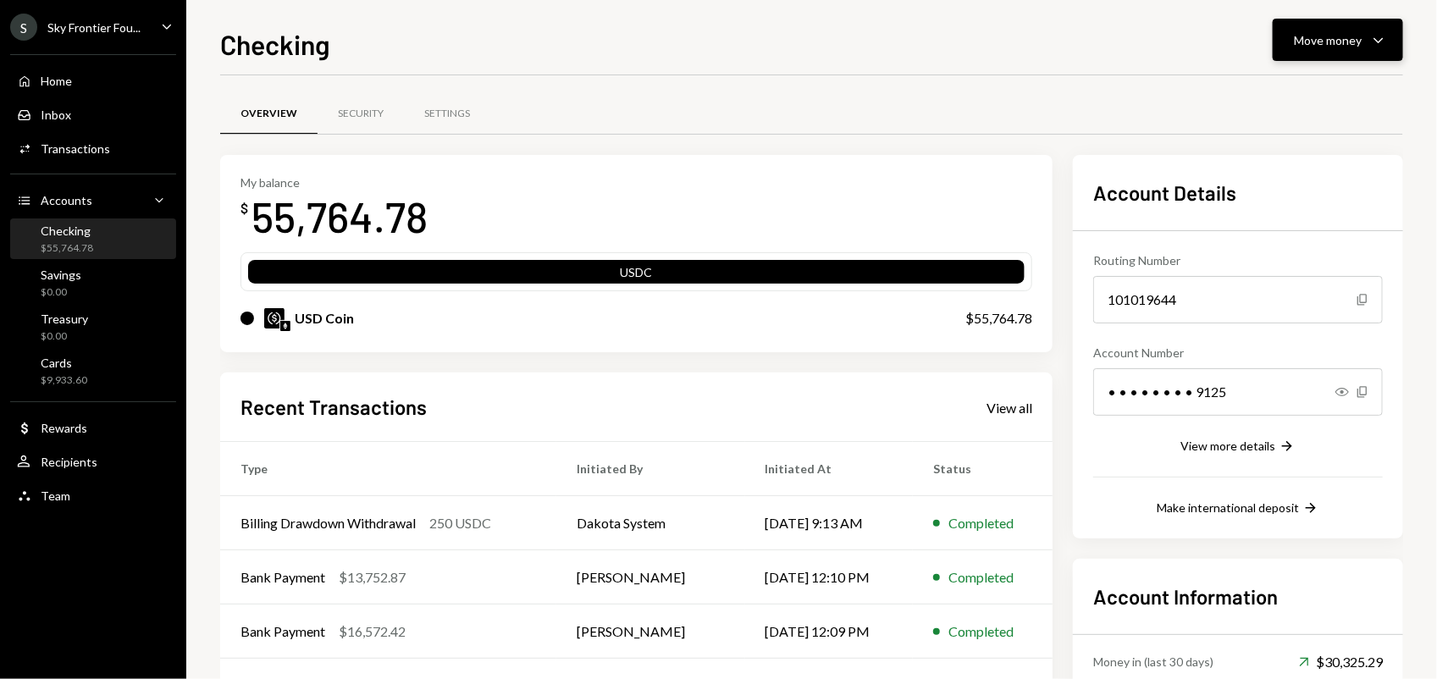
click at [1316, 48] on div "Move money Caret Down" at bounding box center [1337, 40] width 88 height 20
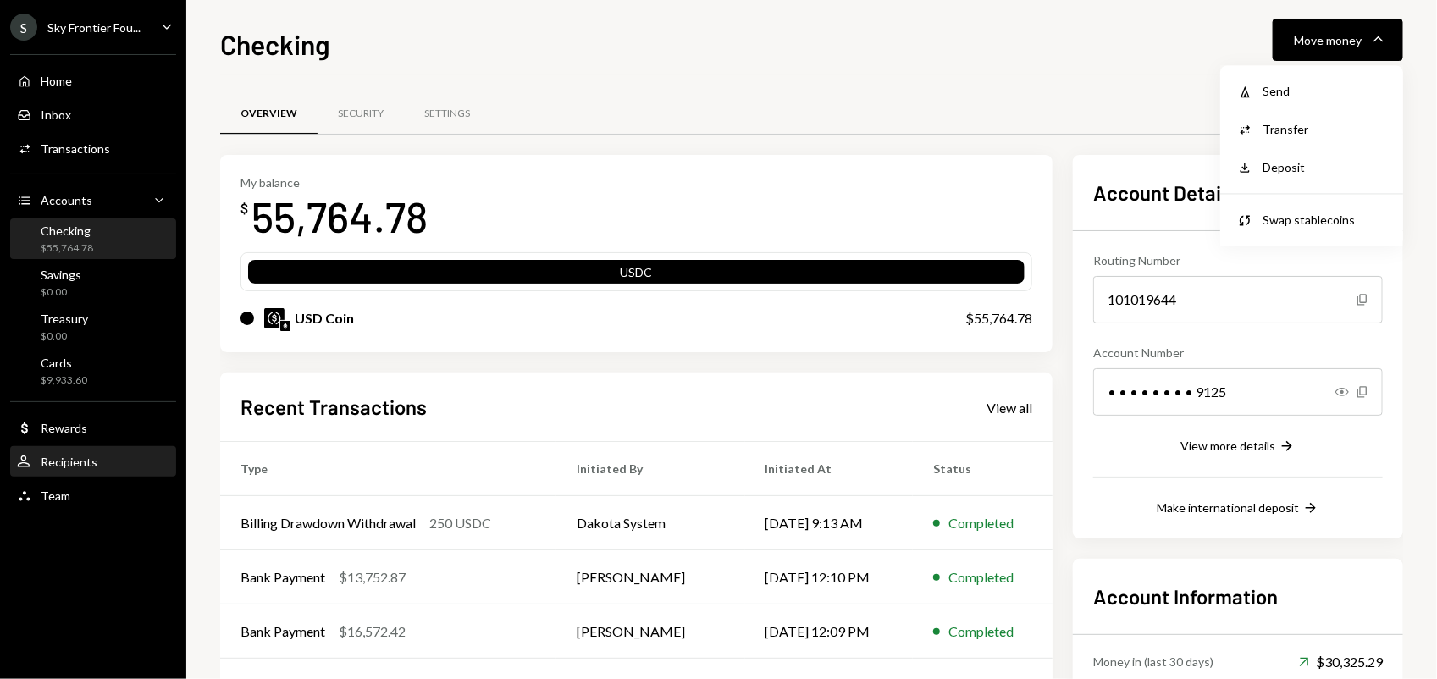
click at [86, 468] on div "User Recipients" at bounding box center [57, 462] width 80 height 15
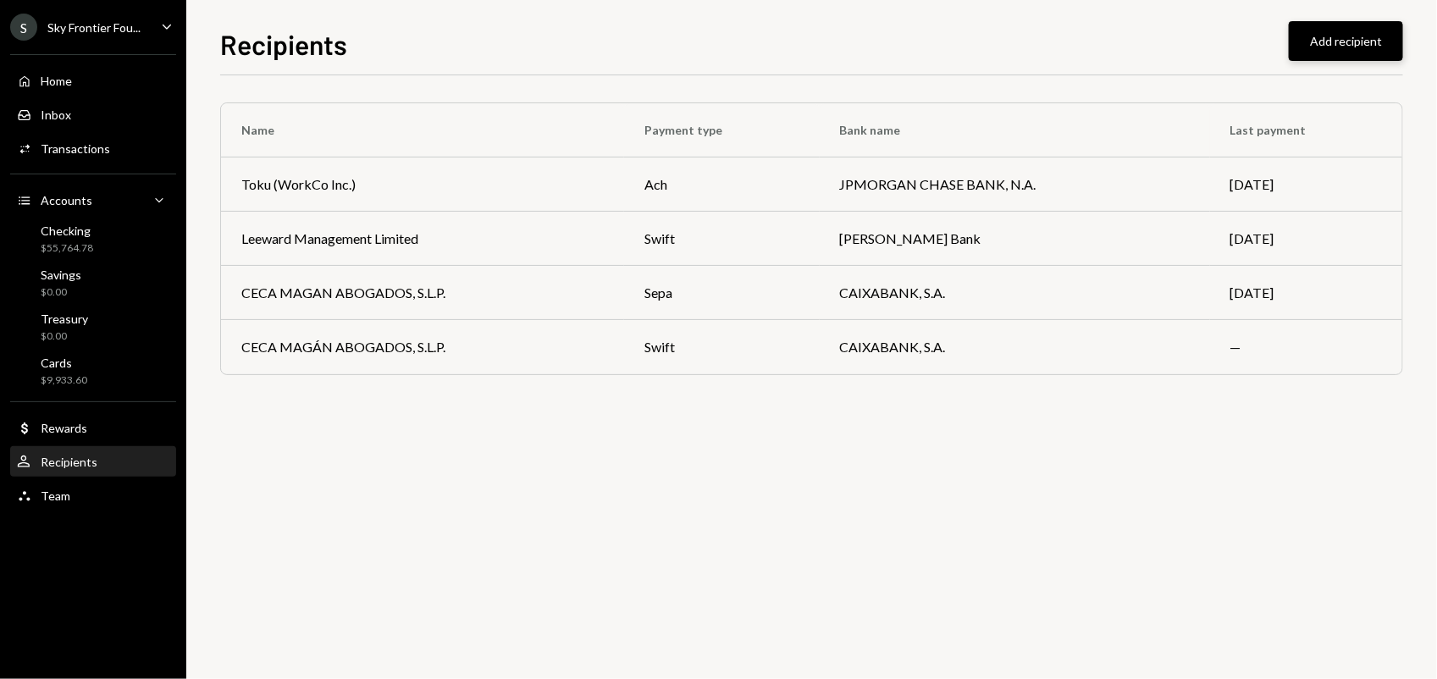
click at [1360, 38] on button "Add recipient" at bounding box center [1345, 41] width 114 height 40
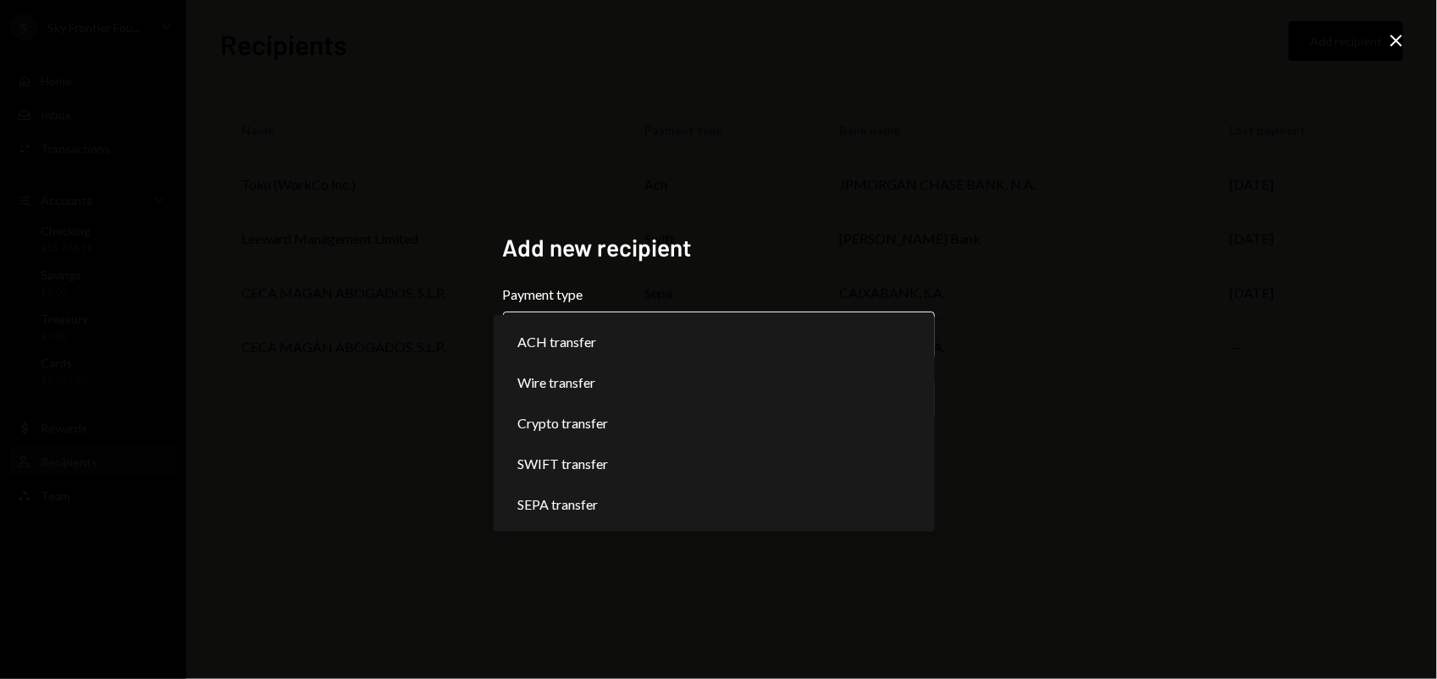
click at [701, 339] on body "**********" at bounding box center [718, 339] width 1437 height 679
select select "******"
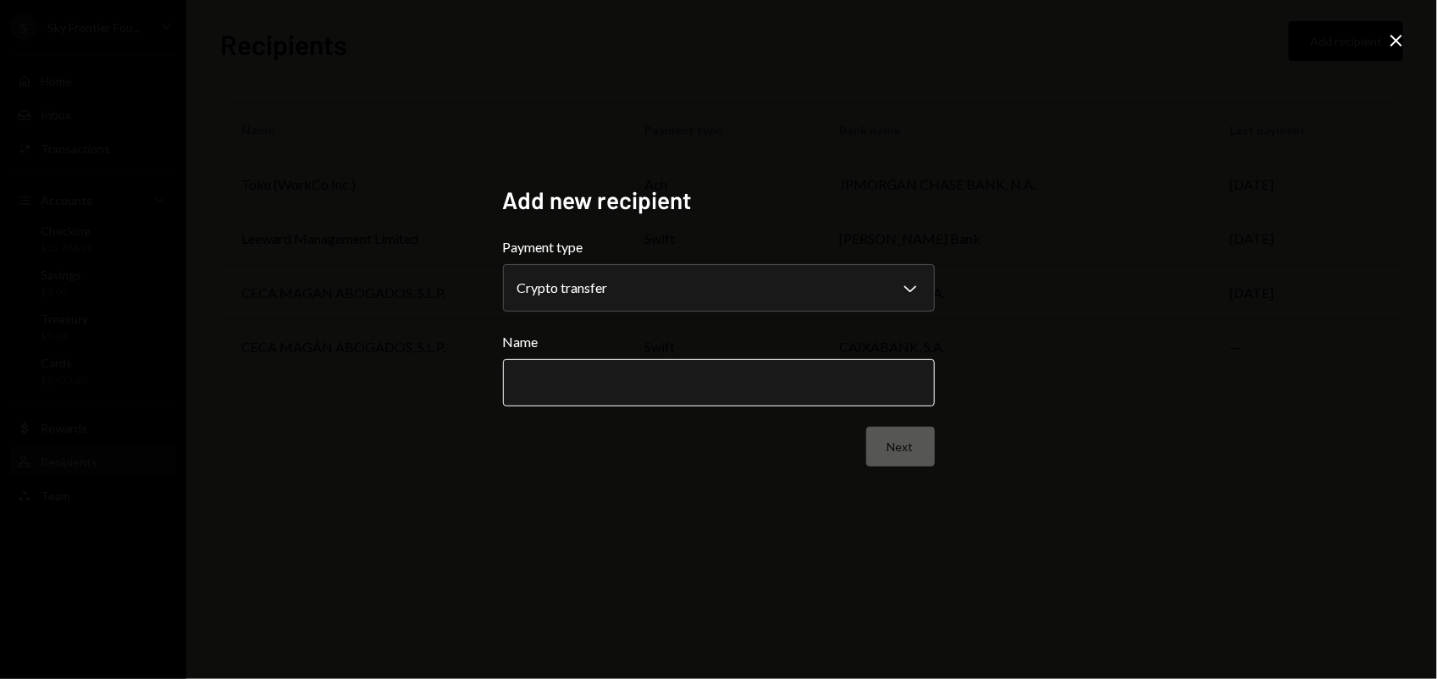
click at [711, 390] on input "Name" at bounding box center [719, 382] width 432 height 47
type input "**********"
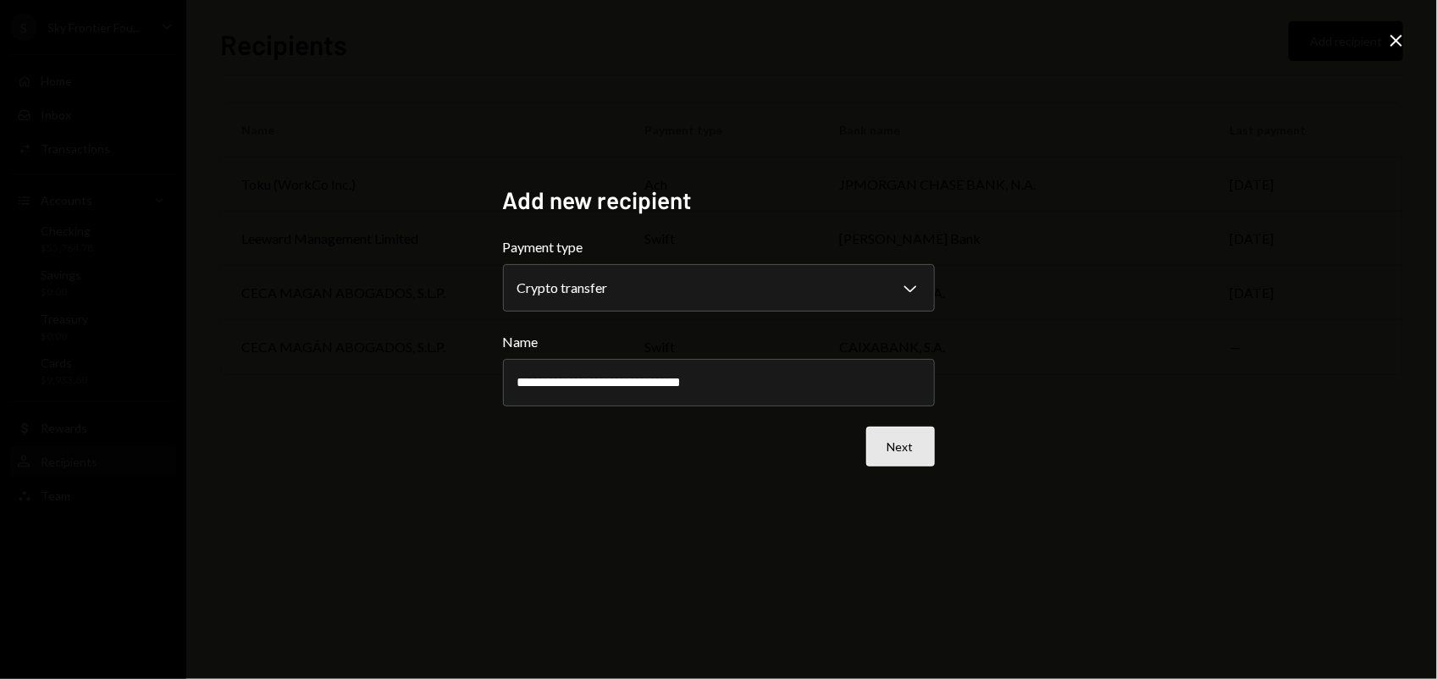
click at [882, 437] on button "Next" at bounding box center [900, 447] width 69 height 40
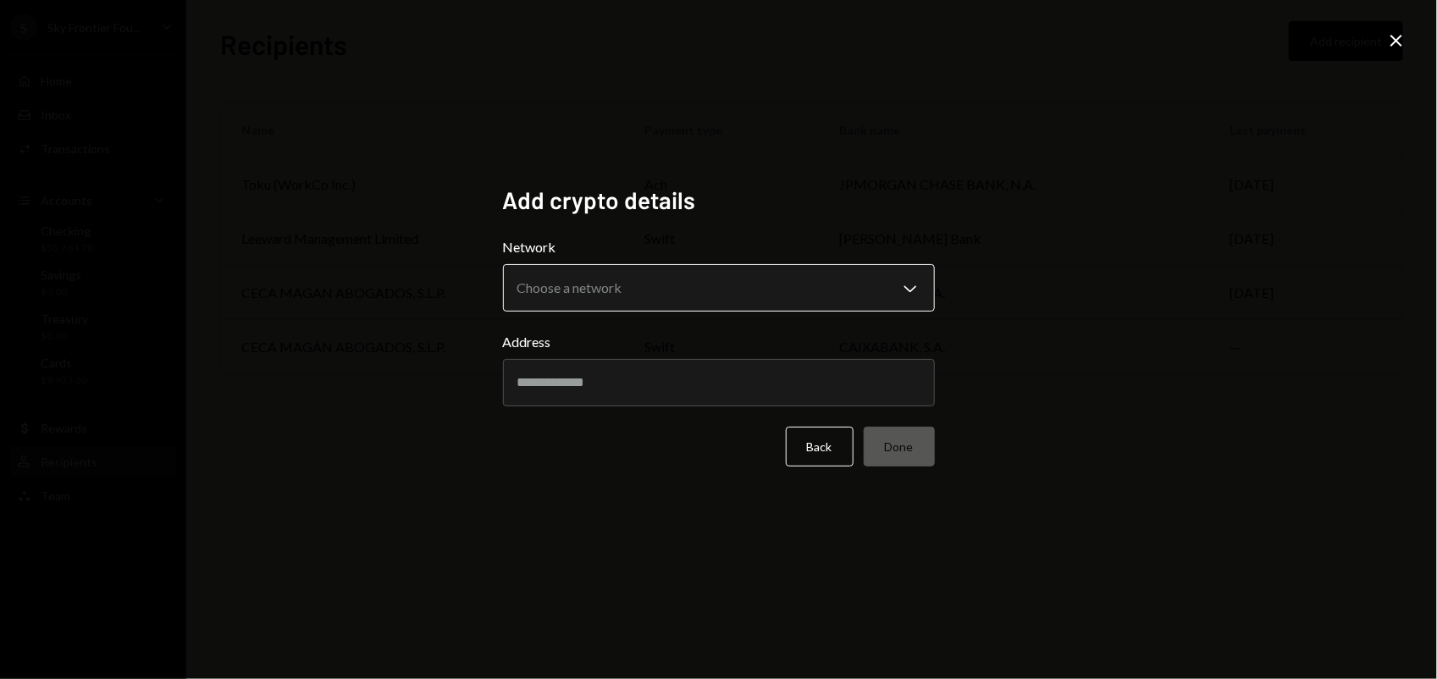
click at [547, 290] on body "S Sky Frontier Fou... Caret Down Home Home Inbox Inbox Activities Transactions …" at bounding box center [718, 339] width 1437 height 679
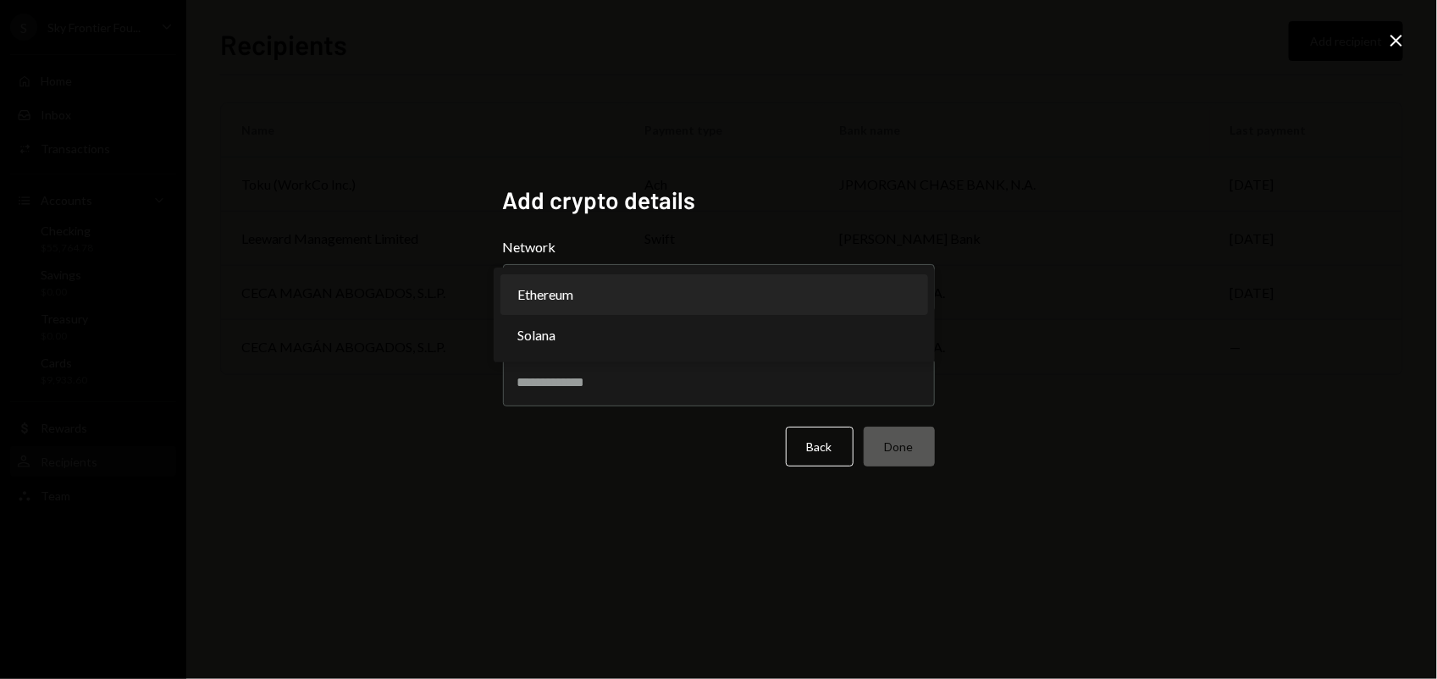
select select "**********"
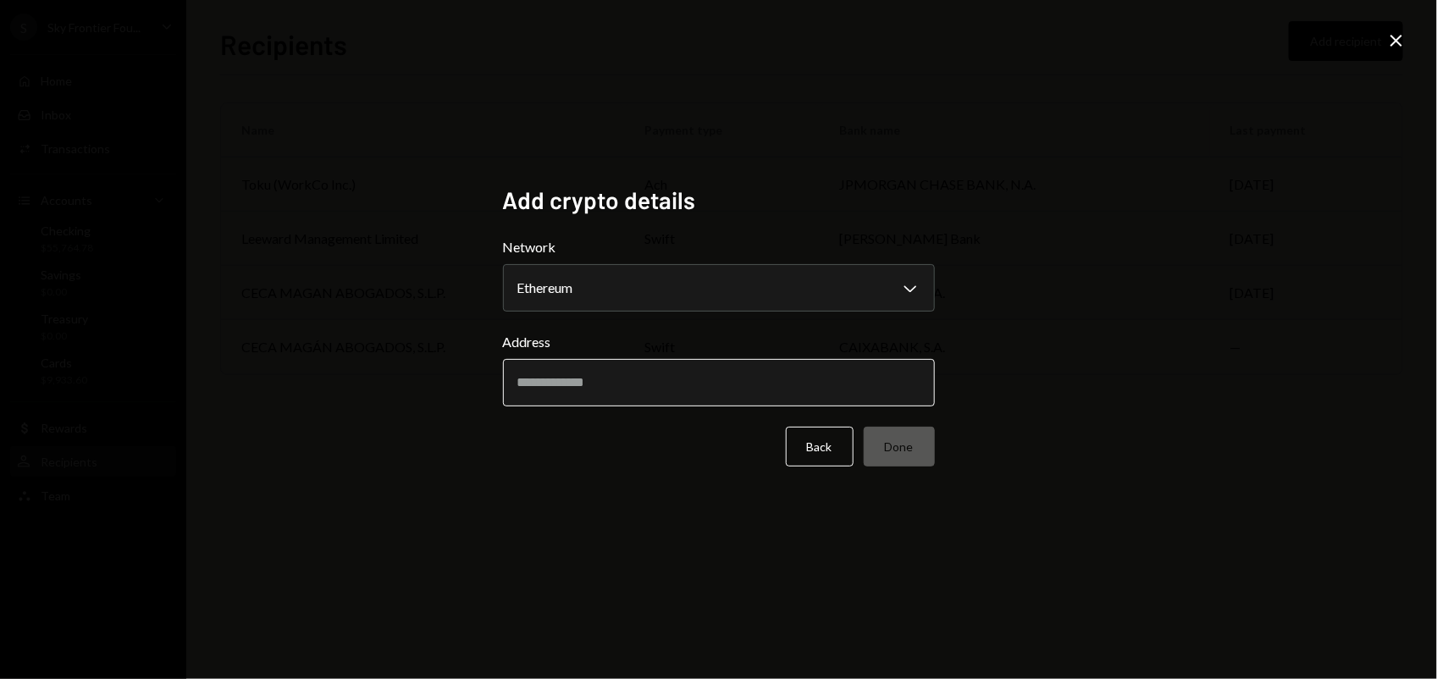
click at [578, 379] on input "Address" at bounding box center [719, 382] width 432 height 47
paste input "**********"
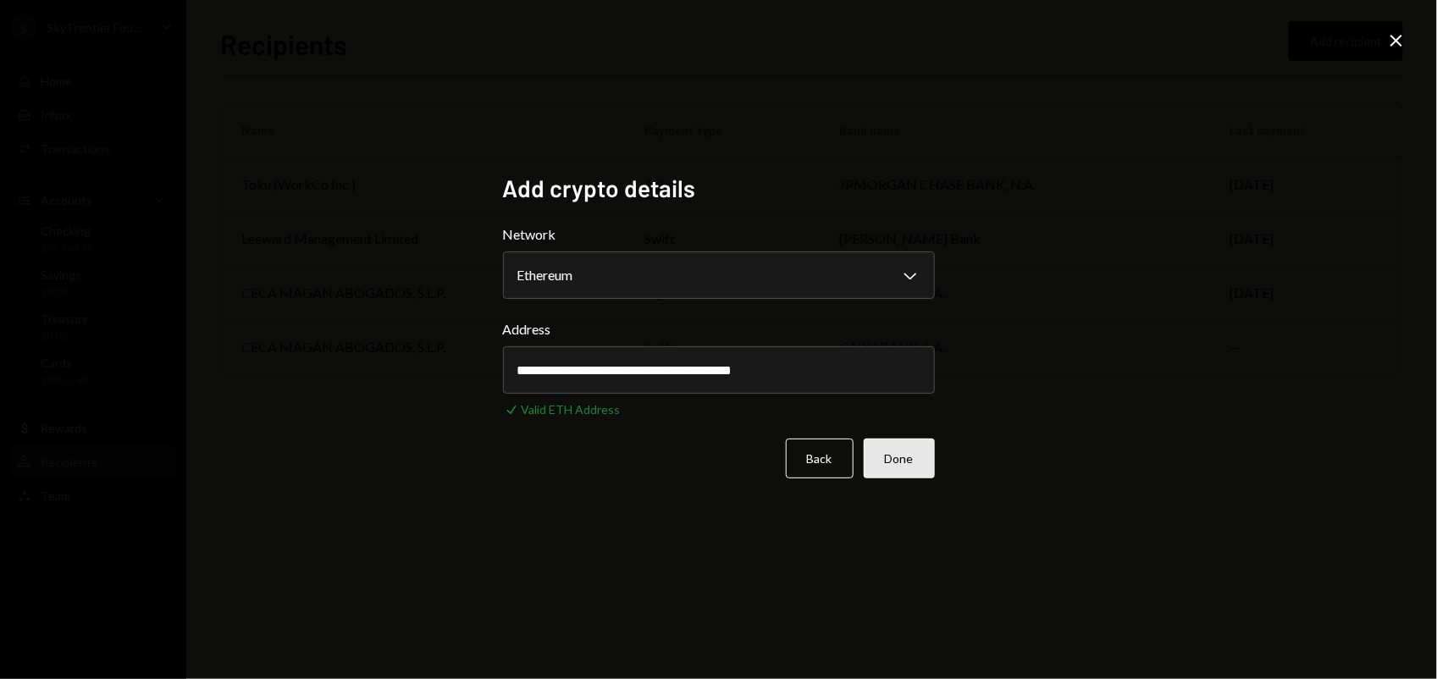
type input "**********"
click at [915, 455] on button "Done" at bounding box center [898, 458] width 71 height 40
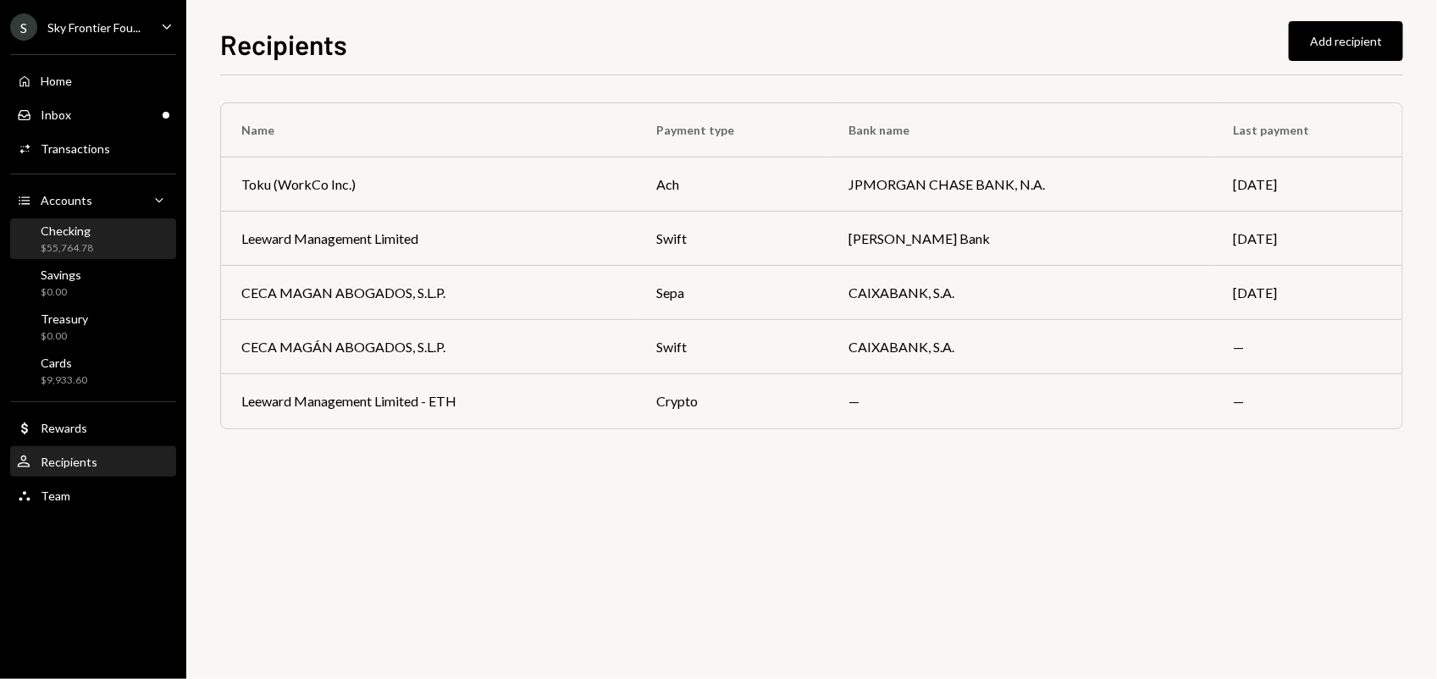
click at [74, 254] on div "$55,764.78" at bounding box center [67, 248] width 52 height 14
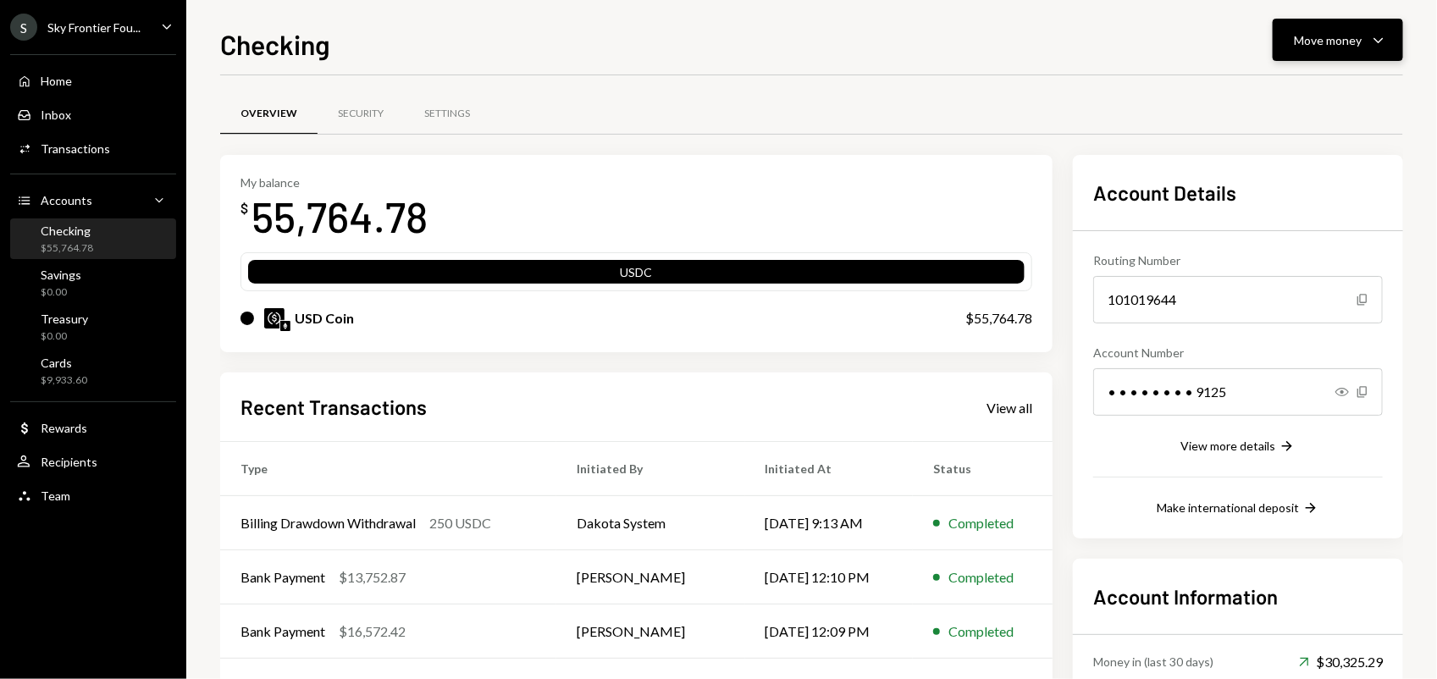
click at [1334, 36] on div "Move money" at bounding box center [1327, 40] width 68 height 18
click at [1293, 97] on div "Send" at bounding box center [1324, 92] width 124 height 18
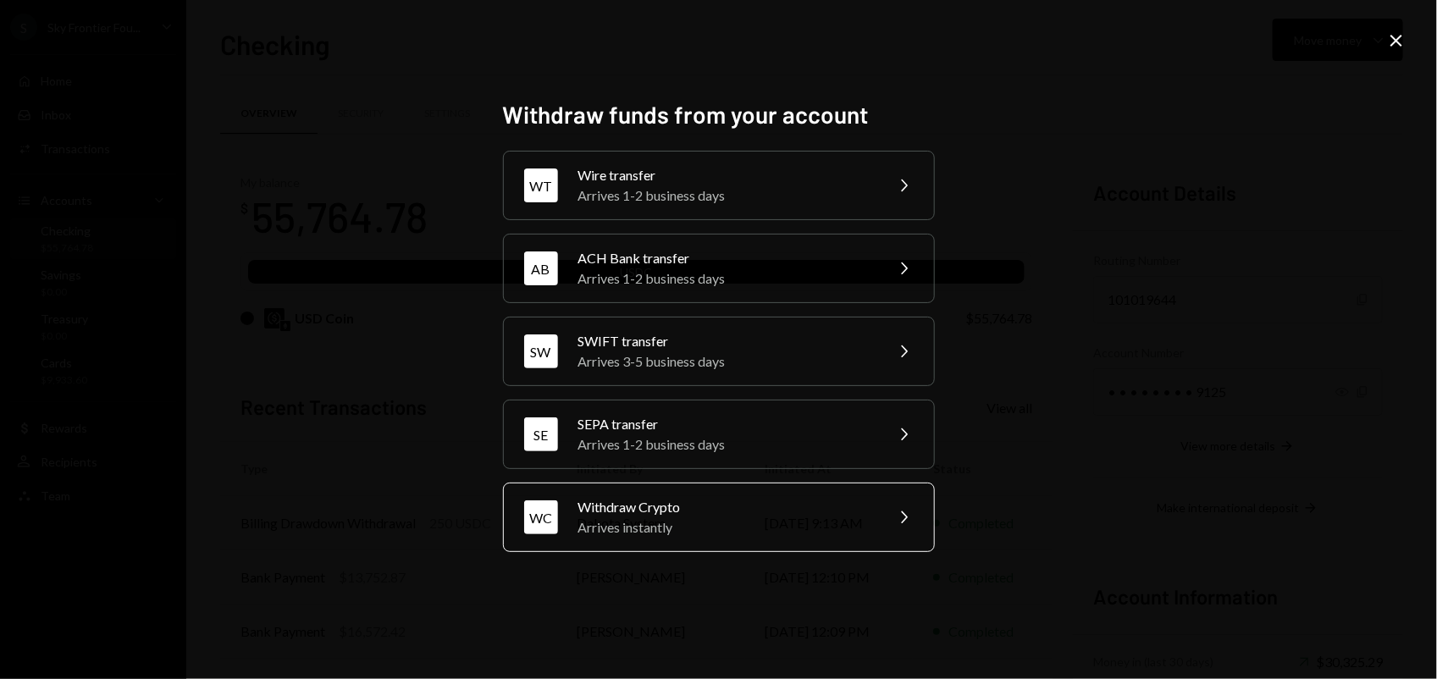
click at [614, 510] on div "Withdraw Crypto" at bounding box center [725, 507] width 295 height 20
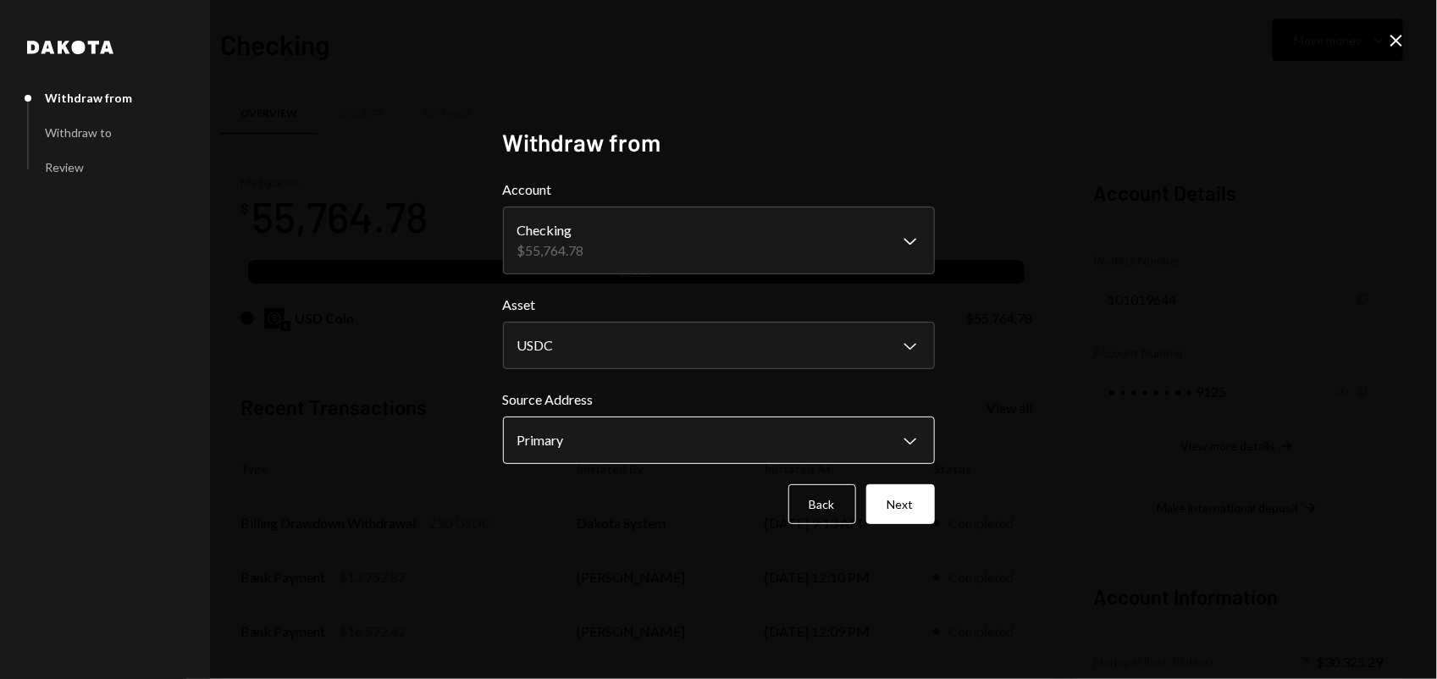
click at [620, 441] on body "S Sky Frontier Fou... Caret Down Home Home Inbox Inbox Activities Transactions …" at bounding box center [718, 339] width 1437 height 679
drag, startPoint x: 735, startPoint y: 457, endPoint x: 769, endPoint y: 460, distance: 34.0
click at [913, 506] on button "Next" at bounding box center [900, 504] width 69 height 40
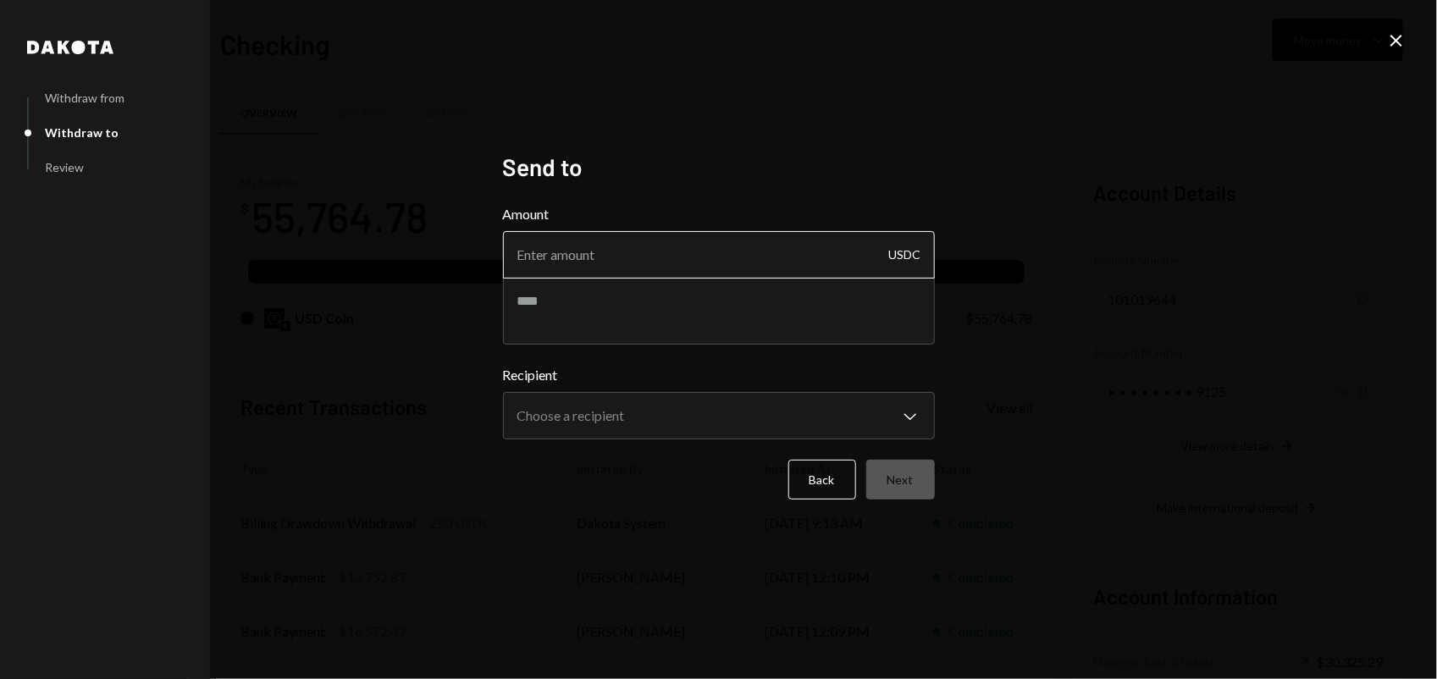
click at [628, 260] on input "Amount" at bounding box center [719, 254] width 432 height 47
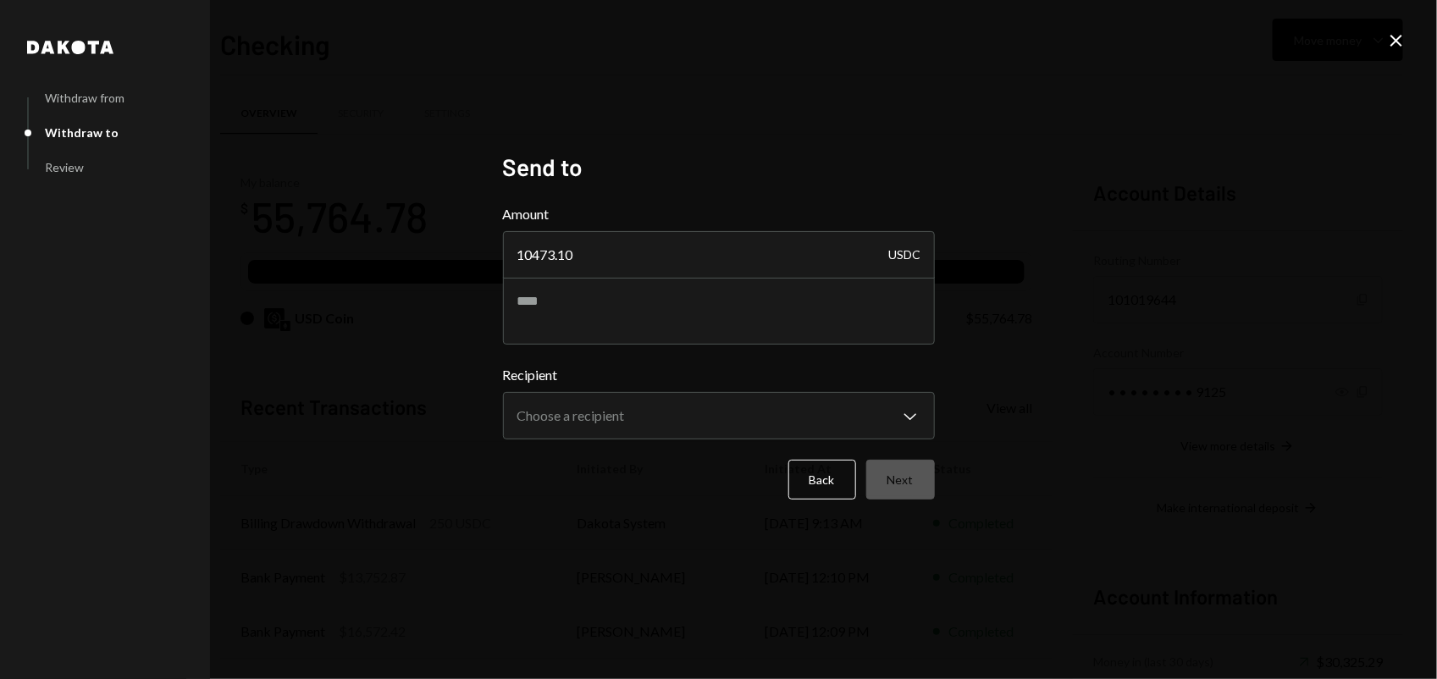
type input "10473.10"
type textarea "**********"
click at [646, 426] on body "S Sky Frontier Fou... Caret Down Home Home Inbox Inbox Activities Transactions …" at bounding box center [718, 339] width 1437 height 679
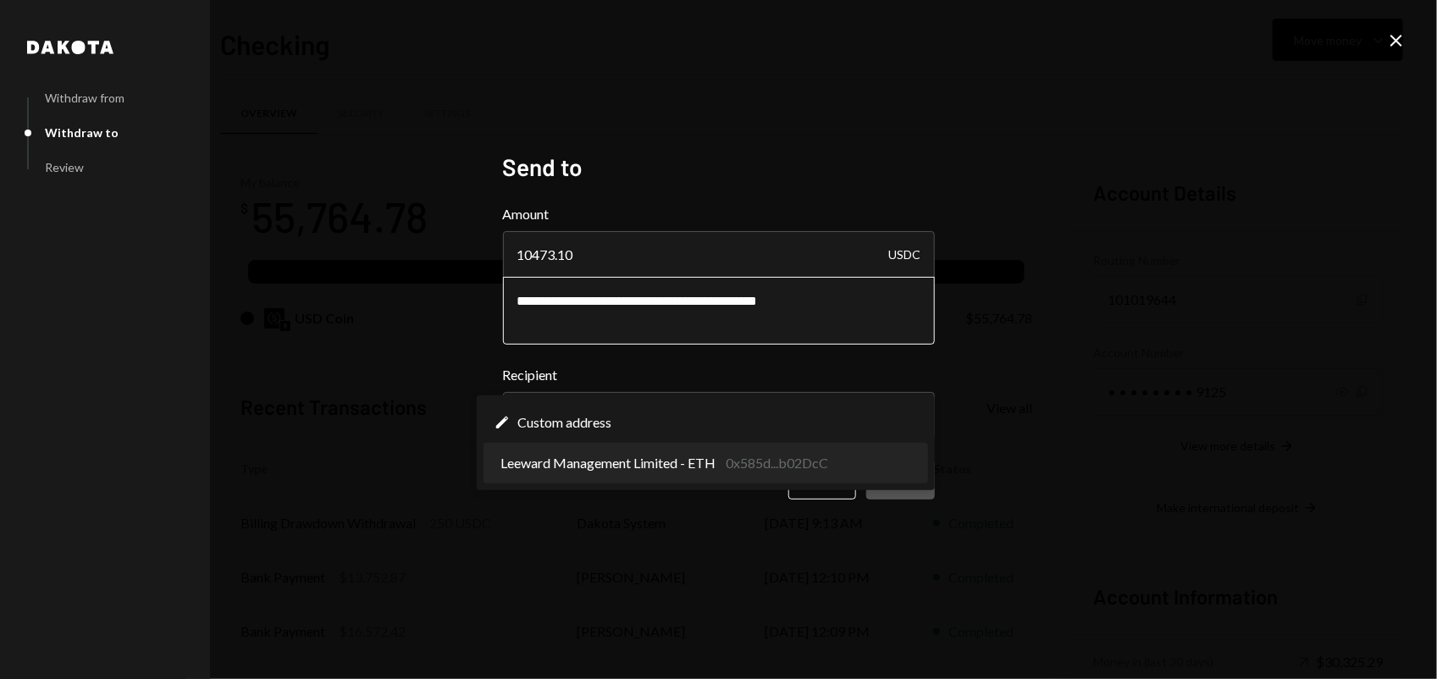
select select "**********"
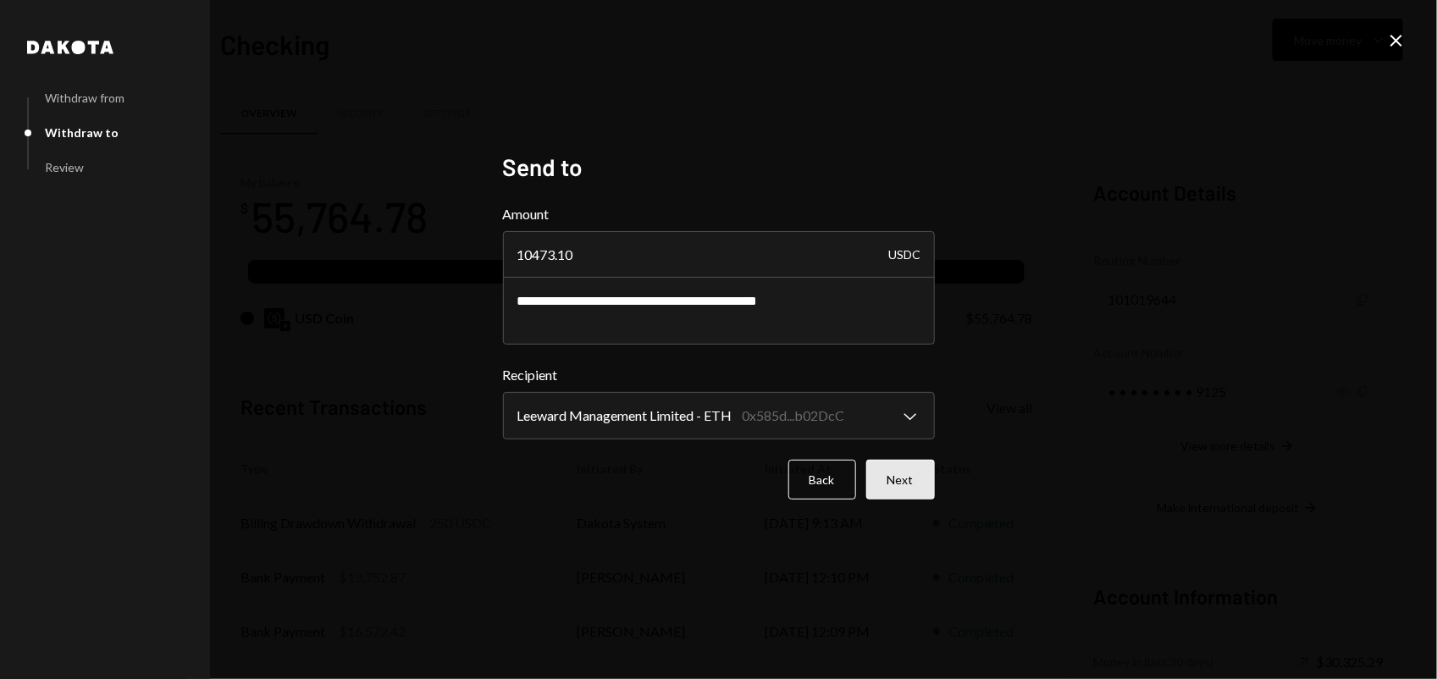
click at [880, 479] on button "Next" at bounding box center [900, 480] width 69 height 40
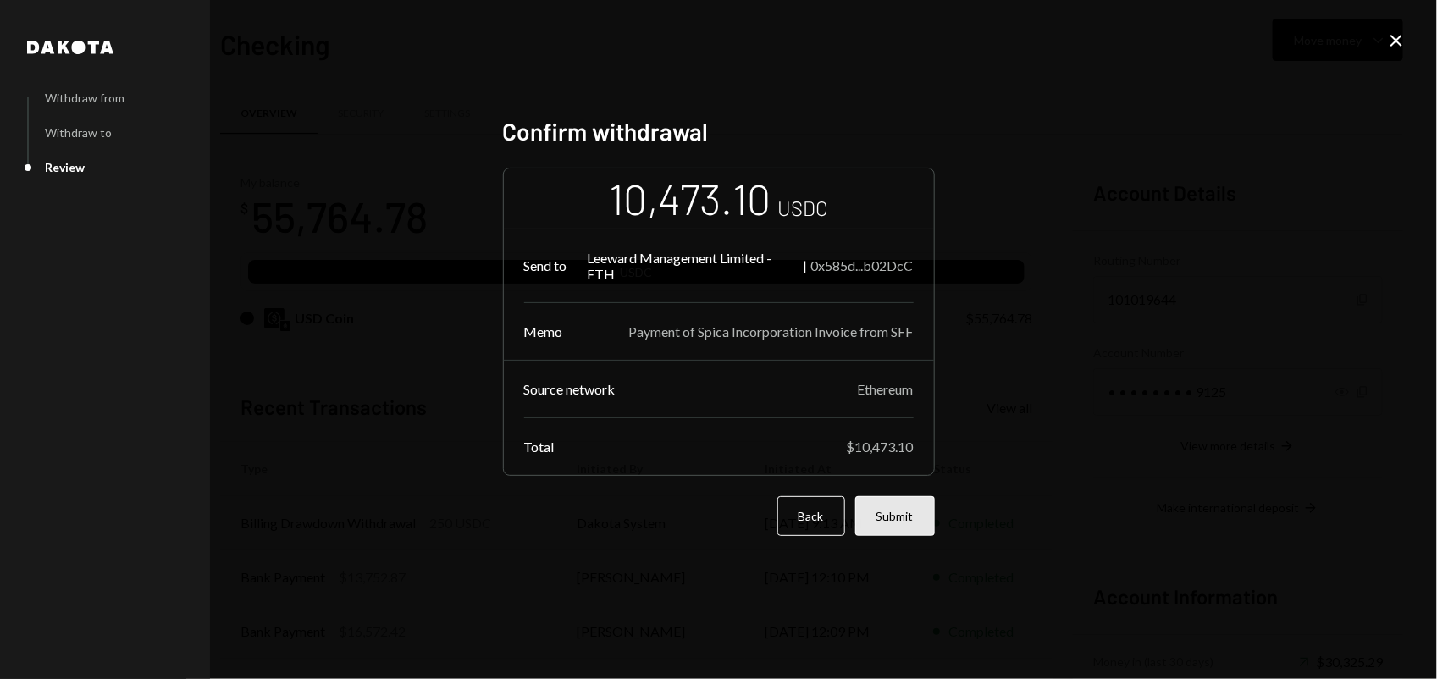
click at [895, 513] on button "Submit" at bounding box center [895, 516] width 80 height 40
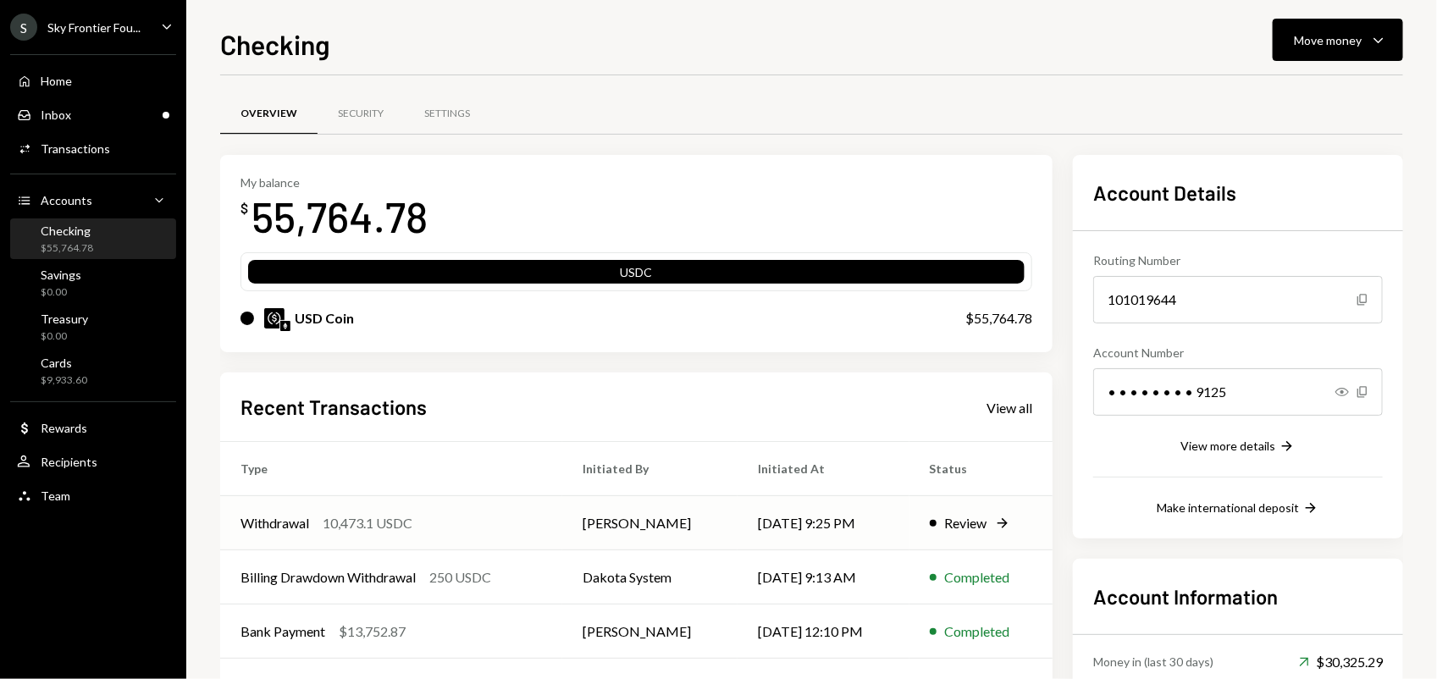
click at [466, 508] on td "Withdrawal 10,473.1 USDC" at bounding box center [391, 523] width 342 height 54
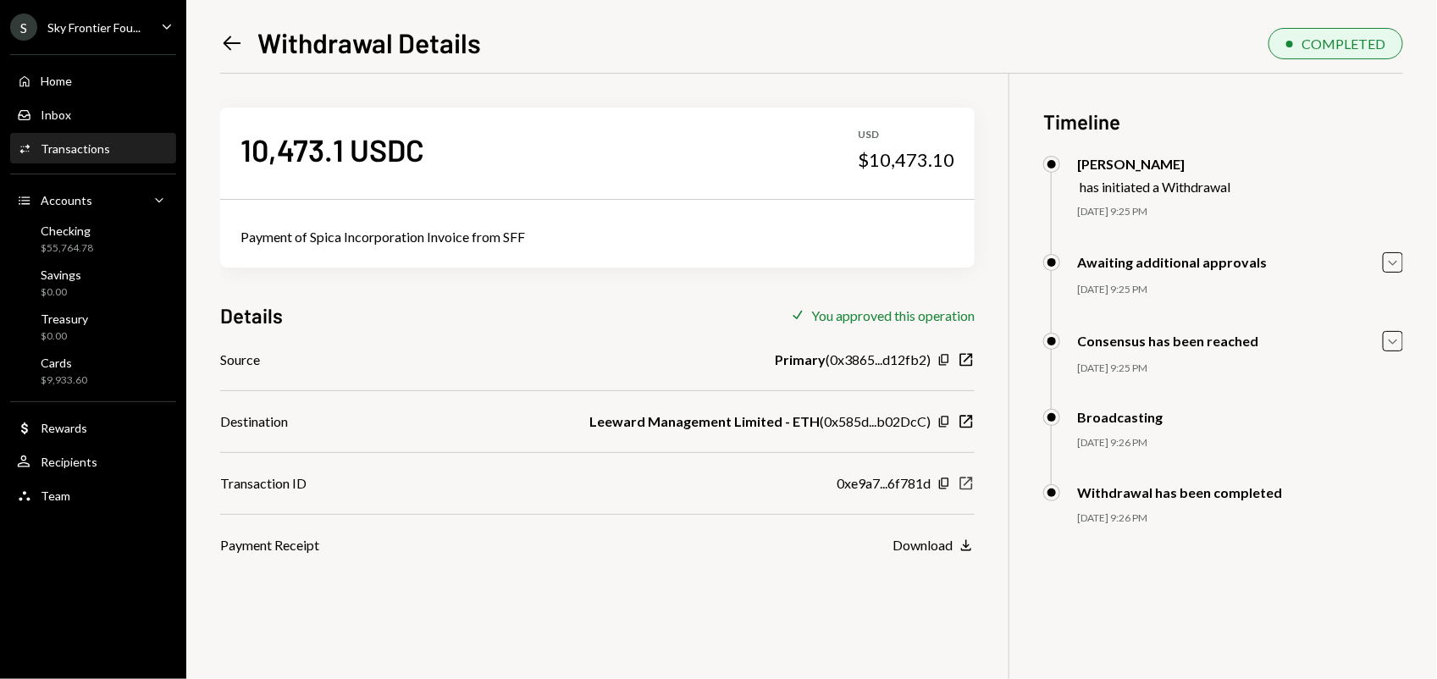
click at [961, 485] on icon "button" at bounding box center [966, 483] width 13 height 13
click at [223, 36] on icon "Left Arrow" at bounding box center [232, 43] width 24 height 24
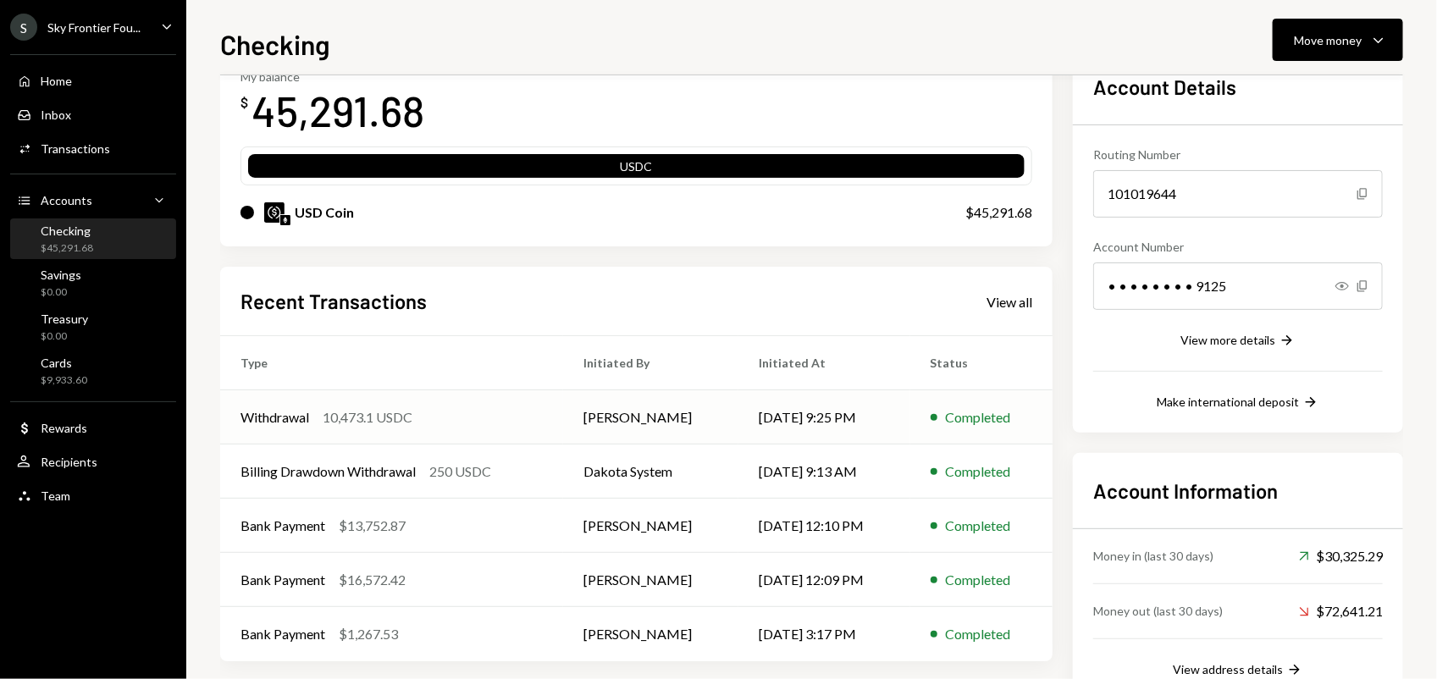
scroll to position [161, 0]
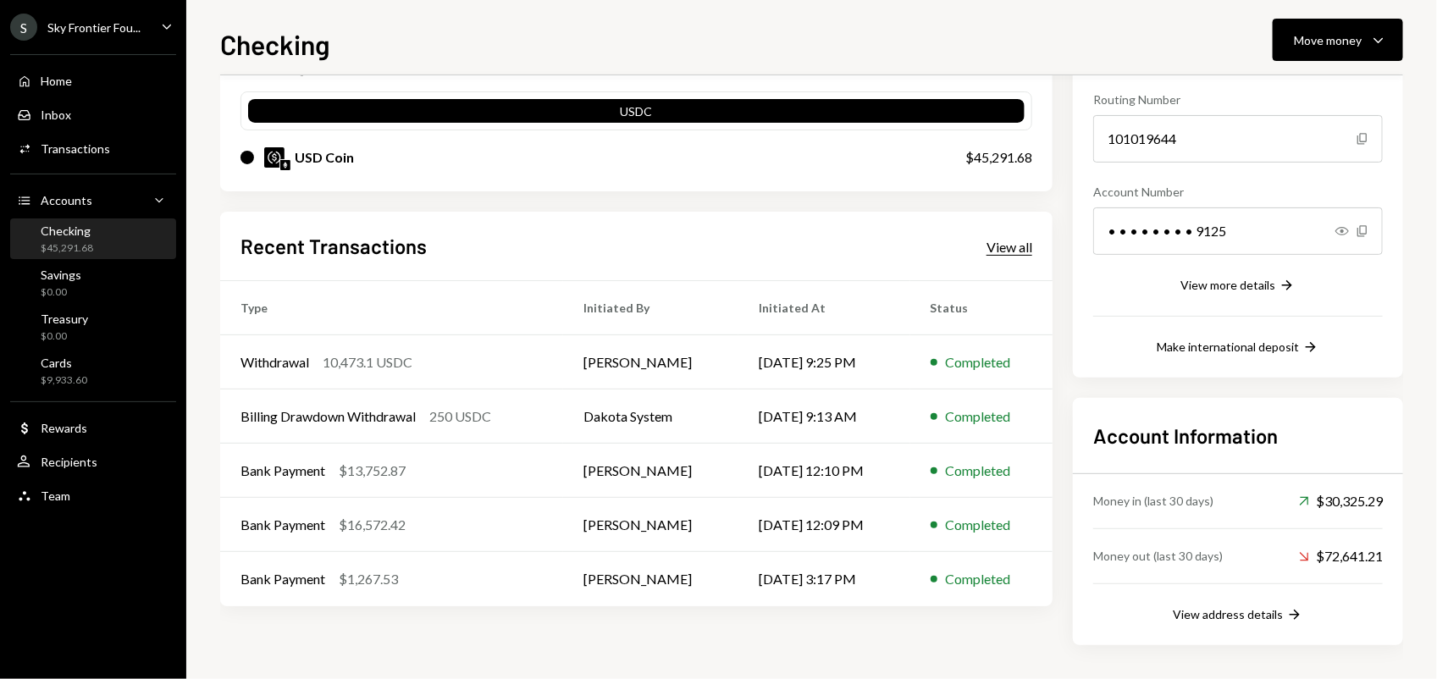
click at [999, 244] on div "View all" at bounding box center [1009, 247] width 46 height 17
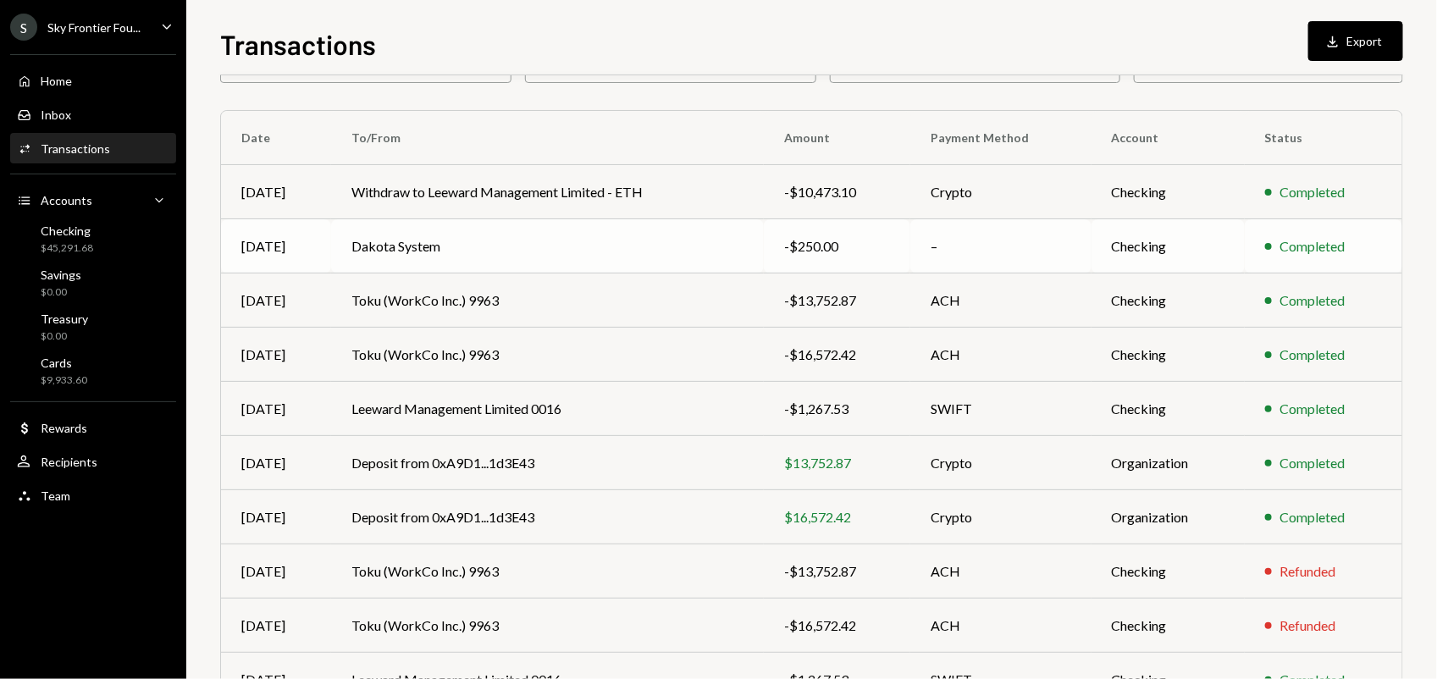
scroll to position [205, 0]
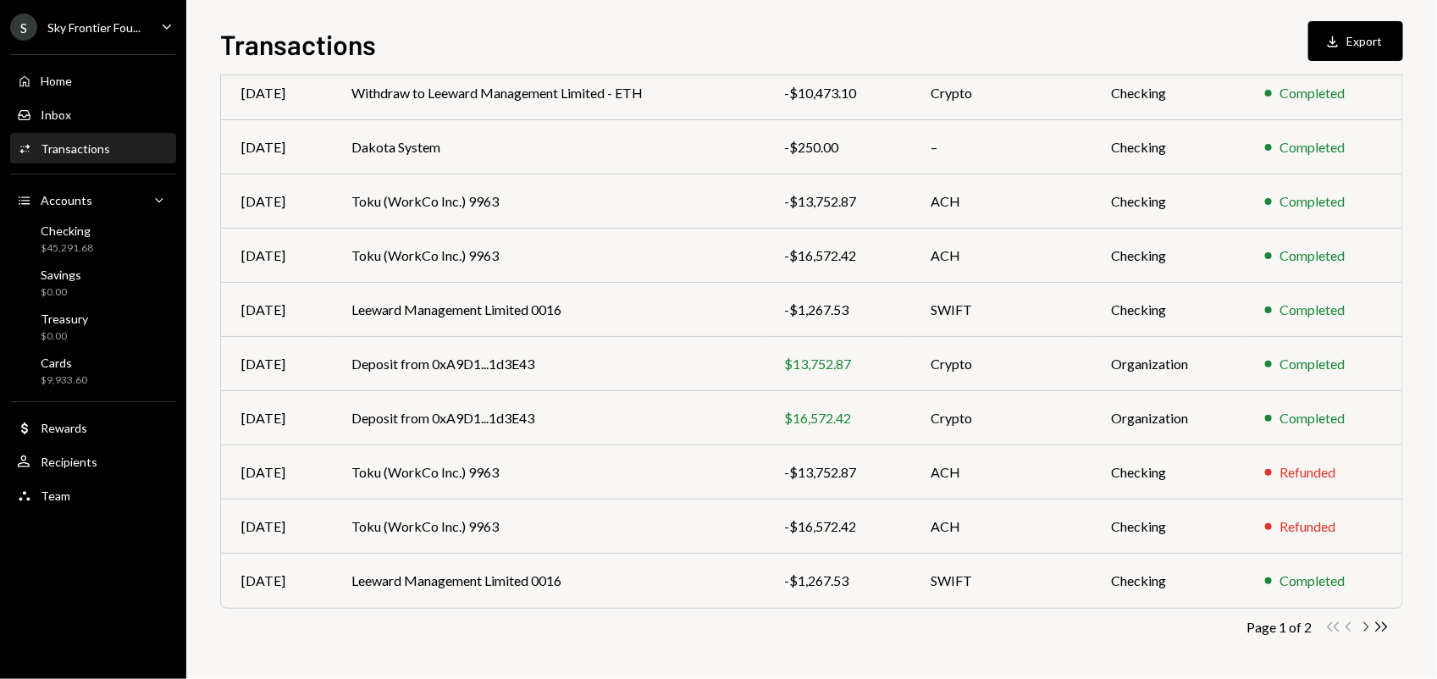
click at [1365, 625] on icon "Chevron Right" at bounding box center [1365, 627] width 16 height 16
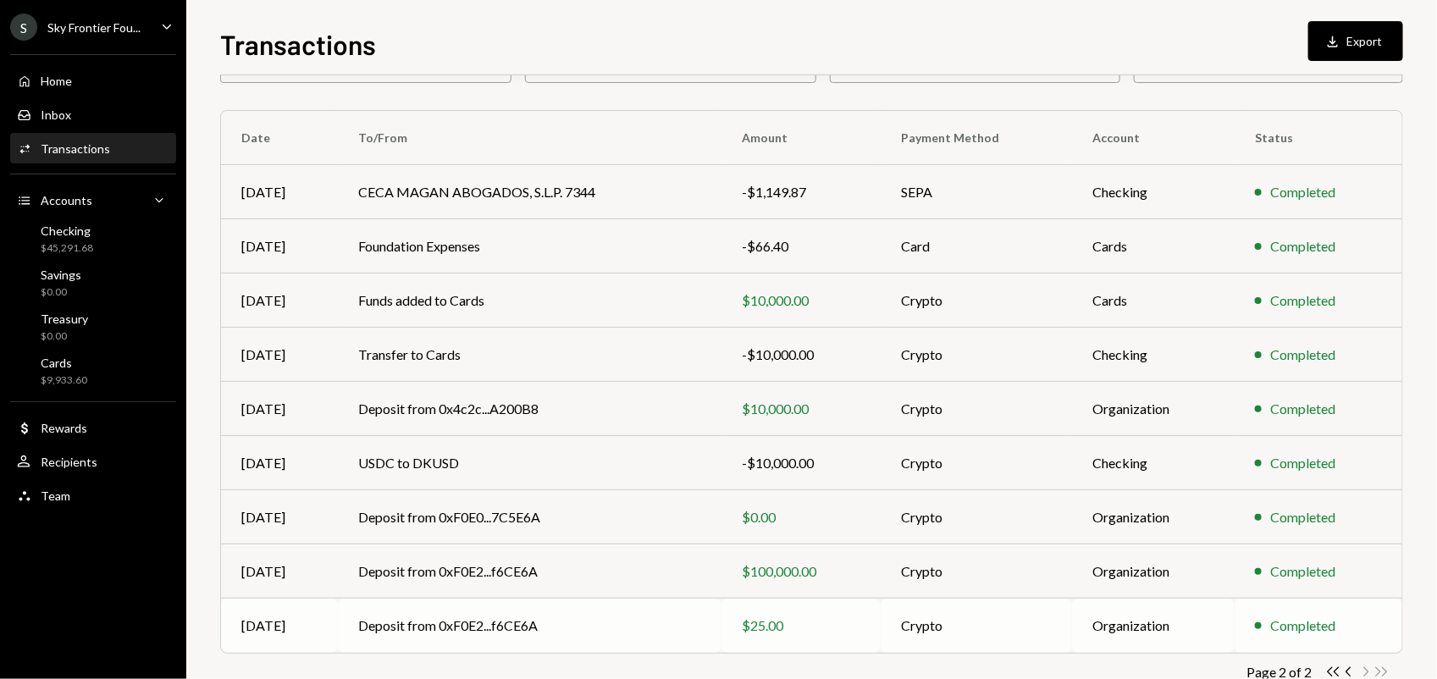
scroll to position [151, 0]
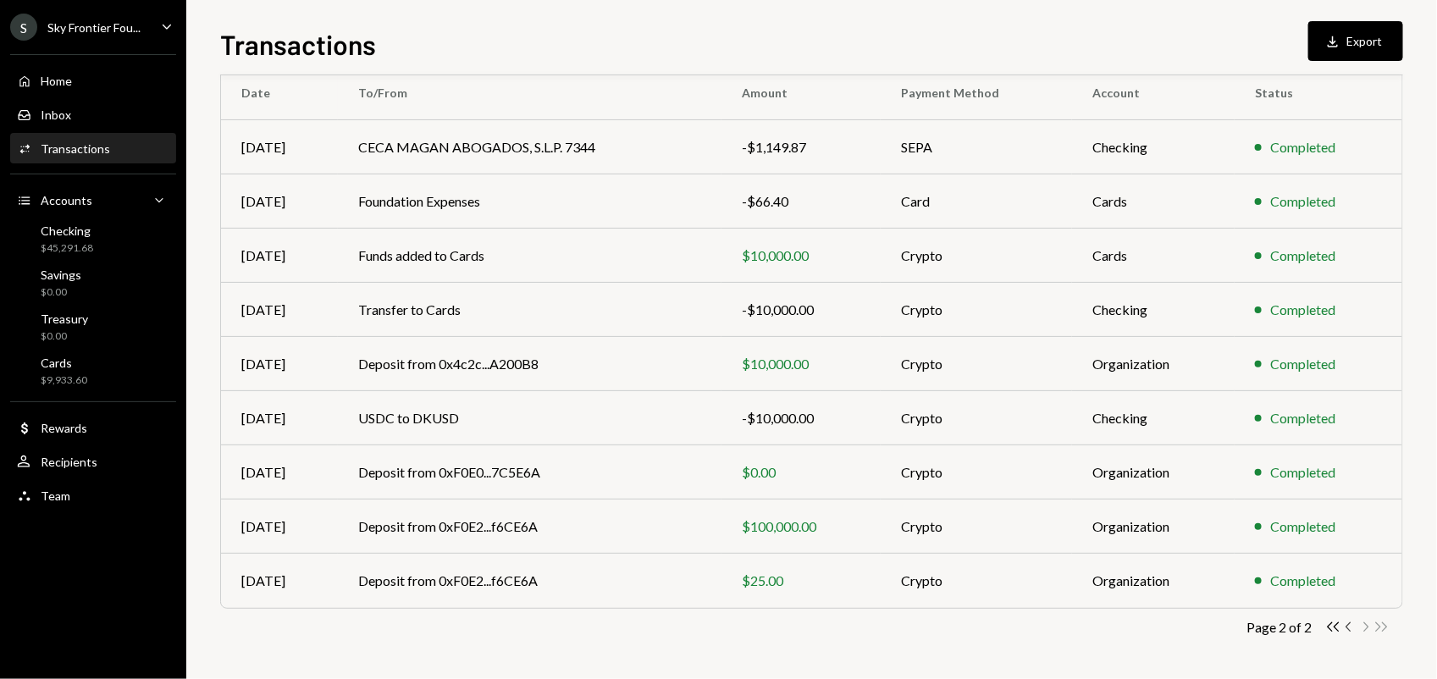
click at [1348, 627] on icon "Chevron Left" at bounding box center [1349, 627] width 16 height 16
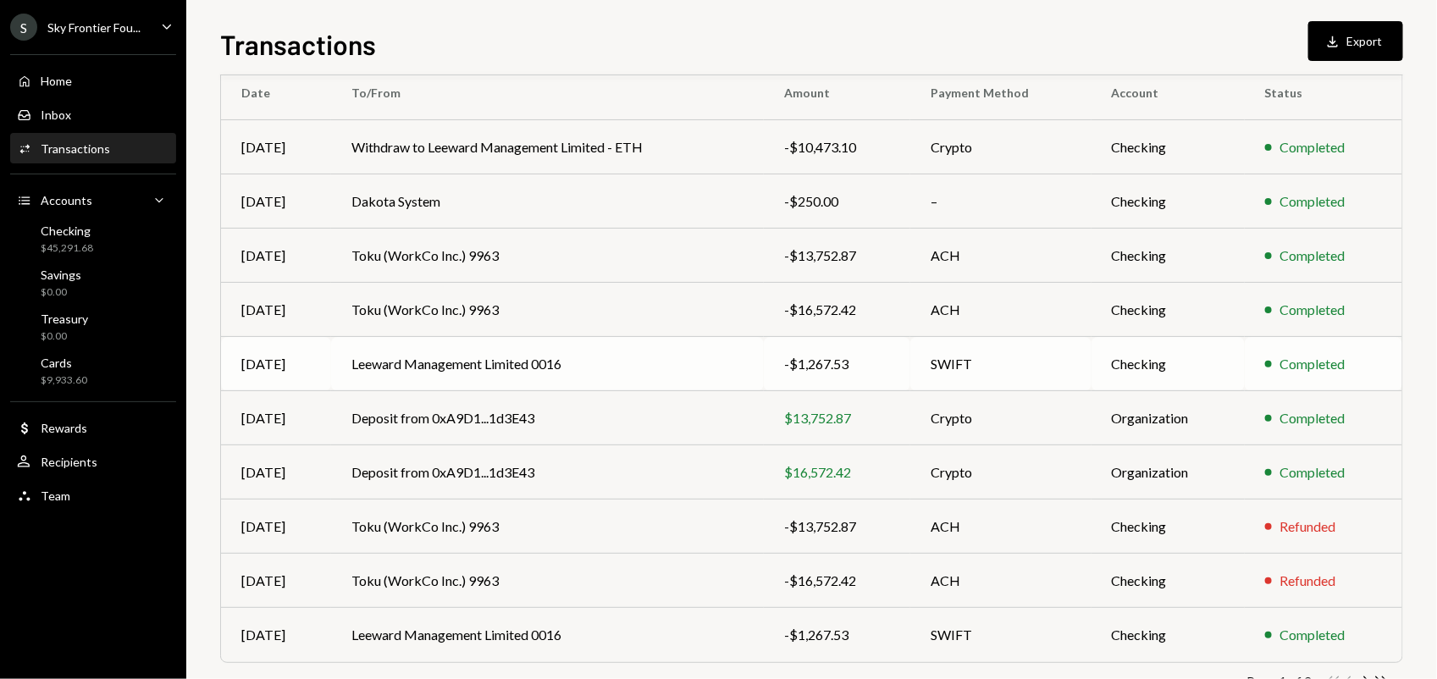
click at [670, 360] on td "Leeward Management Limited 0016" at bounding box center [547, 364] width 433 height 54
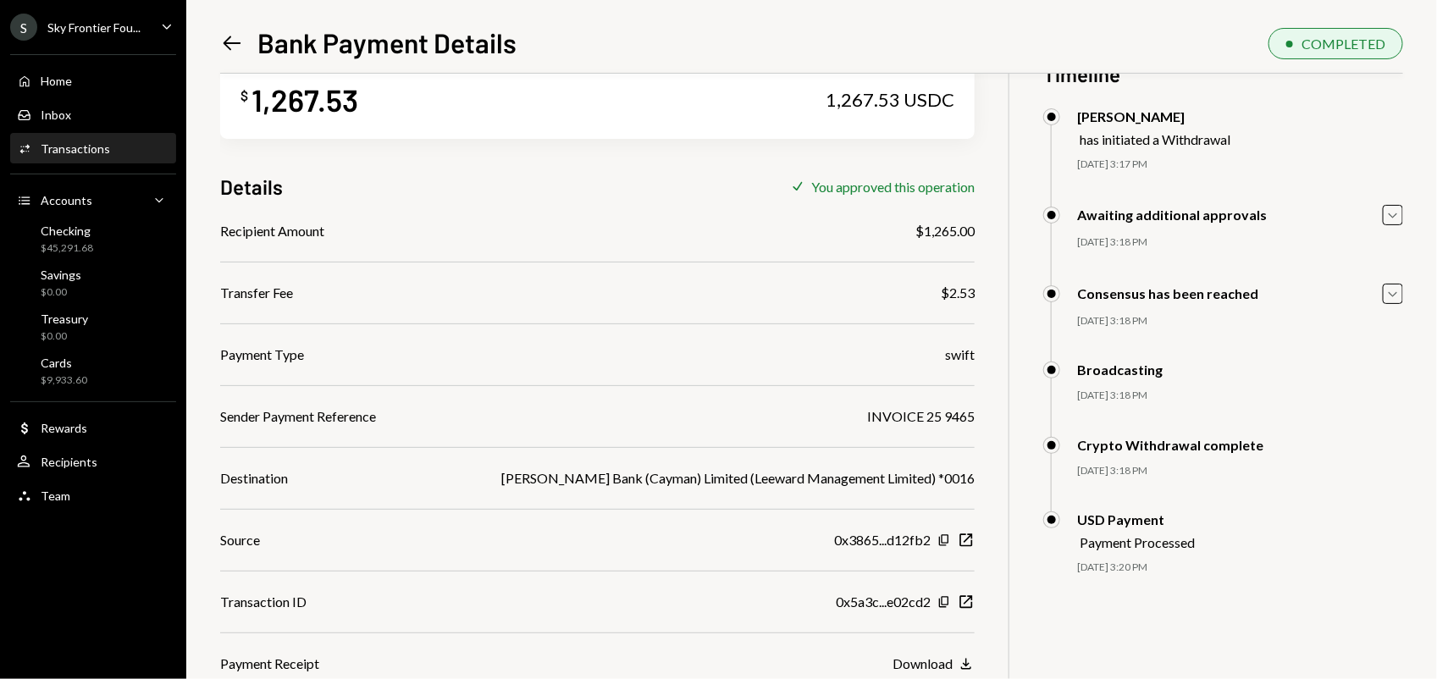
scroll to position [73, 0]
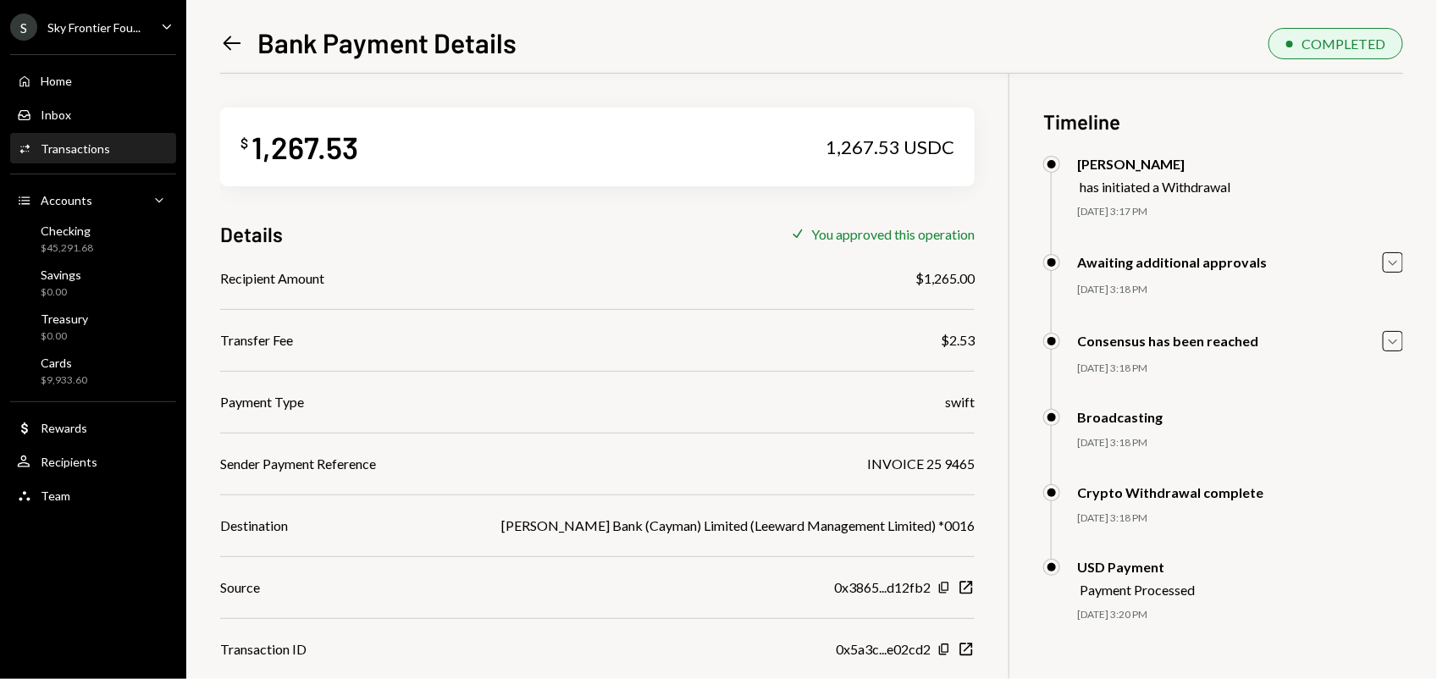
scroll to position [73, 0]
